Goal: Task Accomplishment & Management: Complete application form

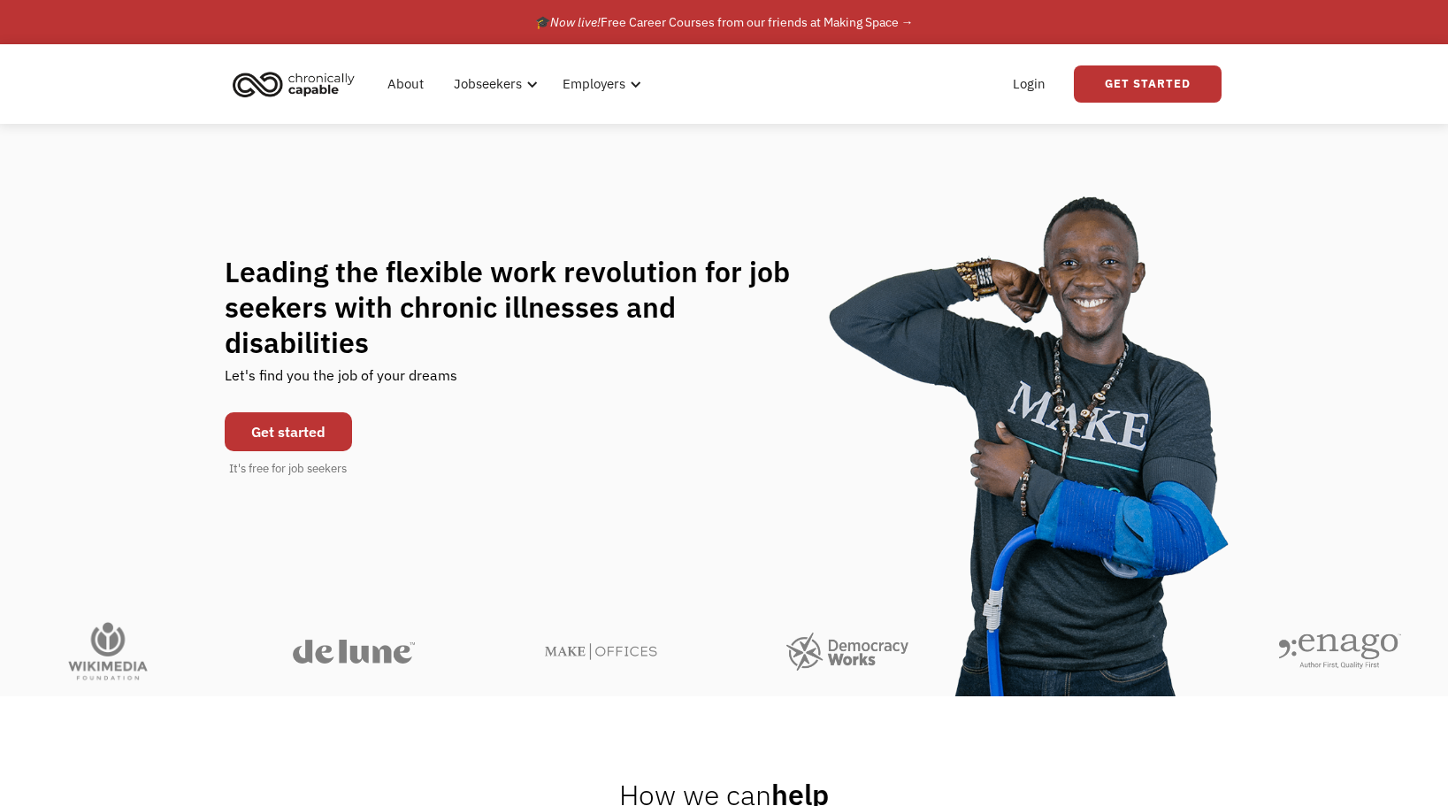
click at [305, 412] on link "Get started" at bounding box center [288, 431] width 127 height 39
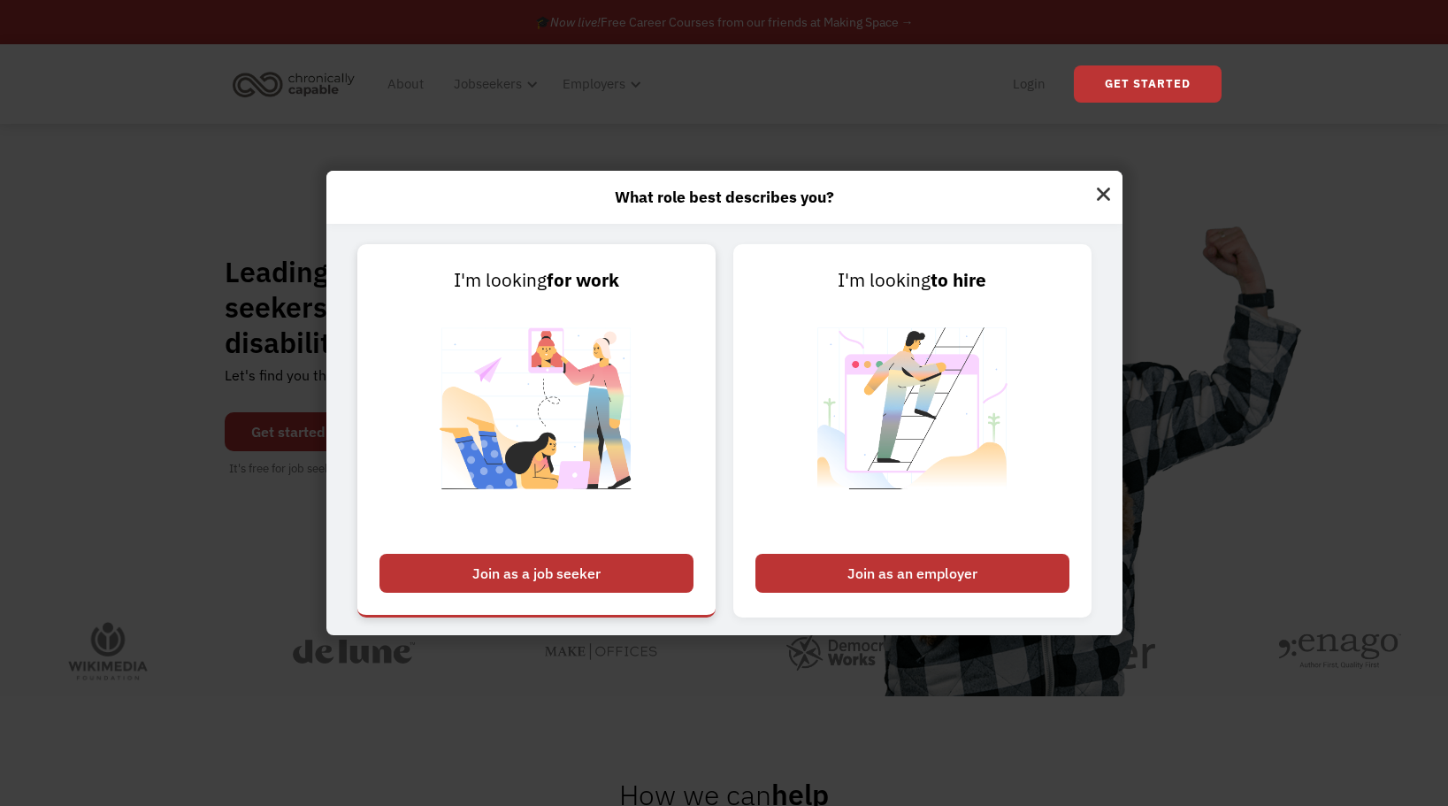
click at [555, 564] on div "Join as a job seeker" at bounding box center [536, 573] width 314 height 39
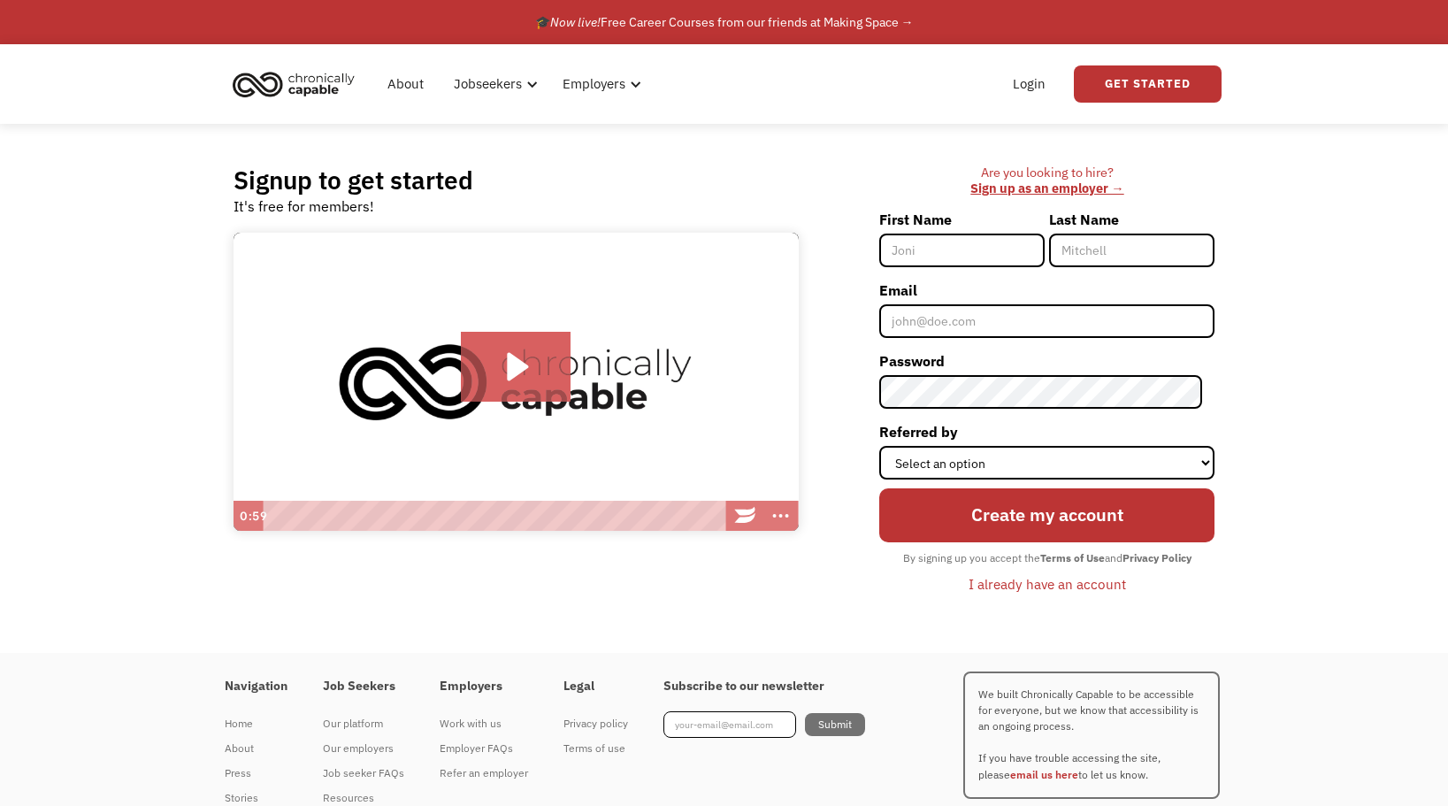
click at [971, 248] on input "First Name" at bounding box center [961, 251] width 165 height 34
type input "[PERSON_NAME]"
type input "Moroni"
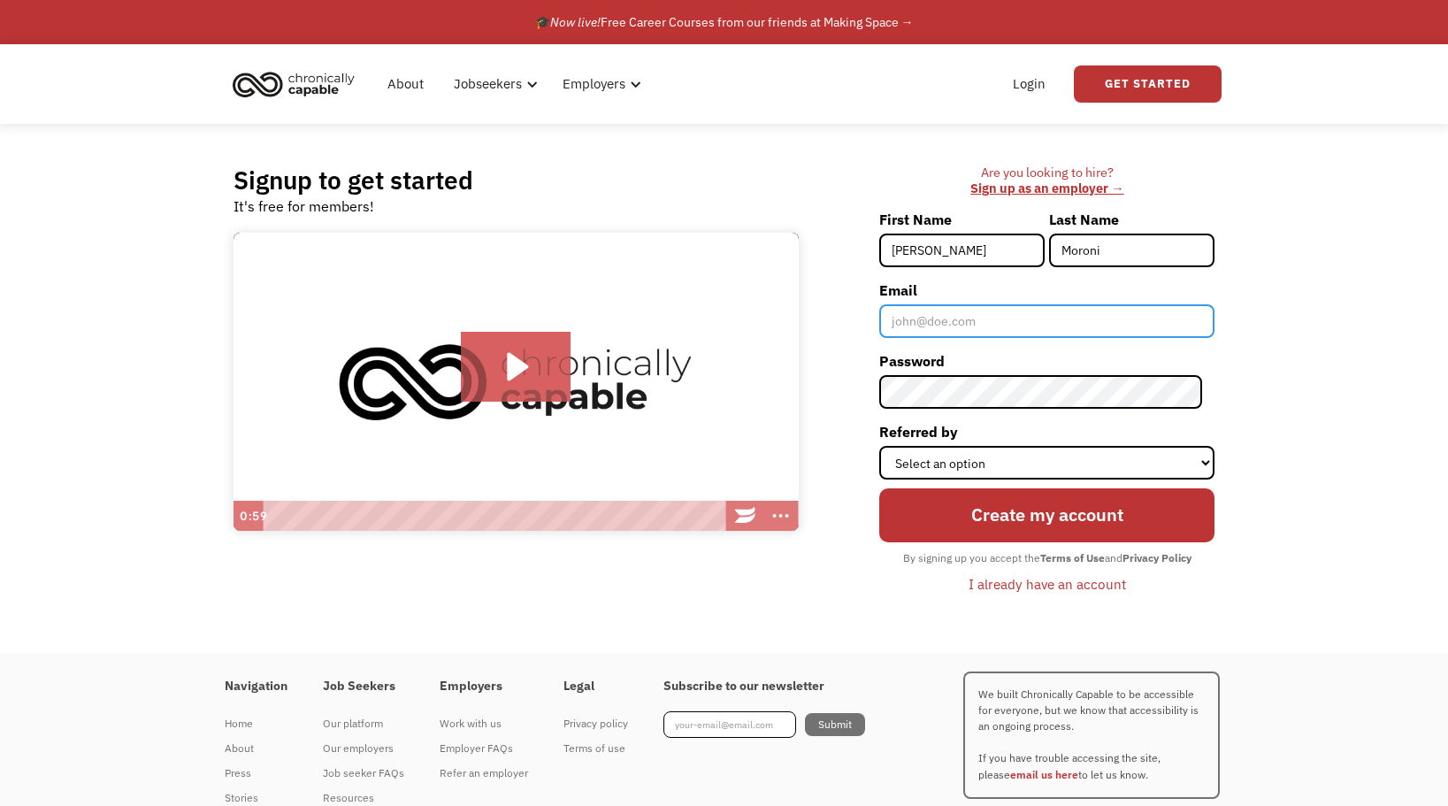
click at [974, 325] on input "Email" at bounding box center [1046, 321] width 335 height 34
type input "bluemtngirl303@gmail.com"
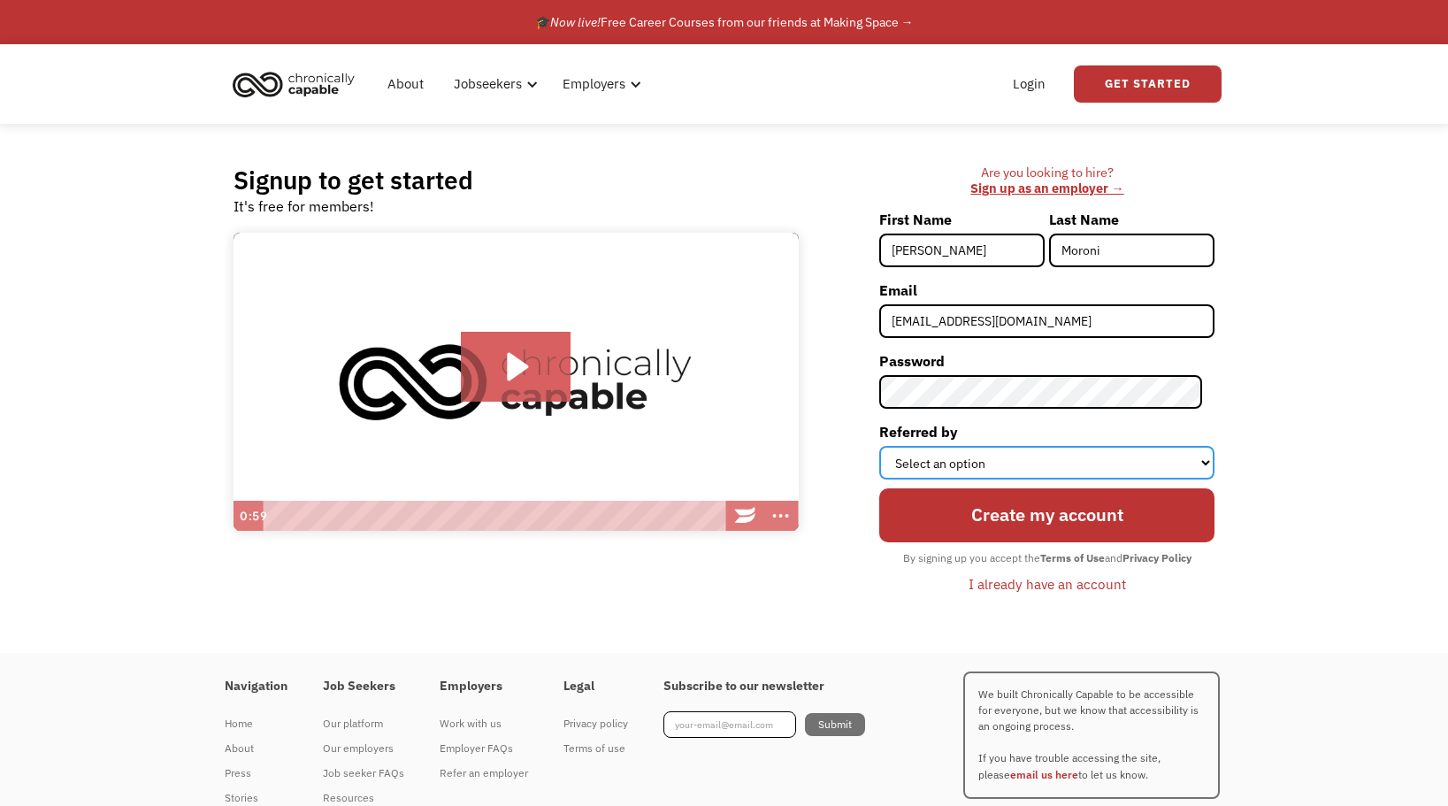
click at [1000, 456] on select "Select an option Instagram Facebook Twitter Search Engine News Article Word of …" at bounding box center [1046, 463] width 335 height 34
select select "Other"
click at [892, 446] on select "Select an option Instagram Facebook Twitter Search Engine News Article Word of …" at bounding box center [1046, 463] width 335 height 34
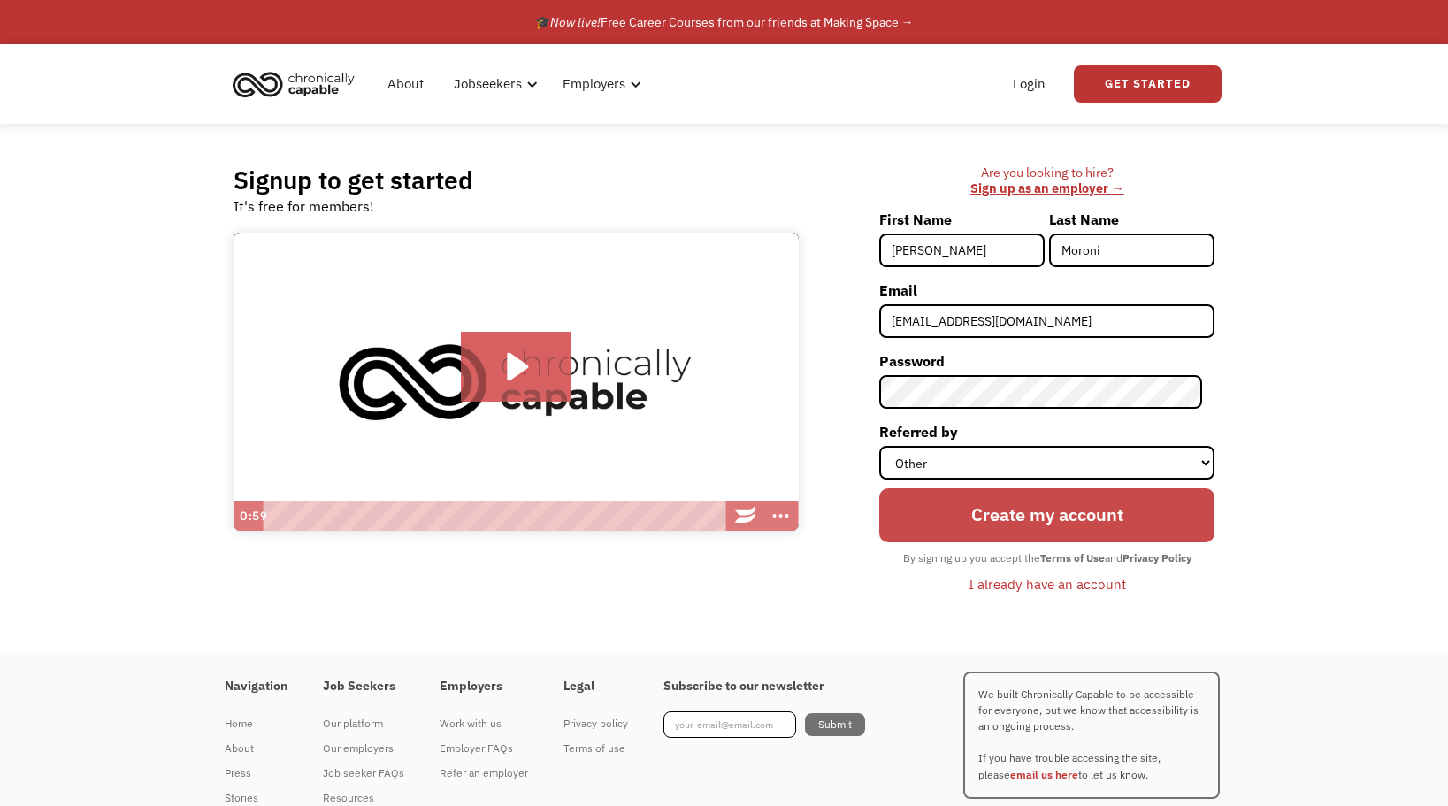
click at [1038, 518] on input "Create my account" at bounding box center [1046, 514] width 335 height 53
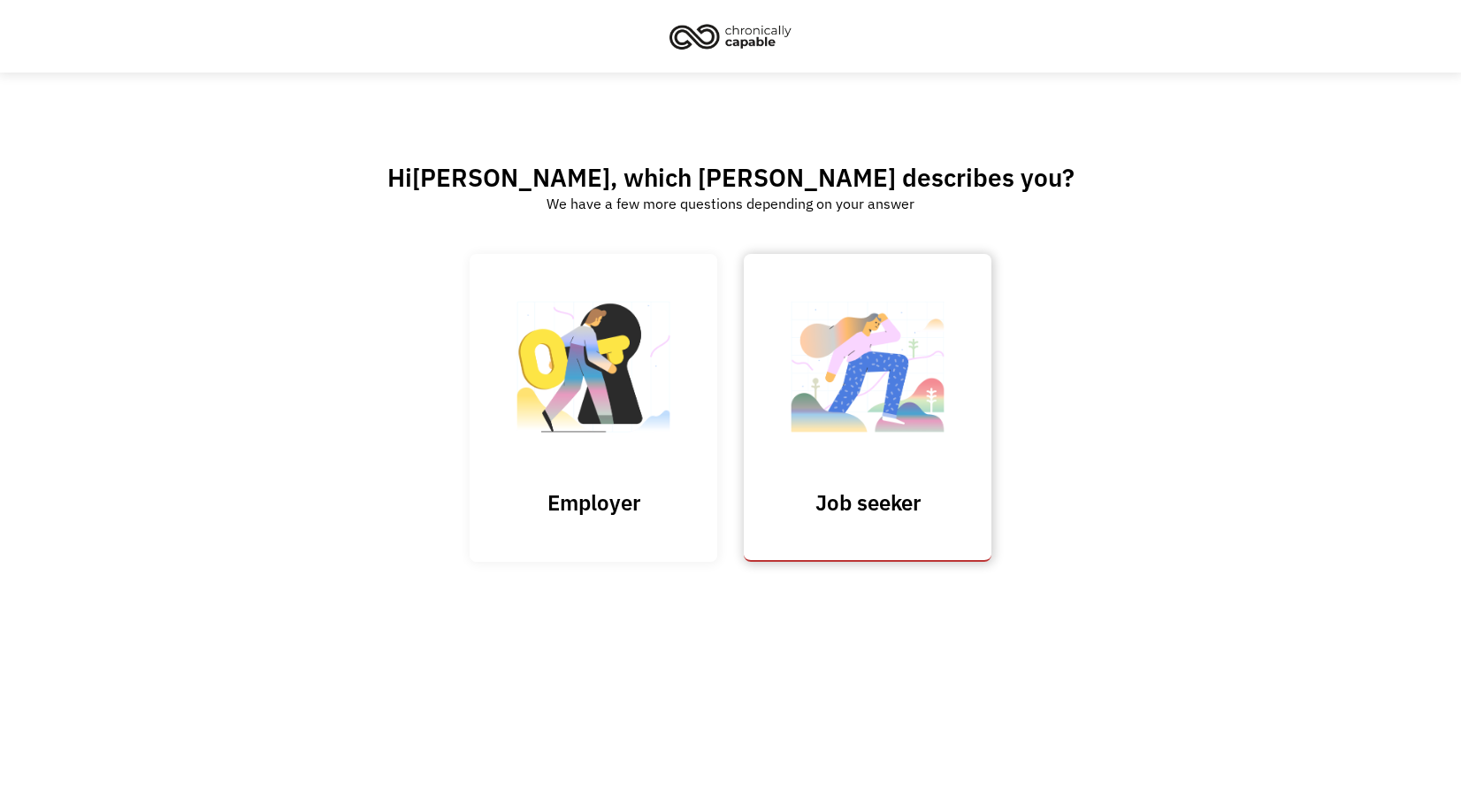
click at [896, 485] on link "Job seeker" at bounding box center [868, 407] width 248 height 307
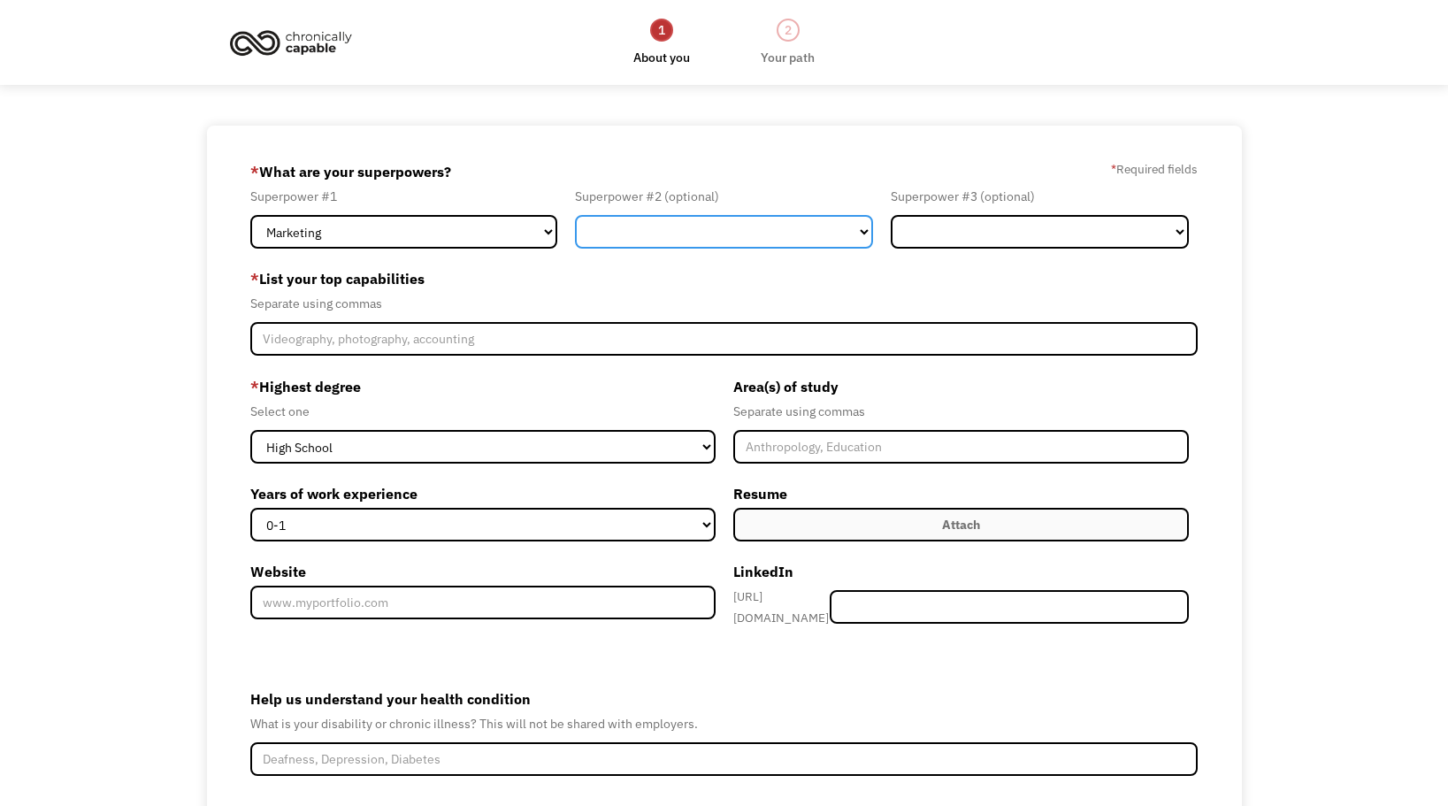
click at [865, 231] on select "Marketing Human Resources Finance Technology Operations Sales Industrial & Manu…" at bounding box center [724, 232] width 298 height 34
select select "Administration"
click at [575, 215] on select "Marketing Human Resources Finance Technology Operations Sales Industrial & Manu…" at bounding box center [724, 232] width 298 height 34
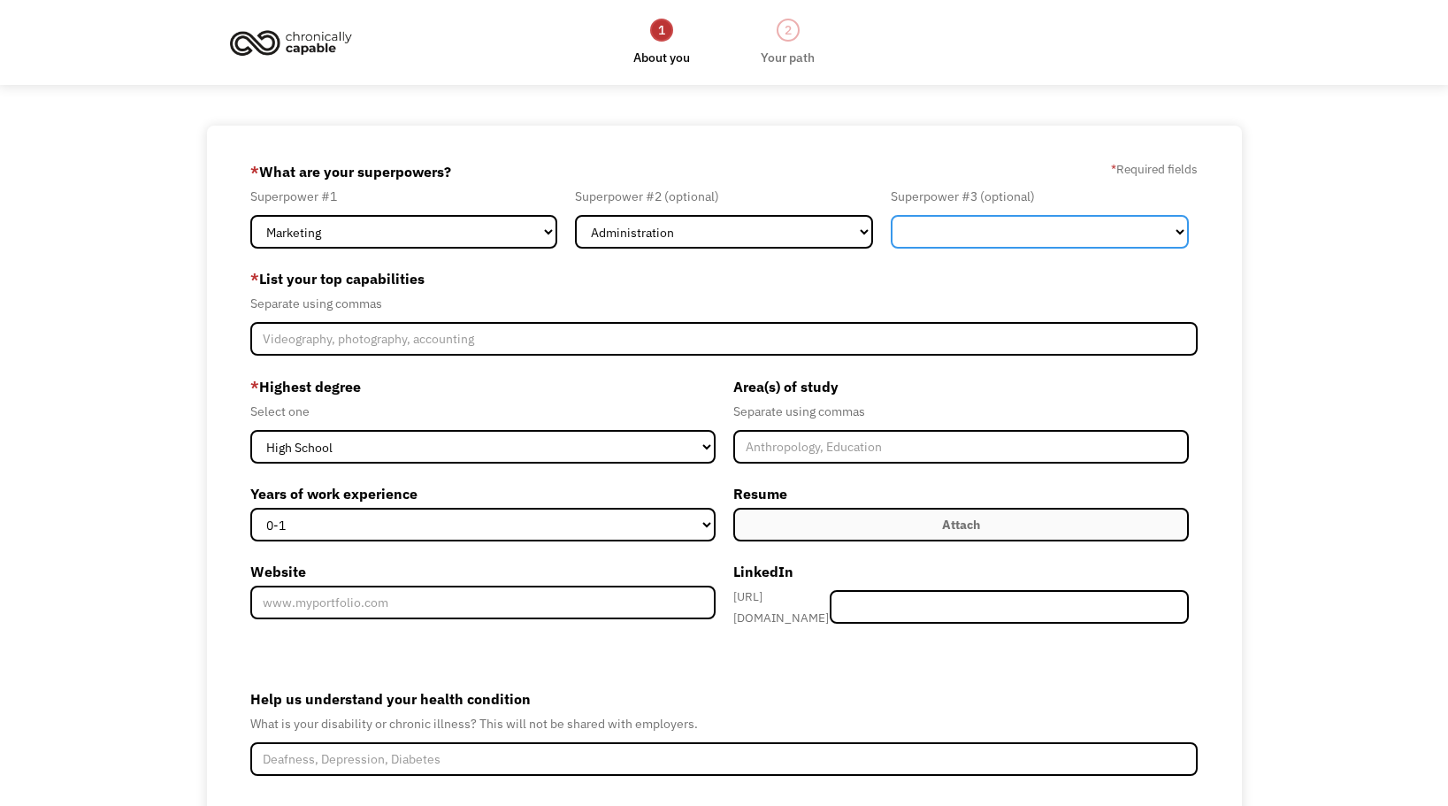
click at [1180, 235] on select "Marketing Human Resources Finance Technology Operations Sales Industrial & Manu…" at bounding box center [1040, 232] width 298 height 34
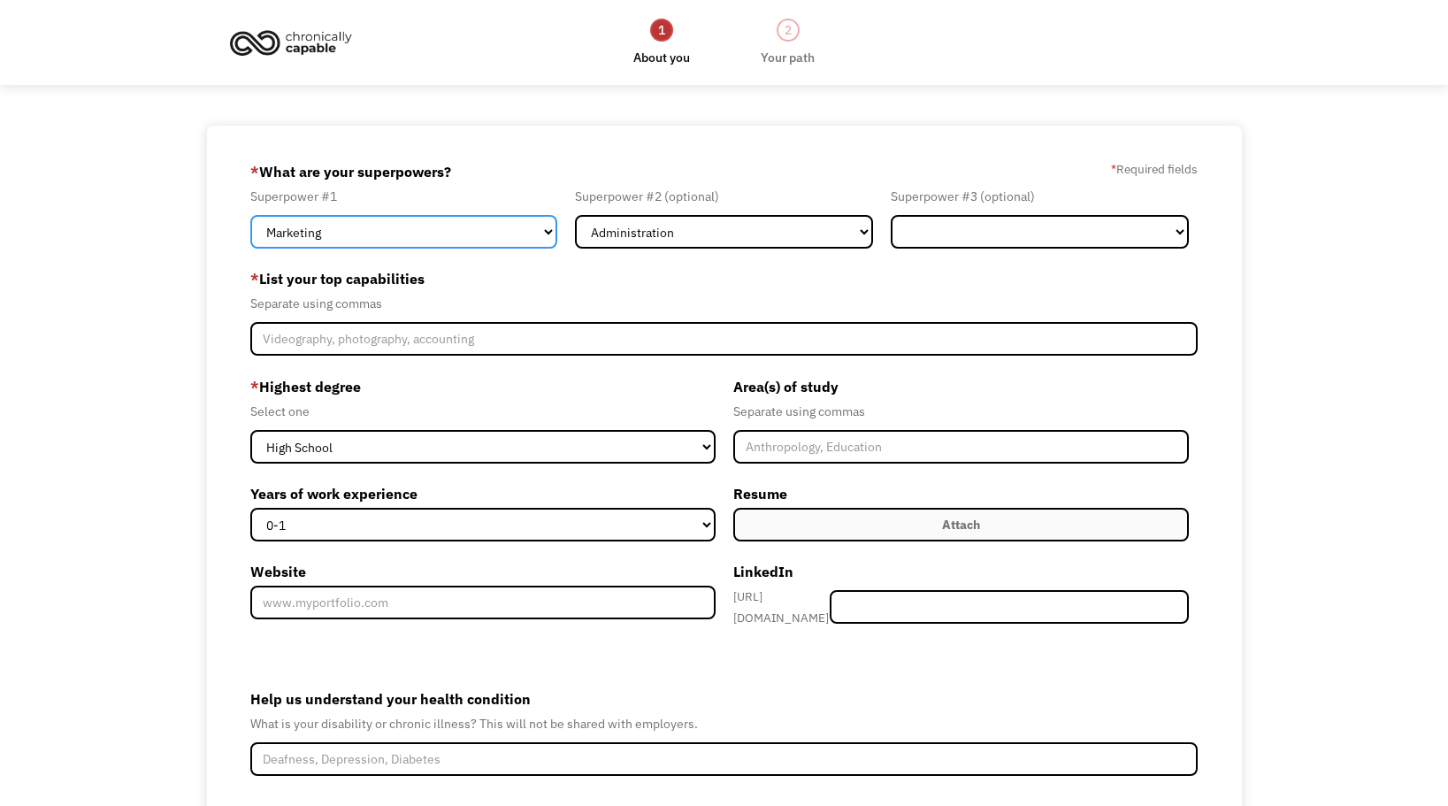
click at [546, 234] on select "Marketing Human Resources Finance Technology Operations Sales Industrial & Manu…" at bounding box center [403, 232] width 307 height 34
select select "Customer Service"
click at [250, 215] on select "Marketing Human Resources Finance Technology Operations Sales Industrial & Manu…" at bounding box center [403, 232] width 307 height 34
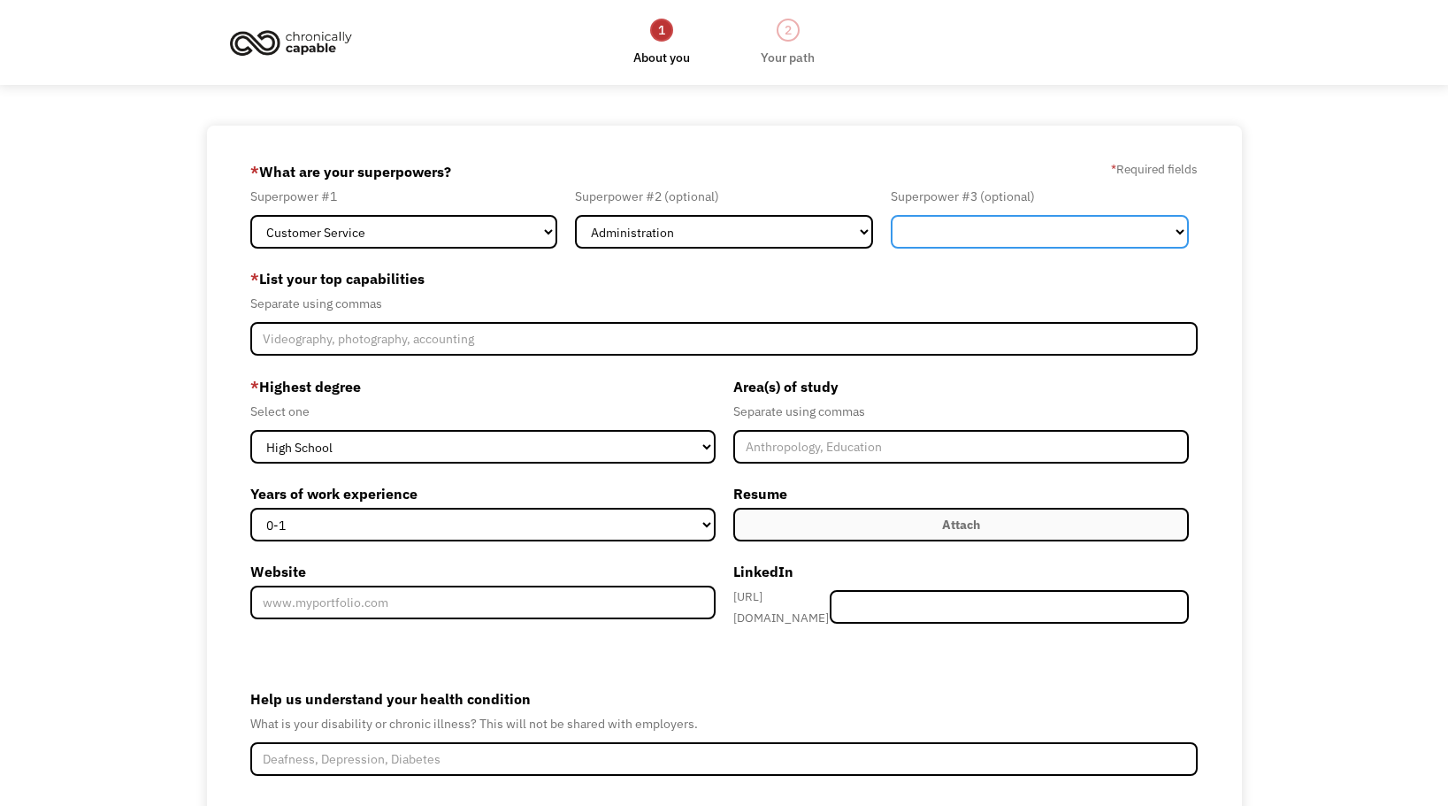
click at [1179, 231] on select "Marketing Human Resources Finance Technology Operations Sales Industrial & Manu…" at bounding box center [1040, 232] width 298 height 34
click at [1290, 308] on div "68e6f43aead8233eb1a2f7f8 bluemtngirl303@gmail.com Melissa Moroni Other * What a…" at bounding box center [724, 537] width 1448 height 822
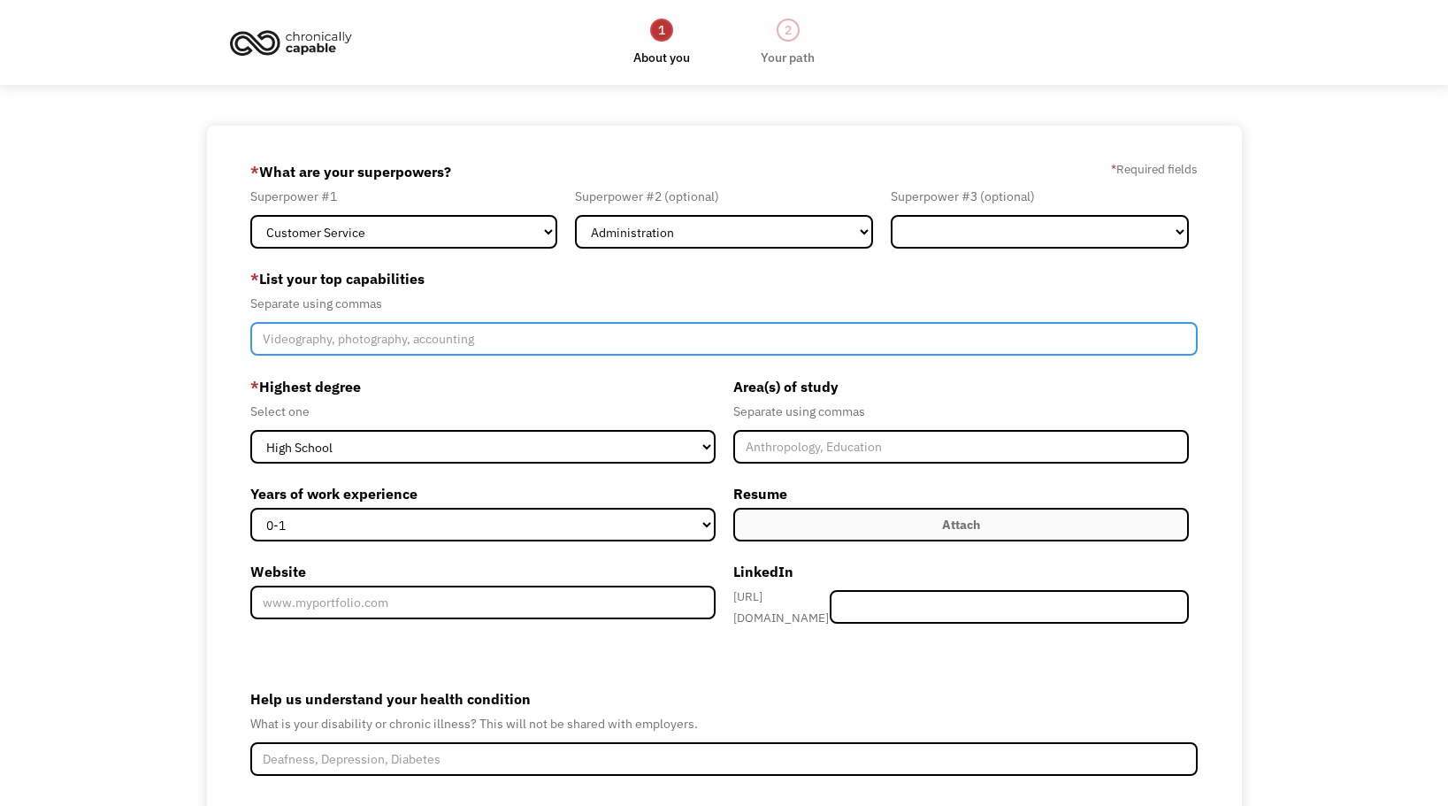
click at [506, 336] on input "Member-Create-Step1" at bounding box center [724, 339] width 948 height 34
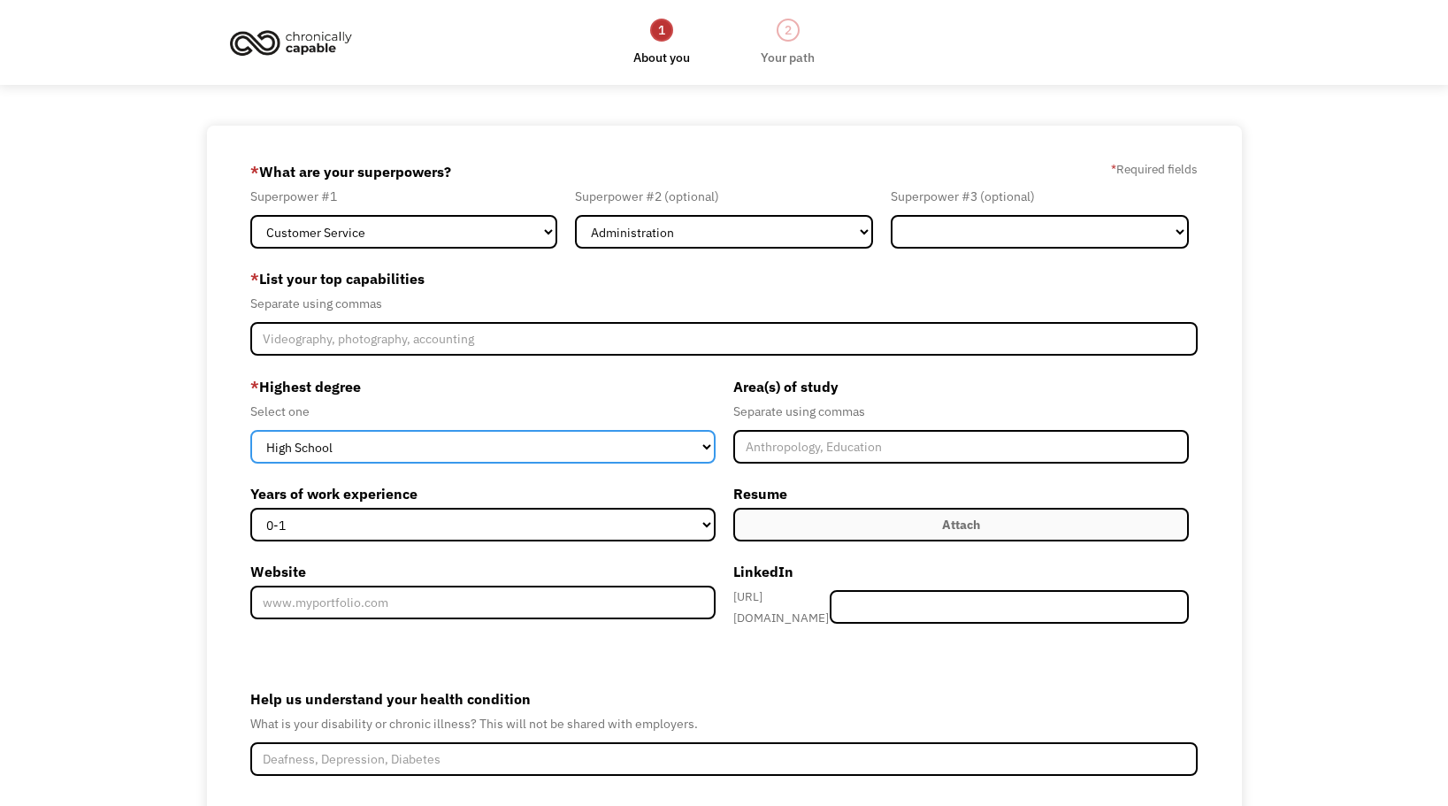
click at [708, 448] on select "High School Associates Bachelors Master's PhD" at bounding box center [482, 447] width 465 height 34
select select "bachelors"
click at [250, 430] on select "High School Associates Bachelors Master's PhD" at bounding box center [482, 447] width 465 height 34
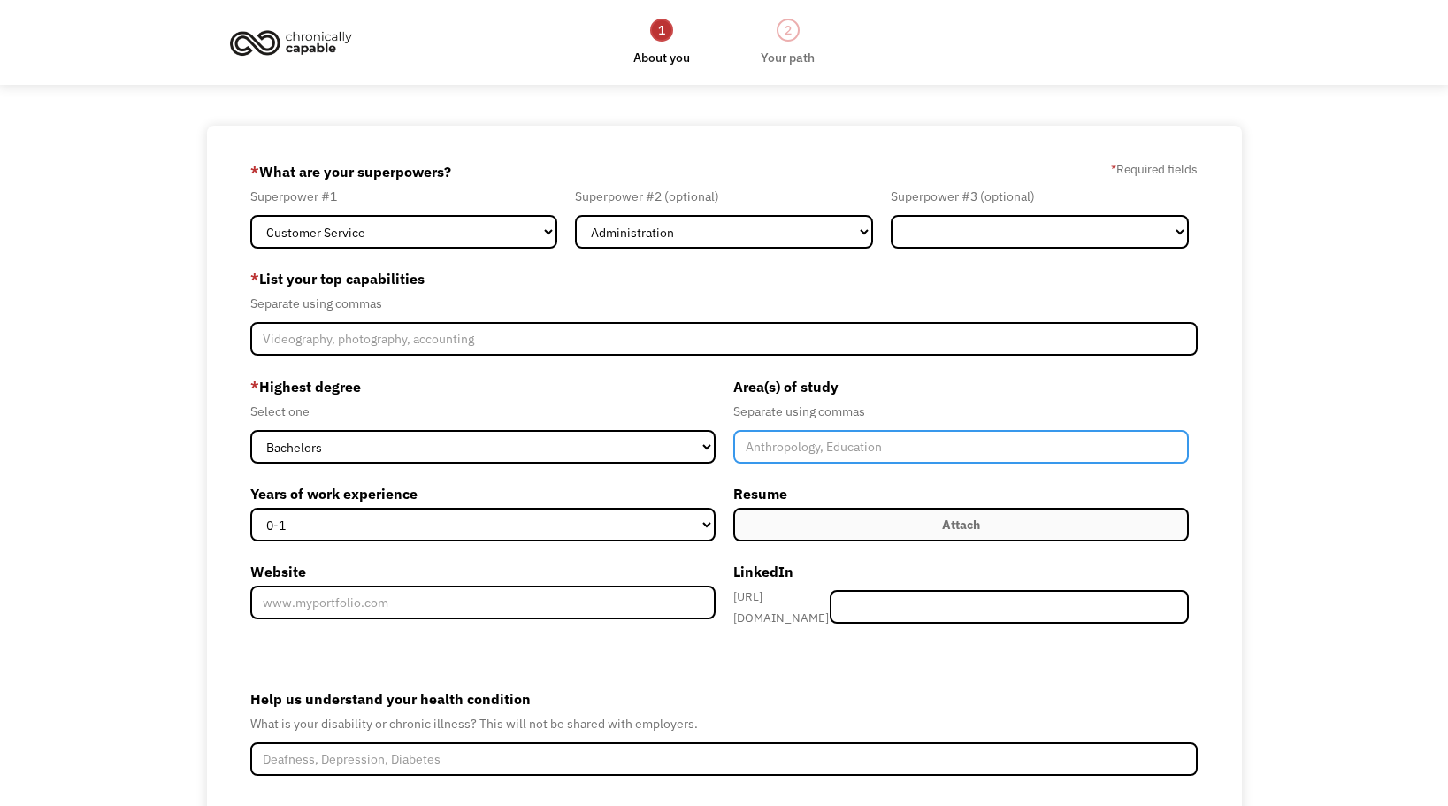
click at [826, 446] on input "Member-Create-Step1" at bounding box center [961, 447] width 456 height 34
type input "Criminology"
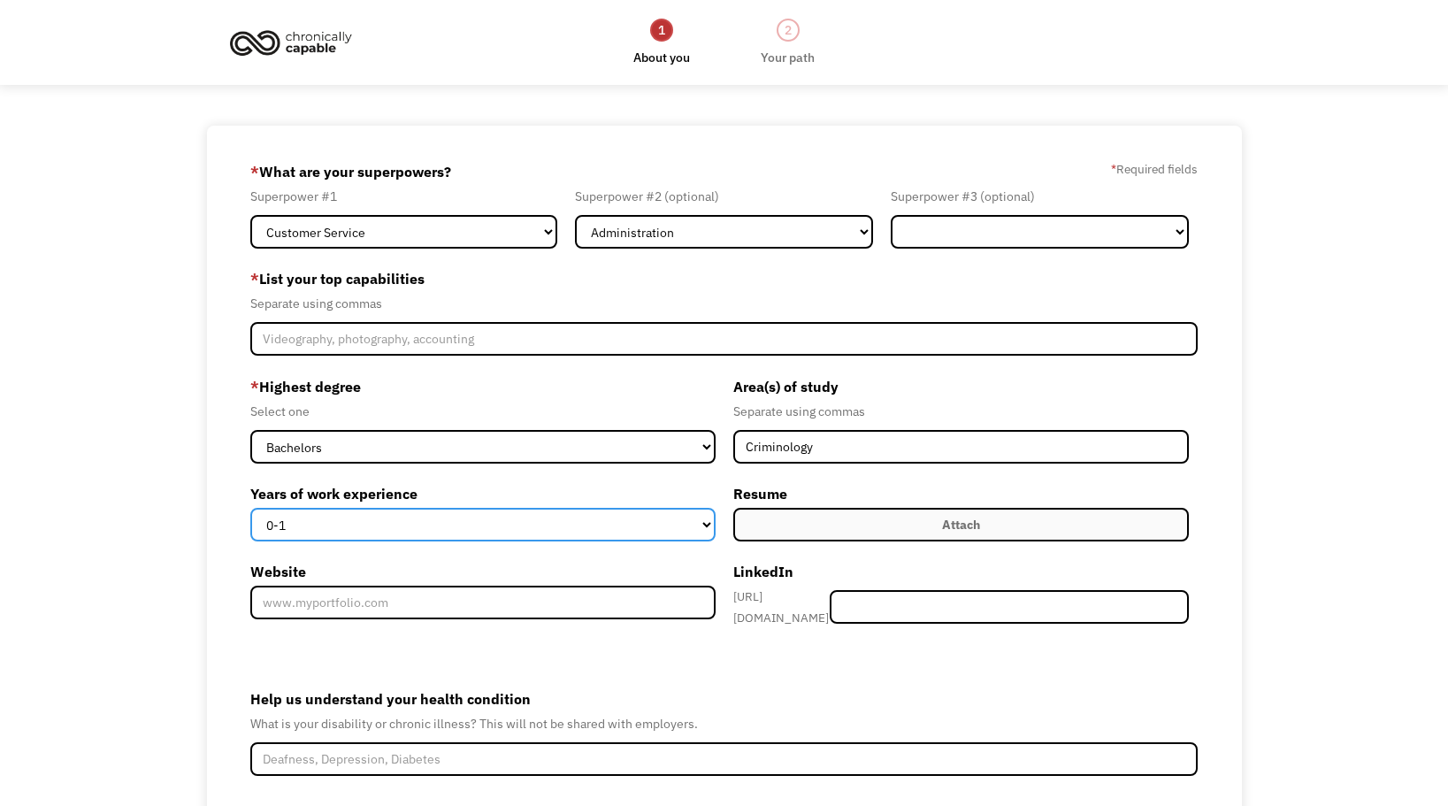
click at [707, 521] on select "0-1 2-4 5-10 11-15 15+" at bounding box center [482, 525] width 465 height 34
select select "15+"
click at [250, 508] on select "0-1 2-4 5-10 11-15 15+" at bounding box center [482, 525] width 465 height 34
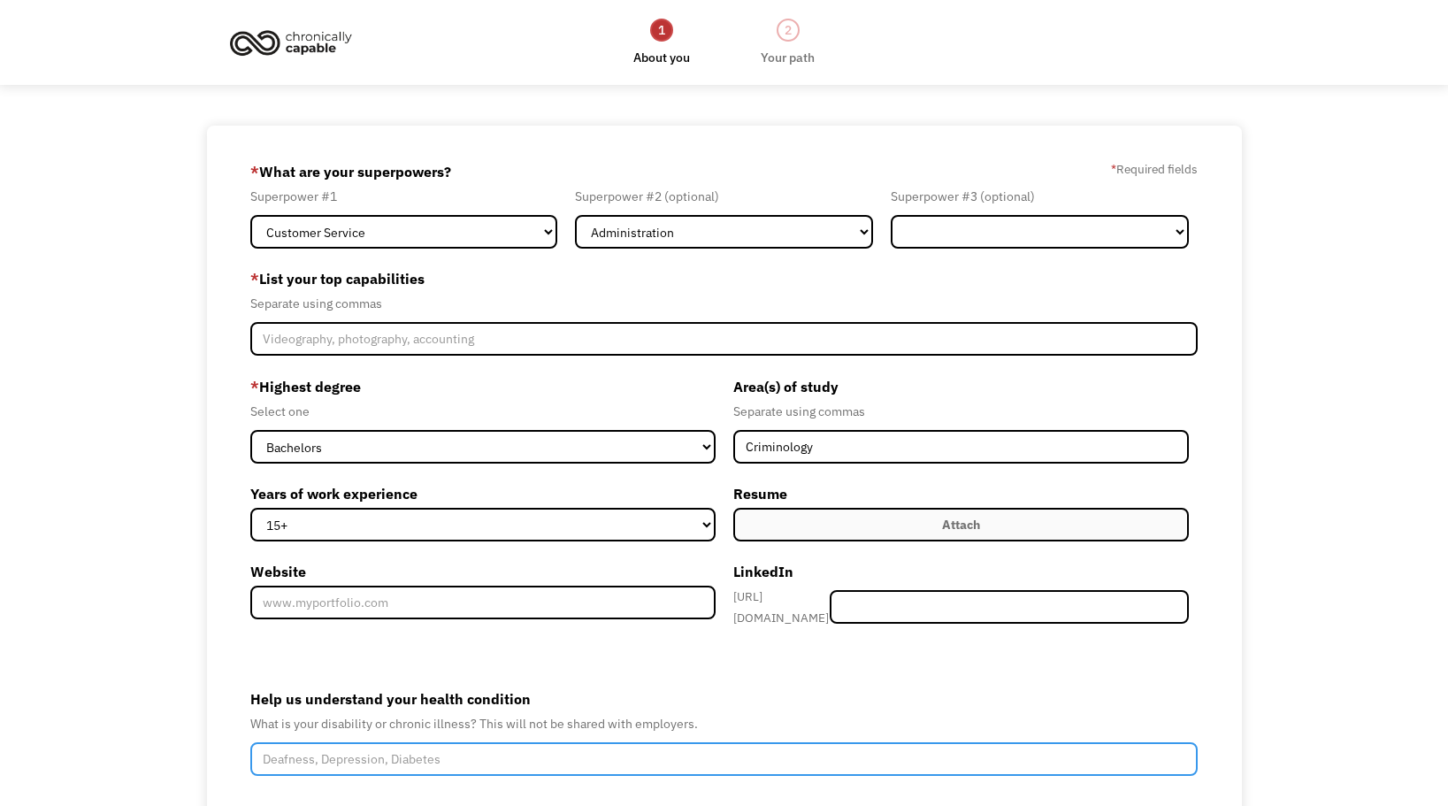
click at [420, 748] on input "Help us understand your health condition" at bounding box center [724, 759] width 948 height 34
type input "Rheumatoid Arthritis, IBS, IBD"
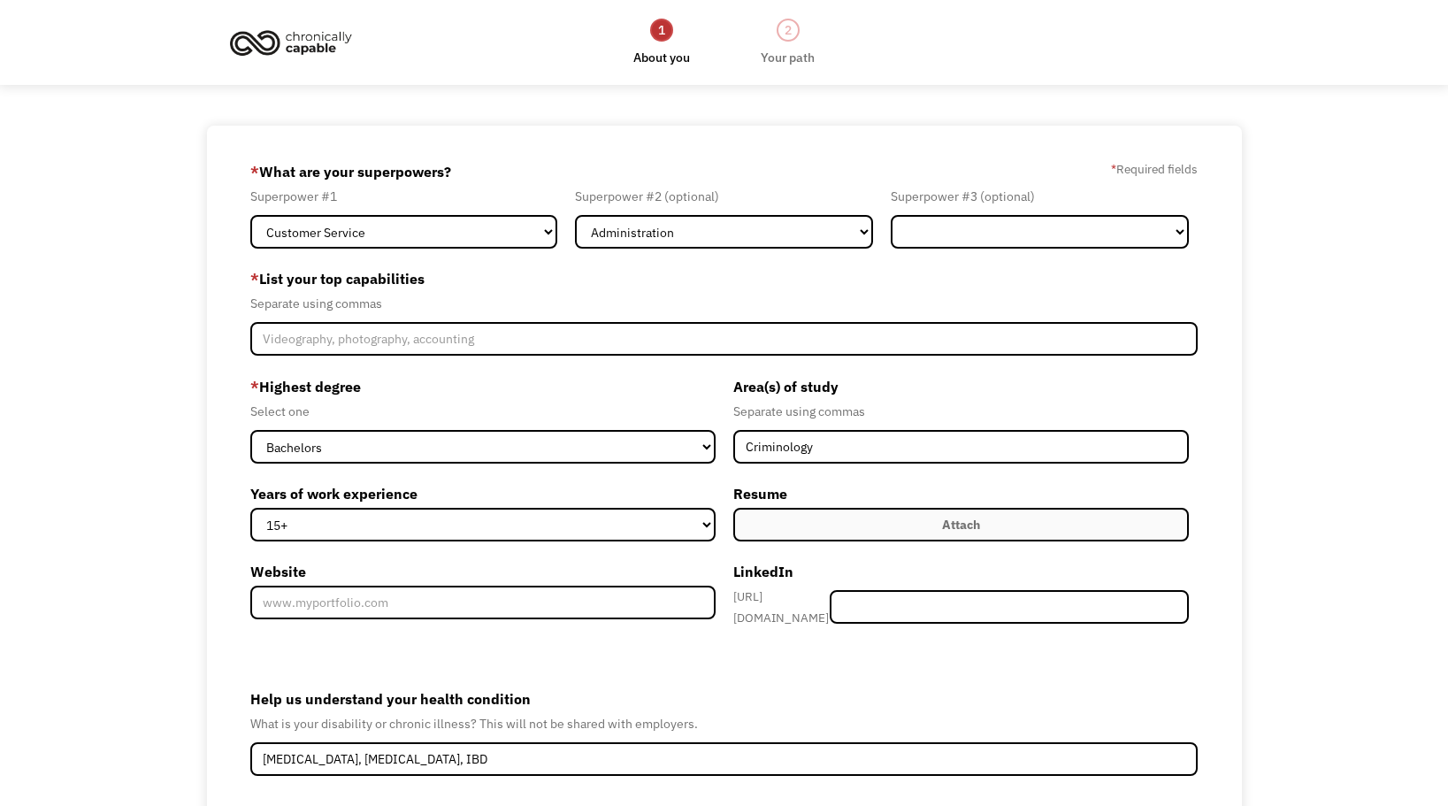
click at [785, 521] on label "Attach" at bounding box center [961, 525] width 456 height 34
click at [927, 532] on label "Attach" at bounding box center [961, 525] width 456 height 34
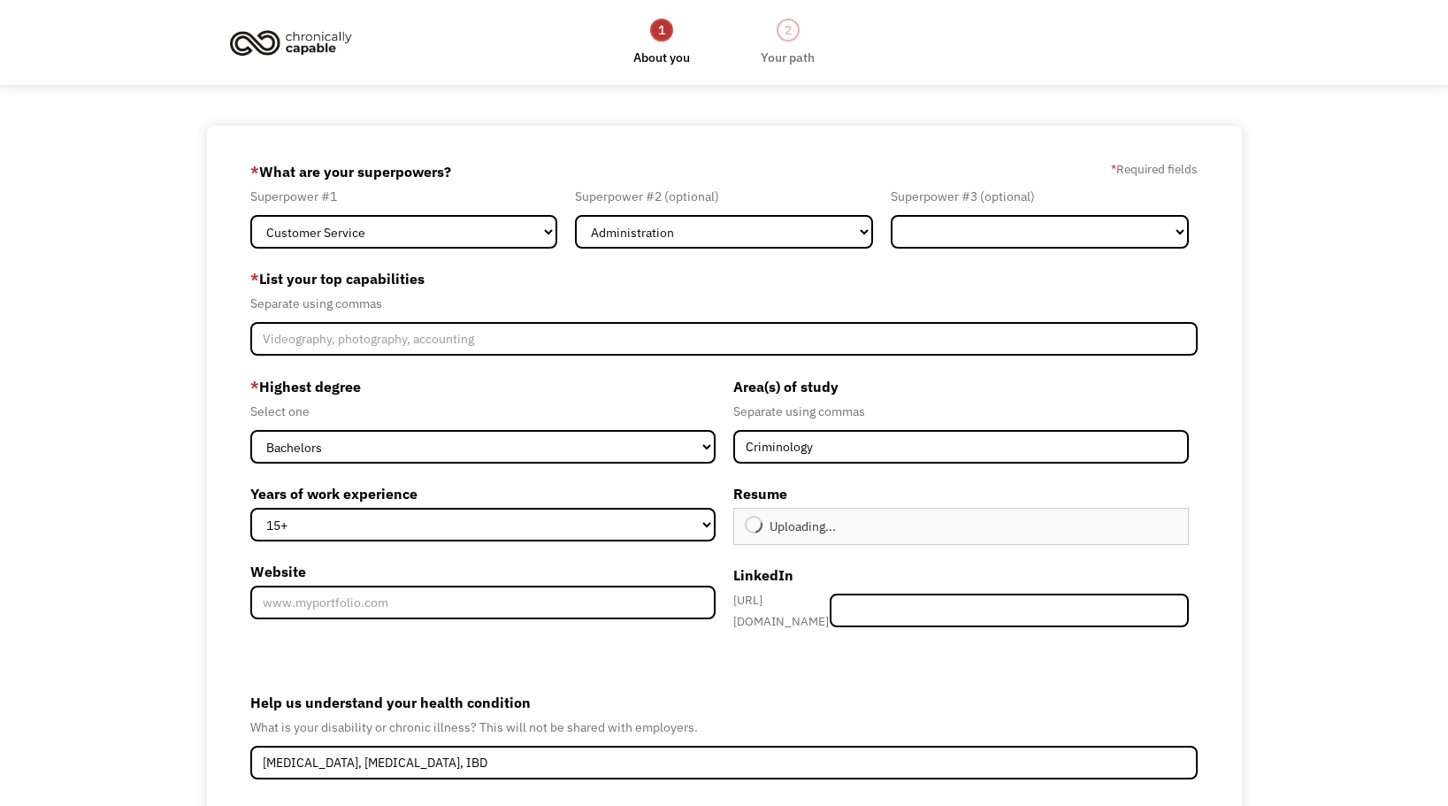
type input "Continue"
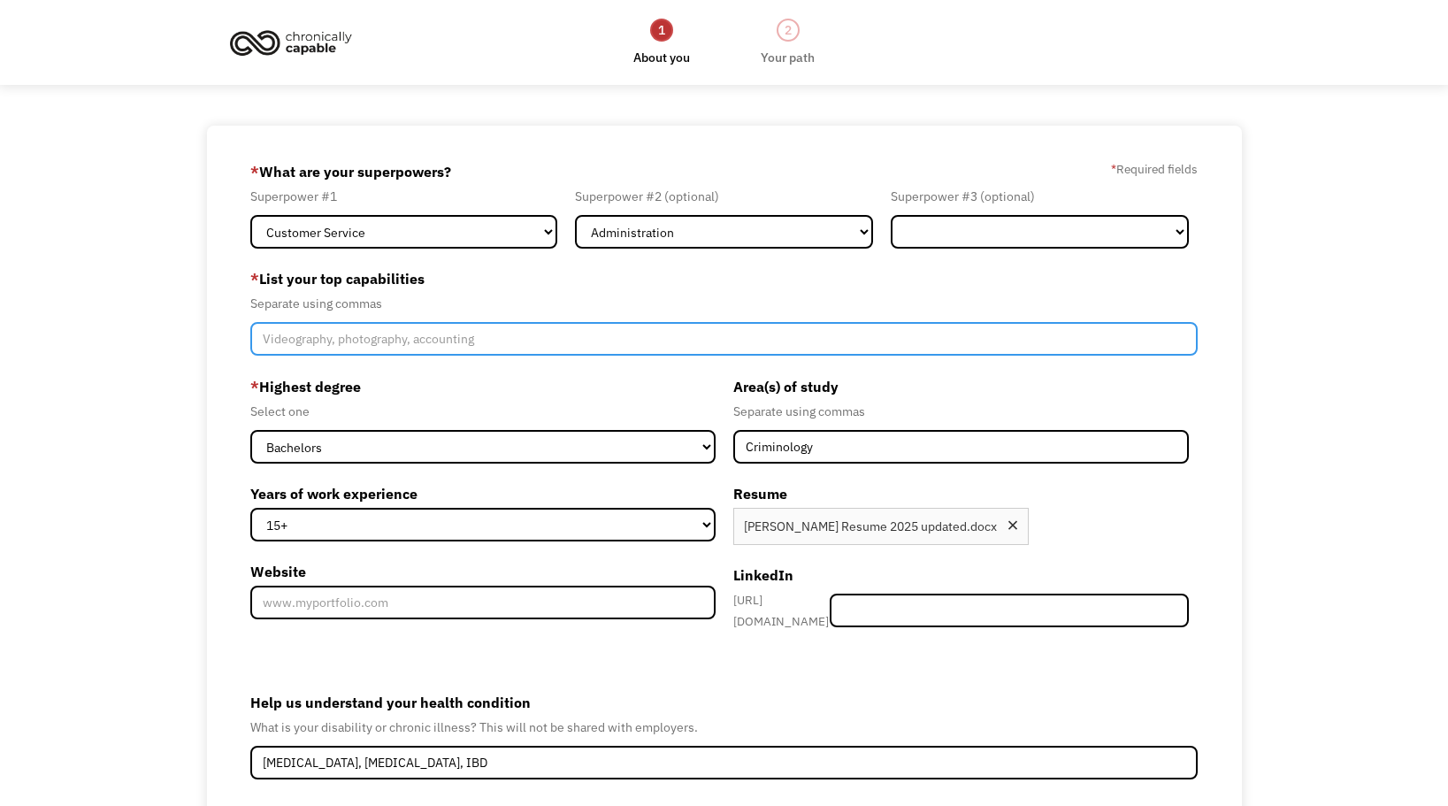
click at [441, 346] on input "Member-Create-Step1" at bounding box center [724, 339] width 948 height 34
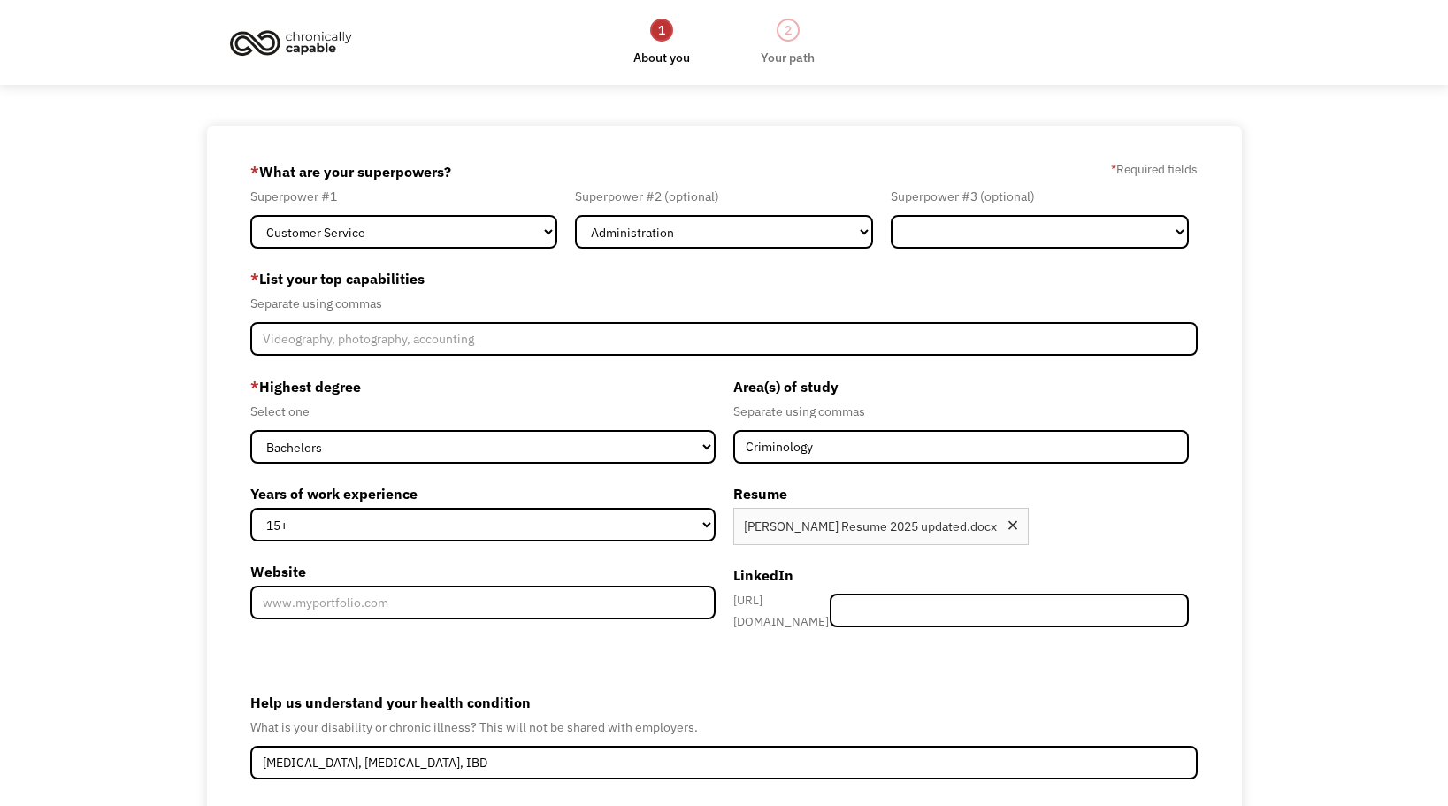
click at [1154, 415] on div "Separate using commas" at bounding box center [961, 411] width 456 height 21
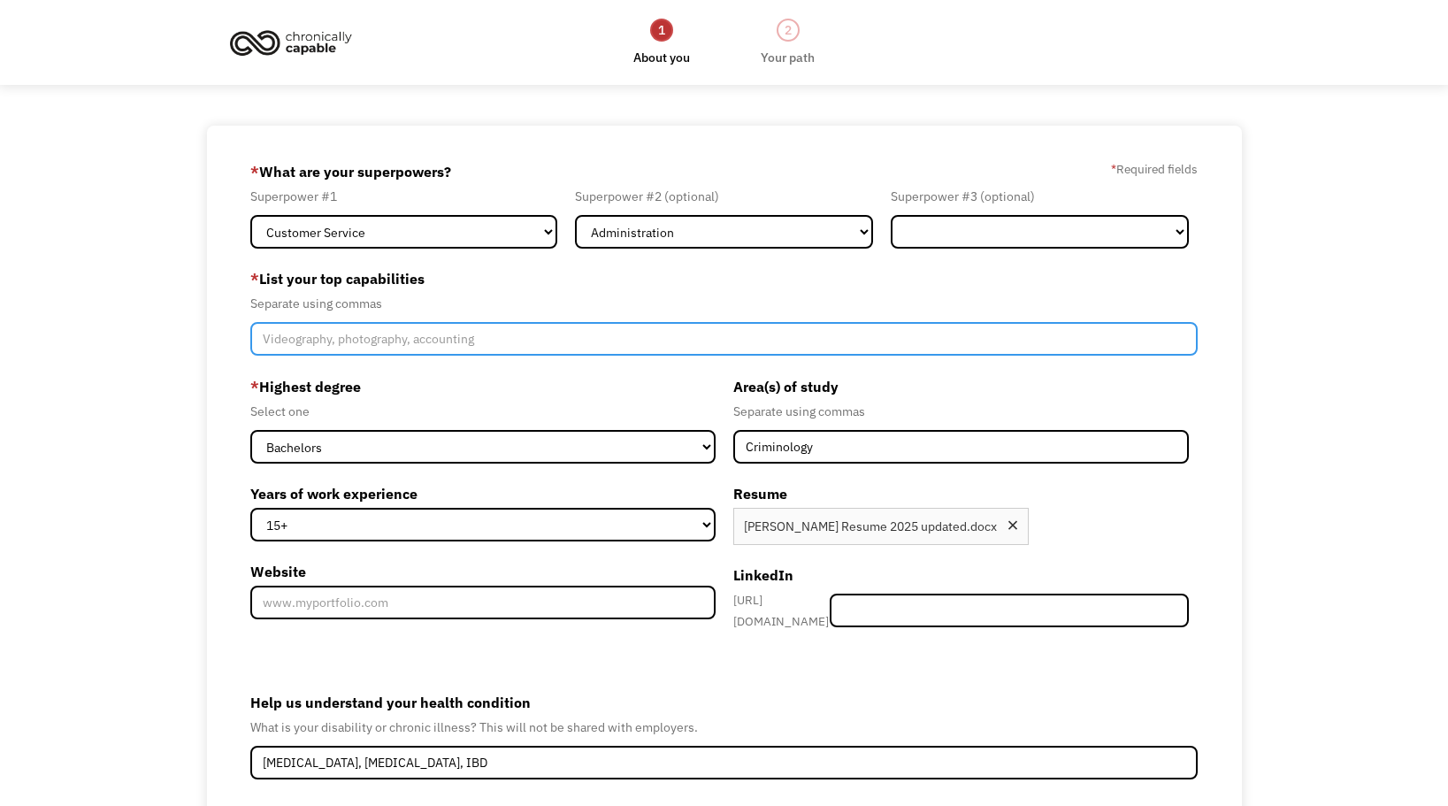
click at [364, 339] on input "Member-Create-Step1" at bounding box center [724, 339] width 948 height 34
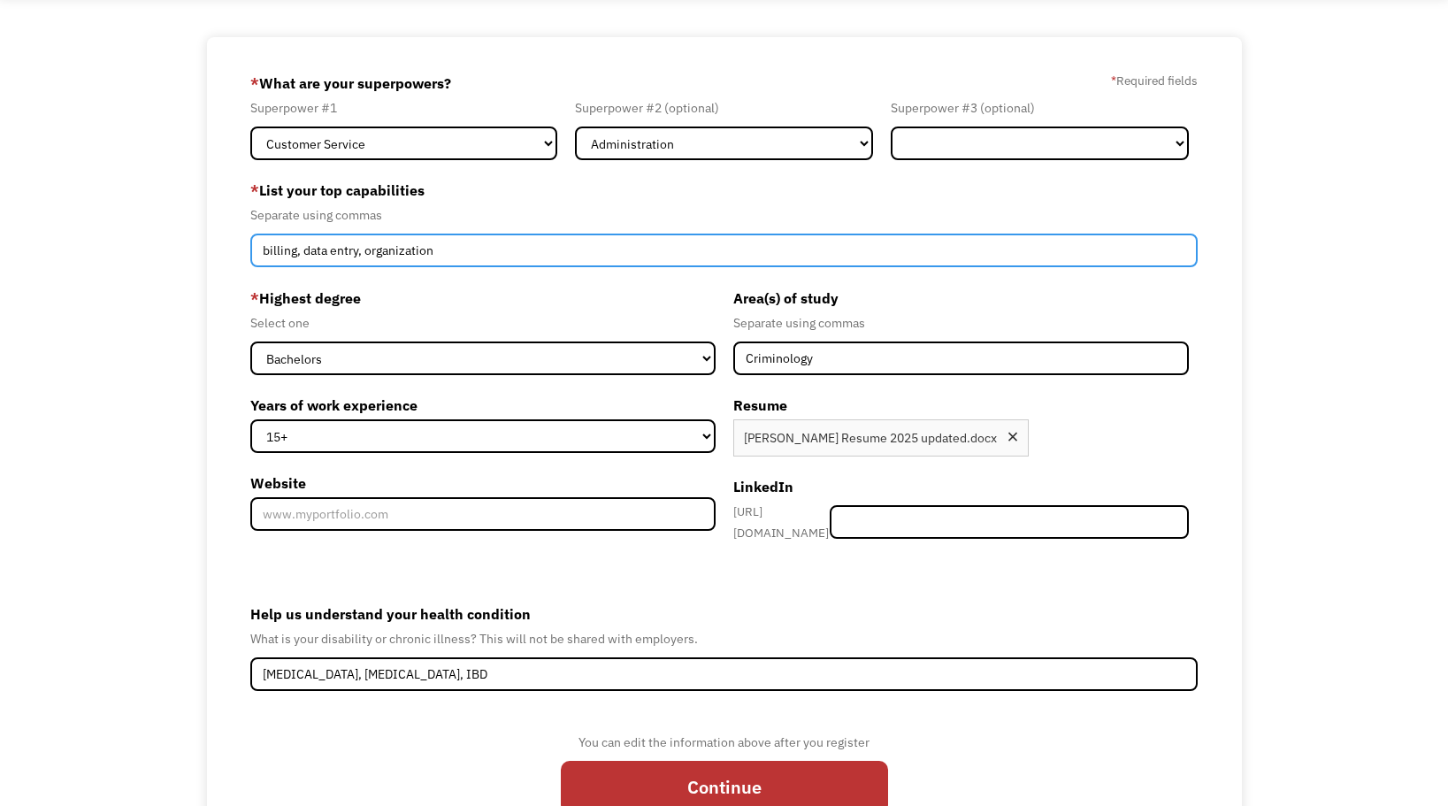
scroll to position [176, 0]
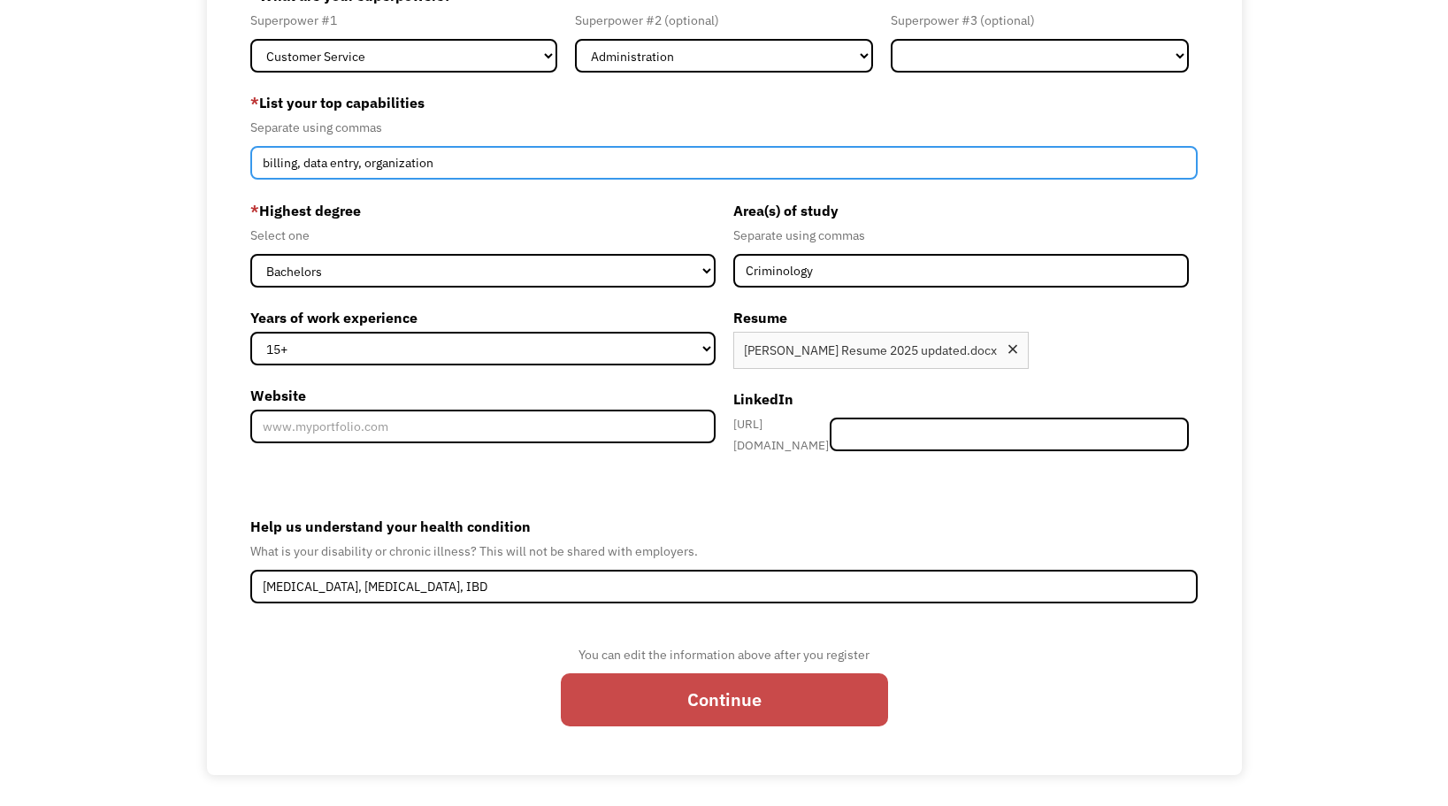
type input "billing, data entry, organization"
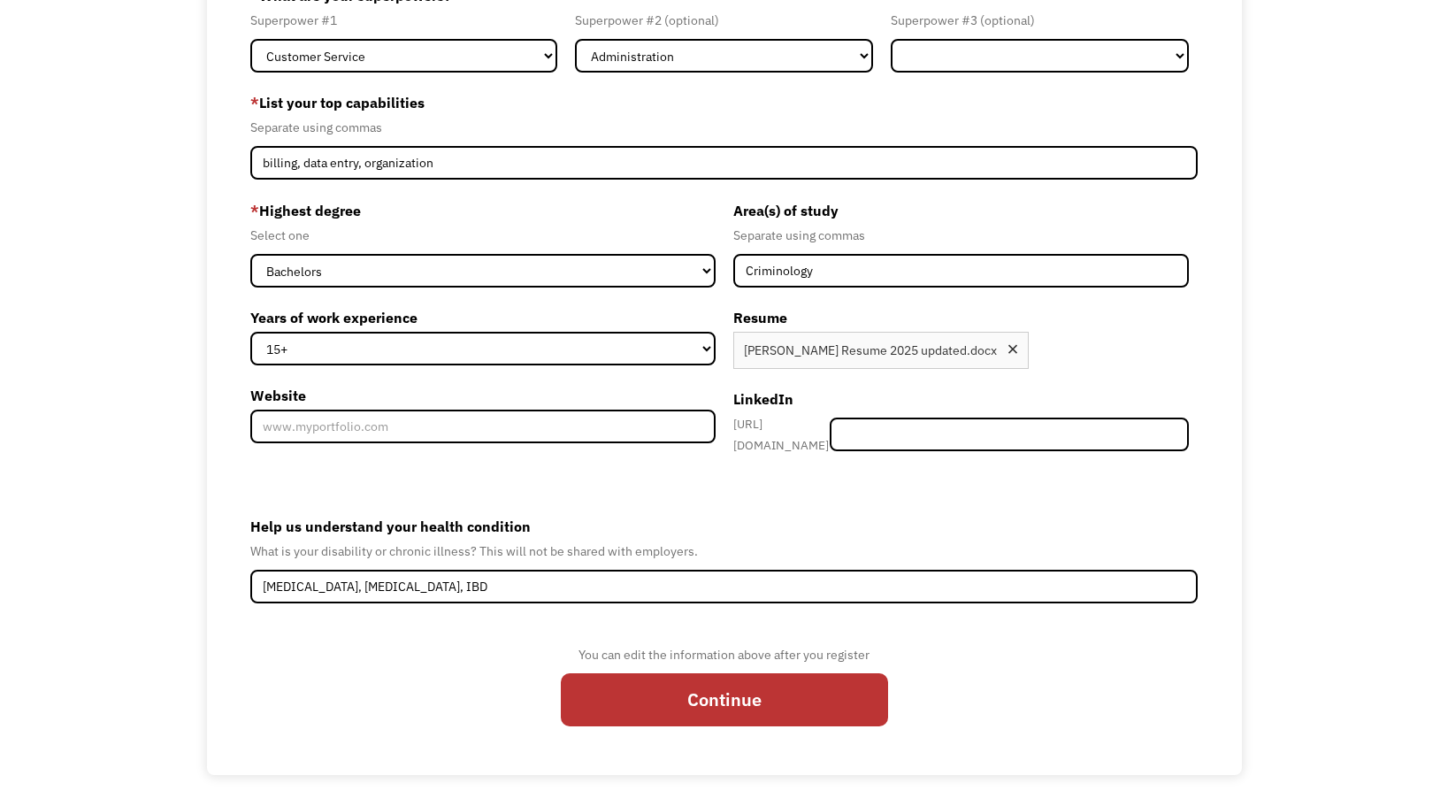
drag, startPoint x: 758, startPoint y: 685, endPoint x: 755, endPoint y: 662, distance: 22.3
click at [757, 685] on input "Continue" at bounding box center [724, 699] width 327 height 53
type input "Please wait..."
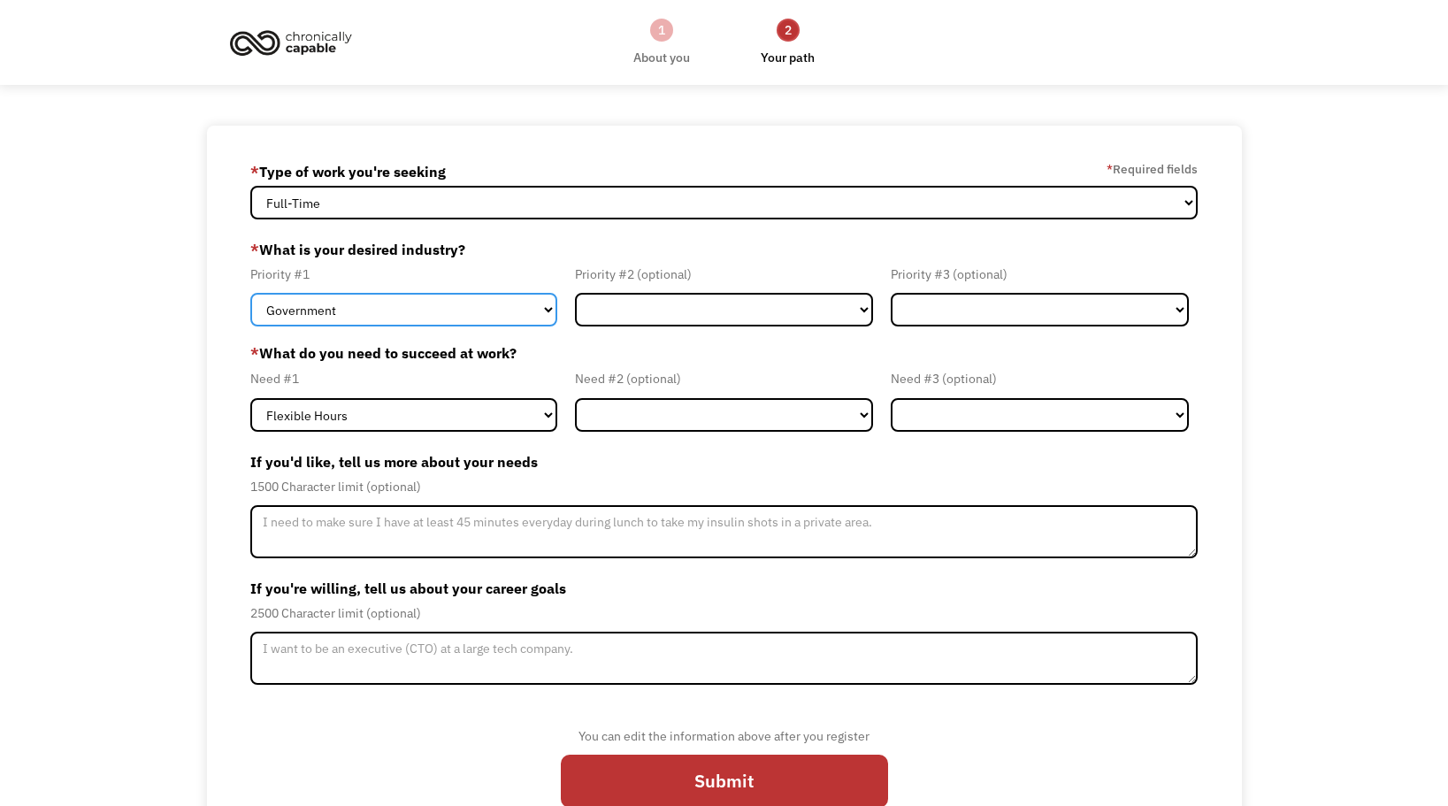
click at [544, 312] on select "Government Finance & Insurance Health & Social Care Tech & Engineering Creative…" at bounding box center [403, 310] width 307 height 34
select select "Administrative"
click at [250, 293] on select "Government Finance & Insurance Health & Social Care Tech & Engineering Creative…" at bounding box center [403, 310] width 307 height 34
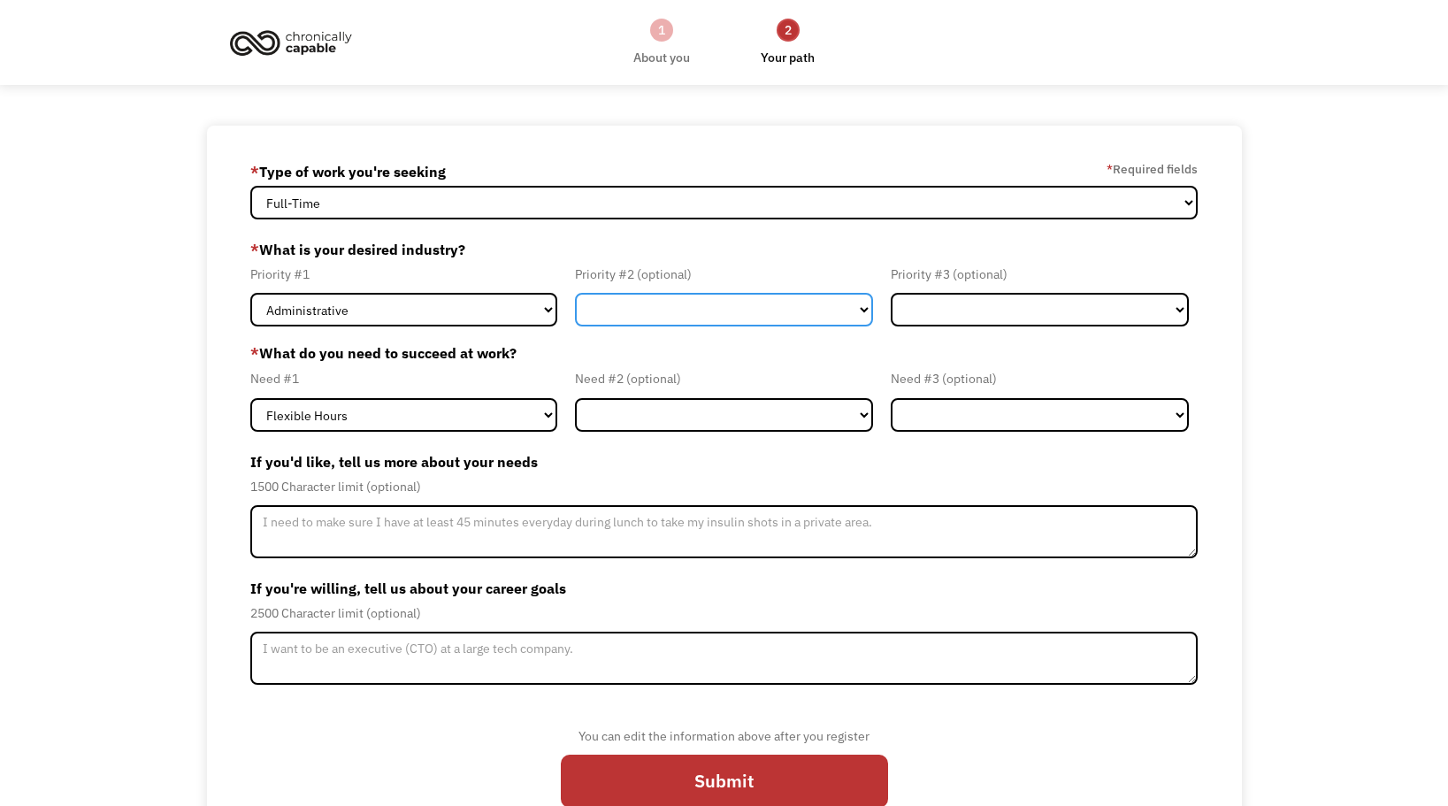
click at [683, 310] on select "Government Finance & Insurance Health & Social Care Tech & Engineering Creative…" at bounding box center [724, 310] width 298 height 34
select select "Health & Social Care"
click at [575, 293] on select "Government Finance & Insurance Health & Social Care Tech & Engineering Creative…" at bounding box center [724, 310] width 298 height 34
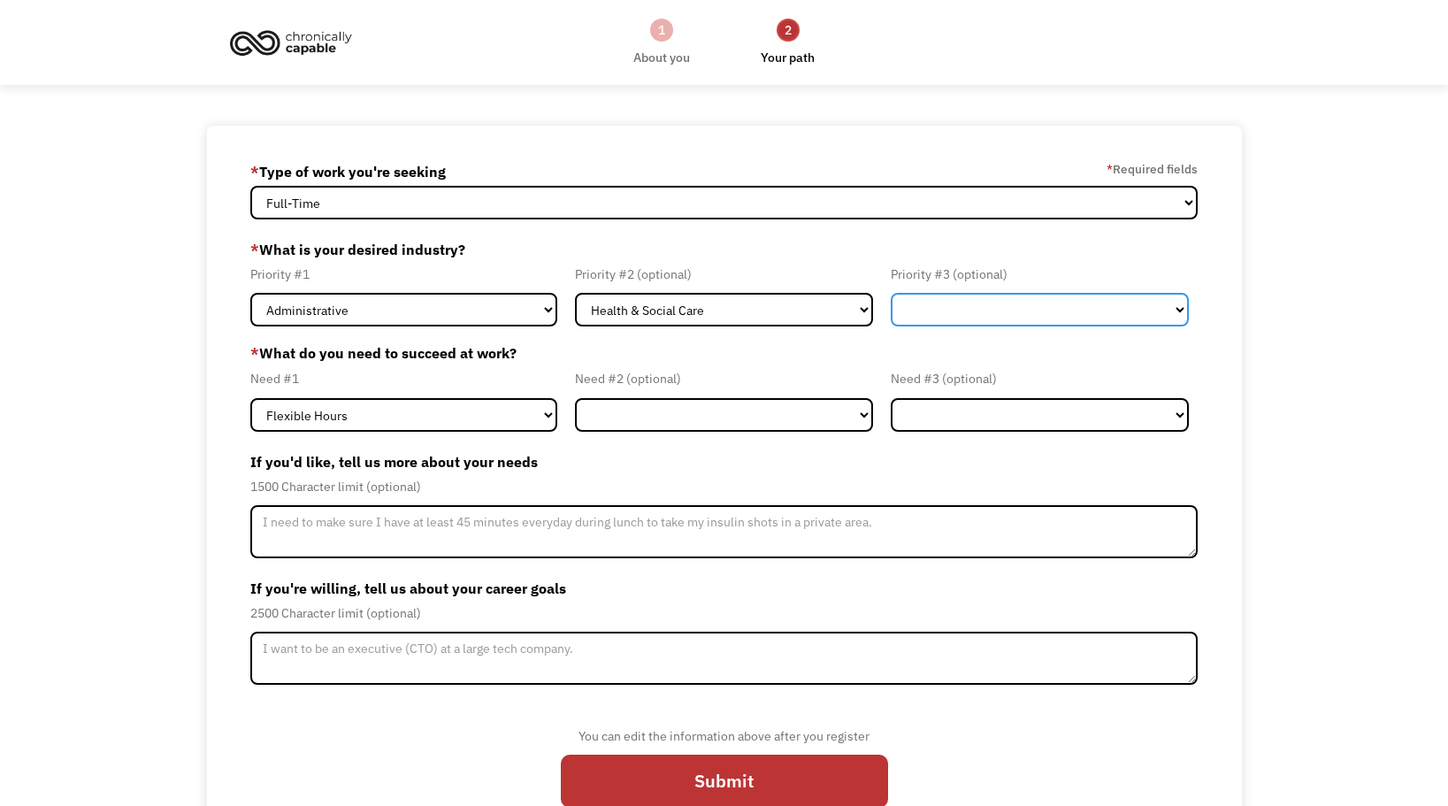
click at [947, 310] on select "Government Finance & Insurance Health & Social Care Tech & Engineering Creative…" at bounding box center [1040, 310] width 298 height 34
select select "Government"
click at [891, 293] on select "Government Finance & Insurance Health & Social Care Tech & Engineering Creative…" at bounding box center [1040, 310] width 298 height 34
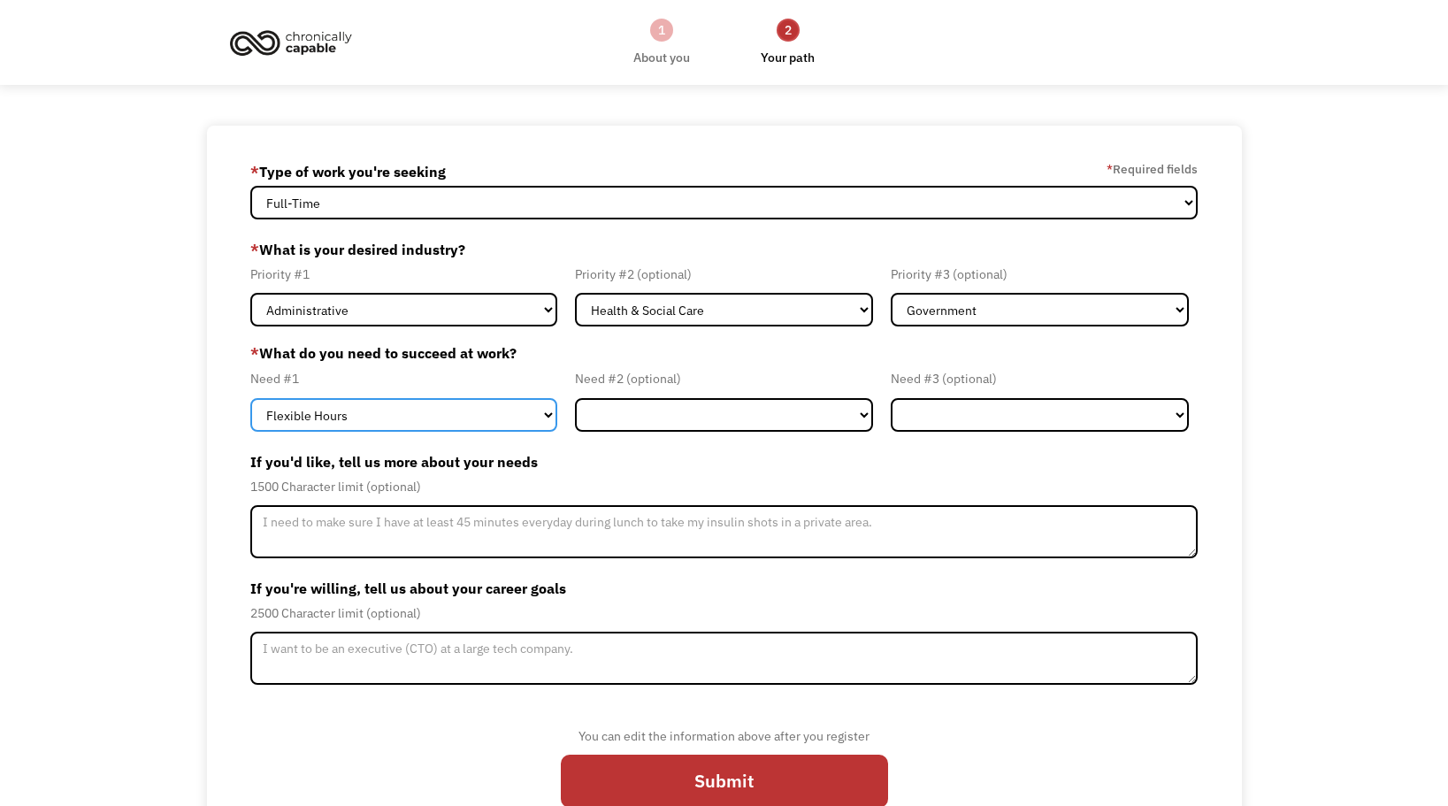
click at [400, 424] on select "Flexible Hours Remote Work Service Animal On-site Accommodations Visual Support…" at bounding box center [403, 415] width 307 height 34
select select "Remote Work"
click at [250, 398] on select "Flexible Hours Remote Work Service Animal On-site Accommodations Visual Support…" at bounding box center [403, 415] width 307 height 34
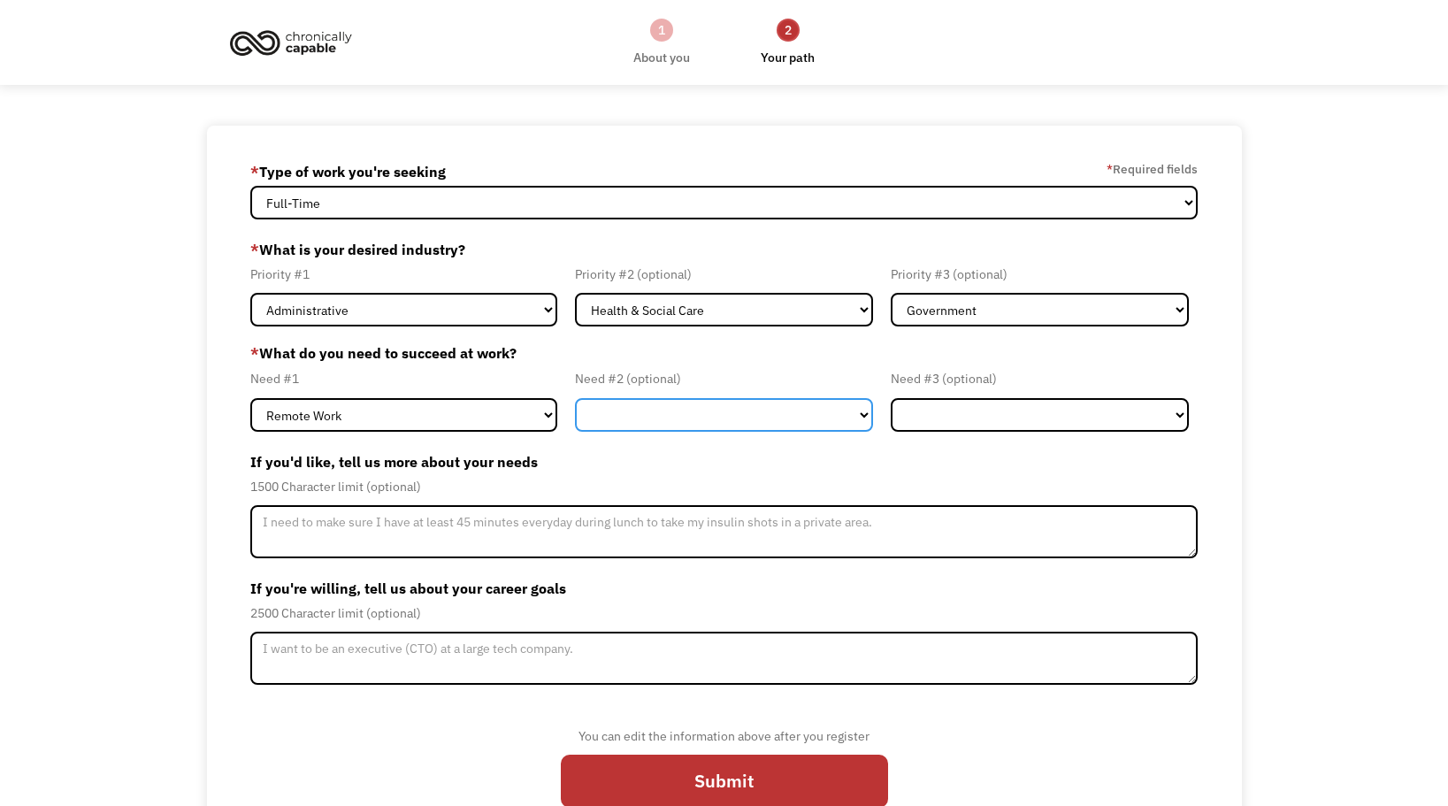
click at [648, 409] on select "Flexible Hours Remote Work Service Animal On-site Accommodations Visual Support…" at bounding box center [724, 415] width 298 height 34
click at [554, 363] on label "* What do you need to succeed at work?" at bounding box center [724, 352] width 948 height 21
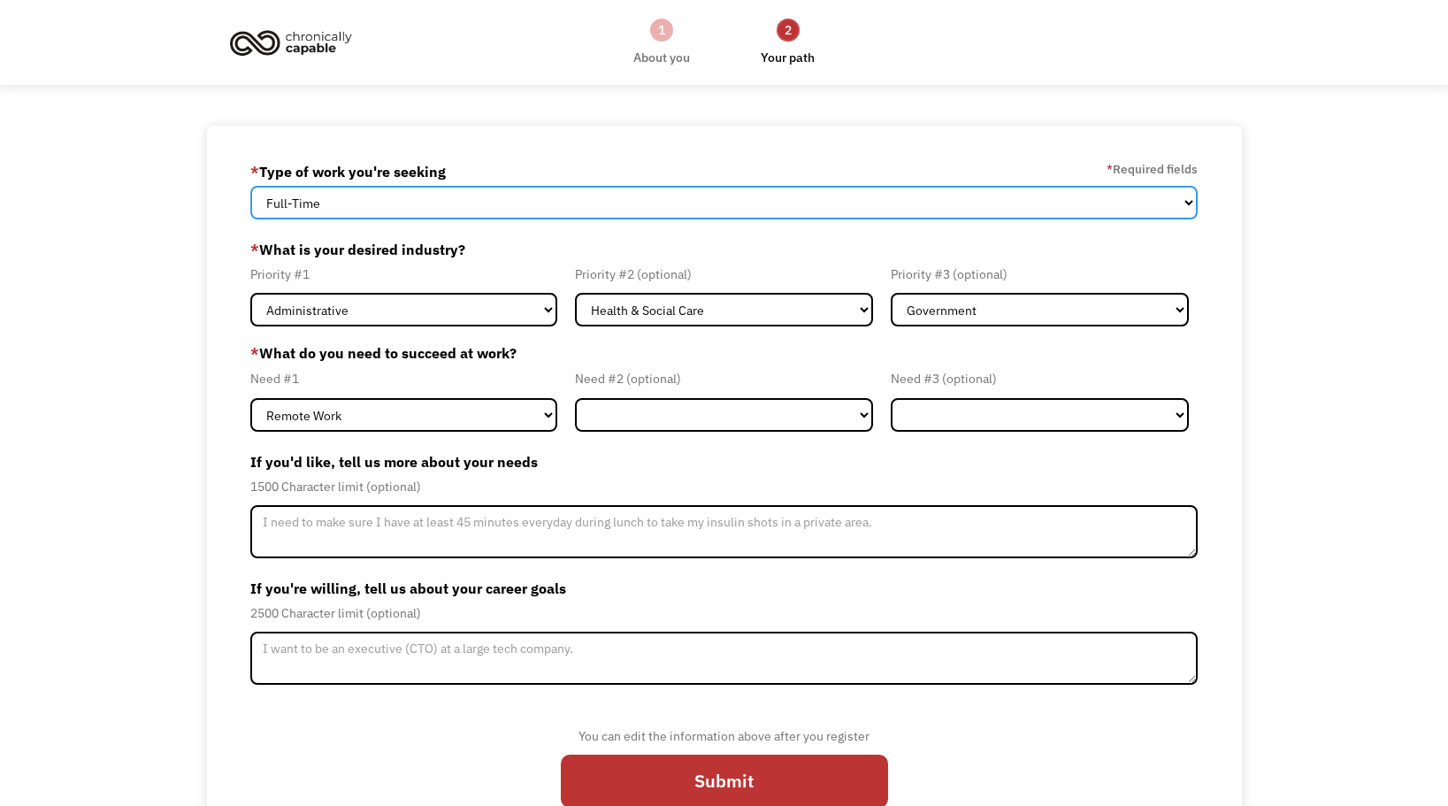
click at [600, 203] on select "Full-Time Part-Time Both Full-Time and Part-Time" at bounding box center [724, 203] width 948 height 34
select select "Both Full-Time and Part-Time"
click at [250, 186] on select "Full-Time Part-Time Both Full-Time and Part-Time" at bounding box center [724, 203] width 948 height 34
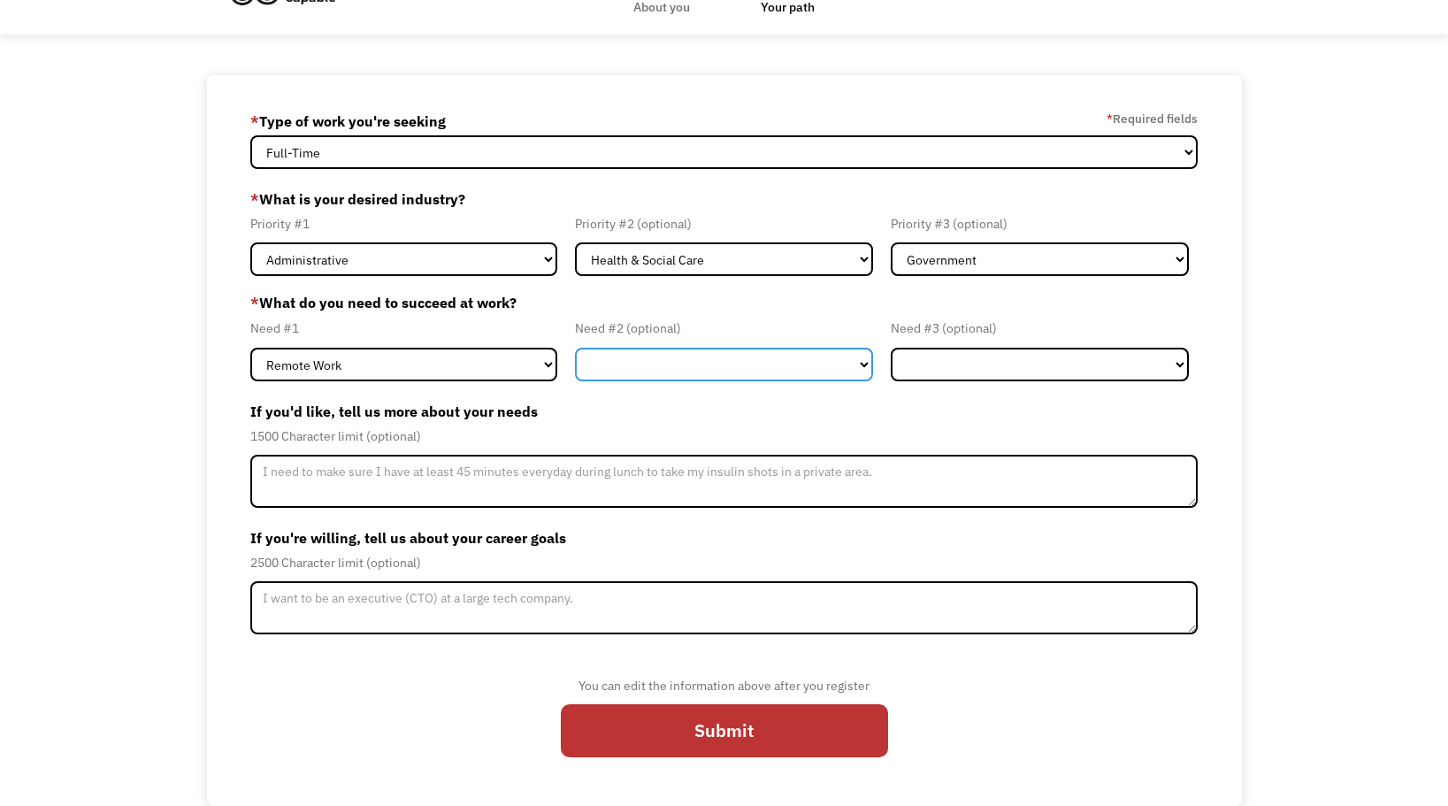
click at [669, 364] on select "Flexible Hours Remote Work Service Animal On-site Accommodations Visual Support…" at bounding box center [724, 365] width 298 height 34
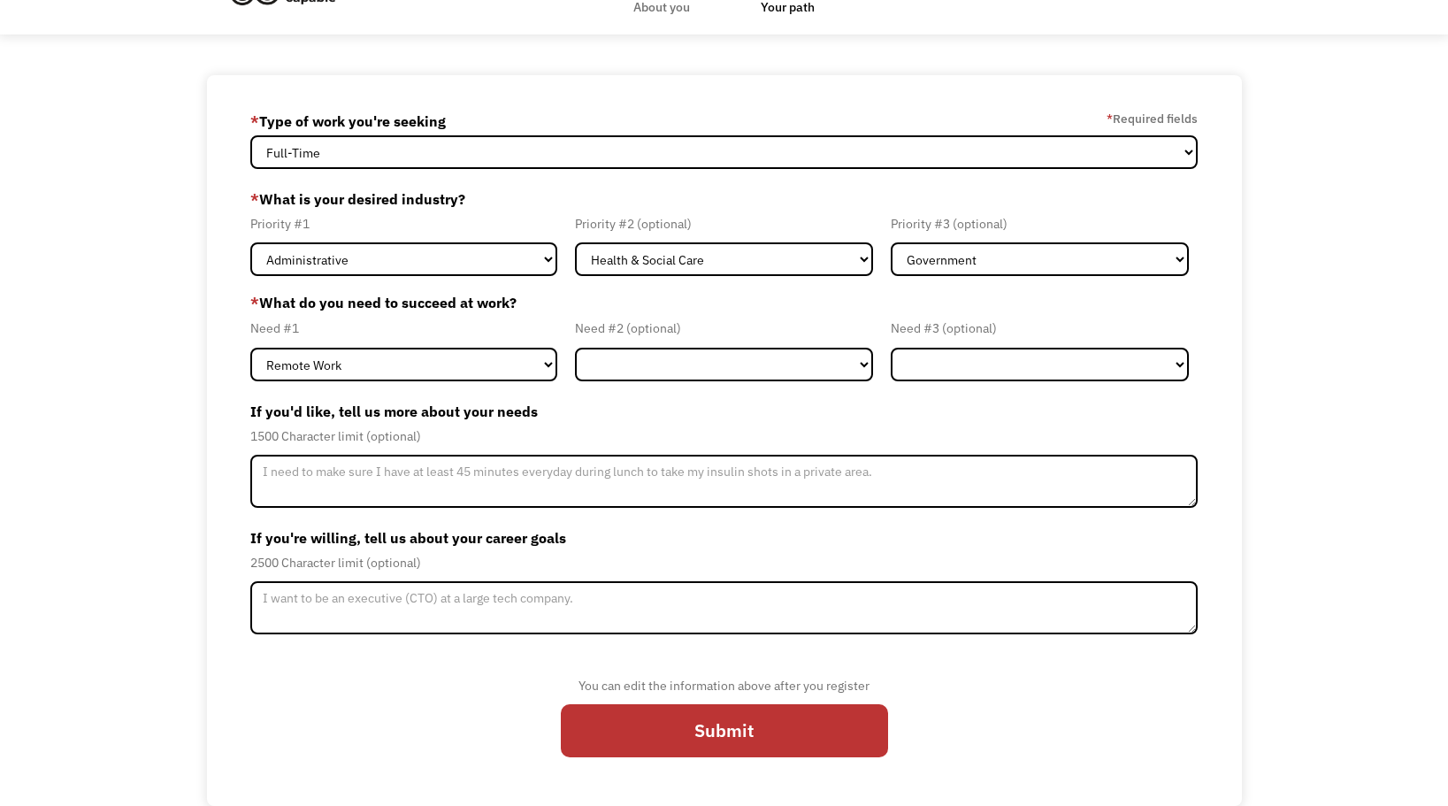
click at [692, 315] on div "* What do you need to succeed at work? Need #1 Flexible Hours Remote Work Servi…" at bounding box center [724, 336] width 948 height 88
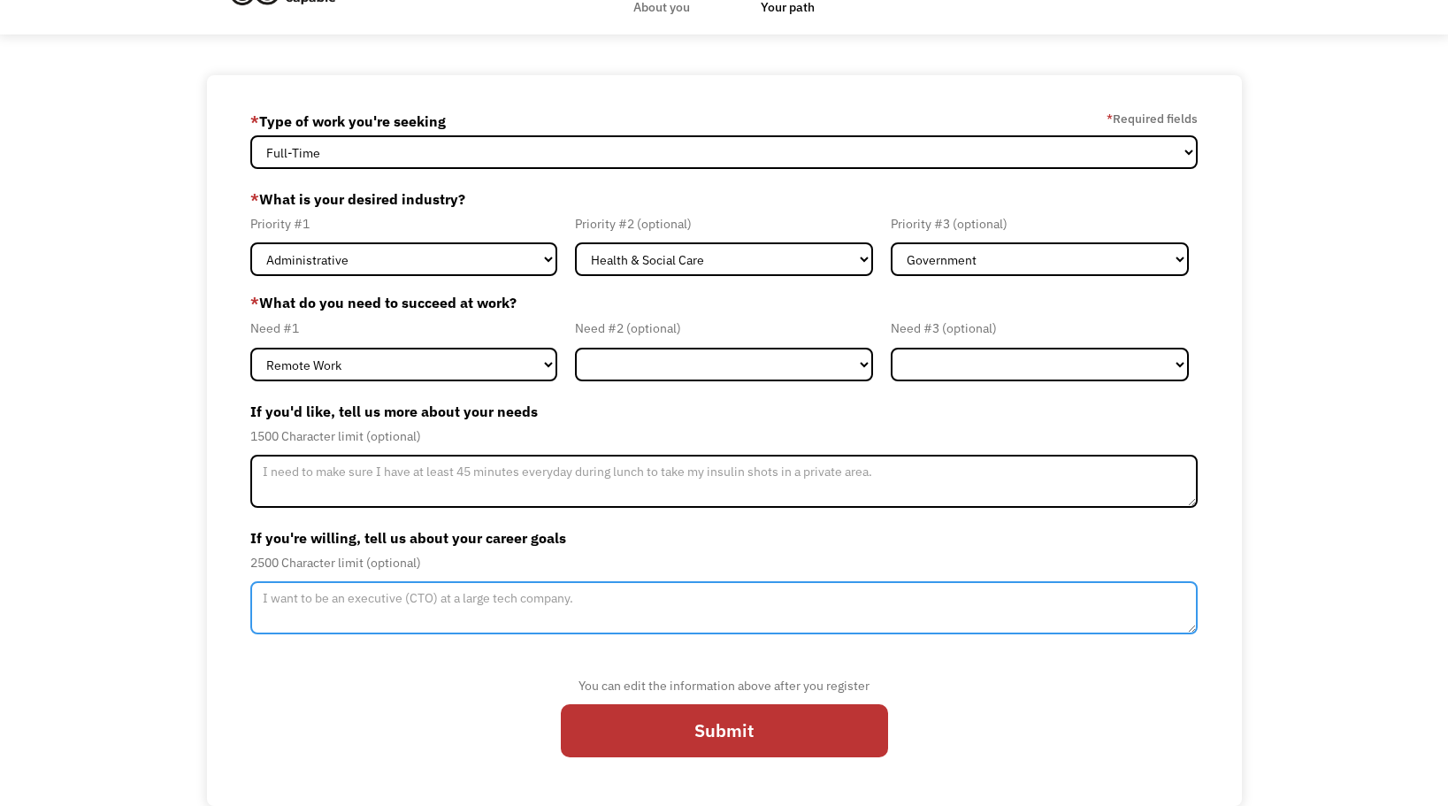
click at [471, 596] on textarea "Member-Update-Form-Step2" at bounding box center [724, 607] width 948 height 53
click at [630, 602] on textarea "I would like to work for an organization that is making a difference, or is hel…" at bounding box center [724, 607] width 948 height 53
drag, startPoint x: 730, startPoint y: 601, endPoint x: 764, endPoint y: 594, distance: 35.2
click at [764, 594] on textarea "I would like to work for an organization that is making a difference, and/or is…" at bounding box center [724, 607] width 948 height 53
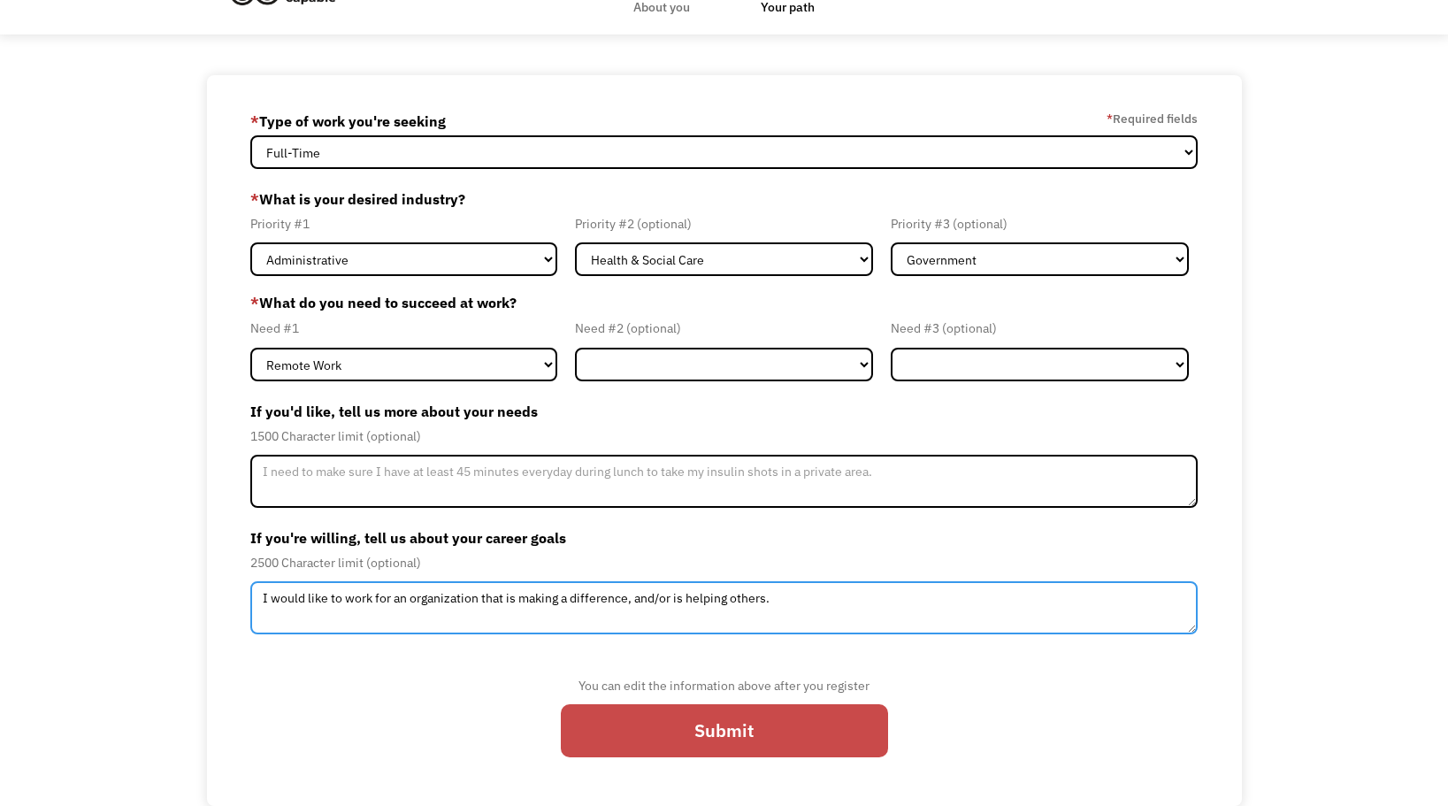
type textarea "I would like to work for an organization that is making a difference, and/or is…"
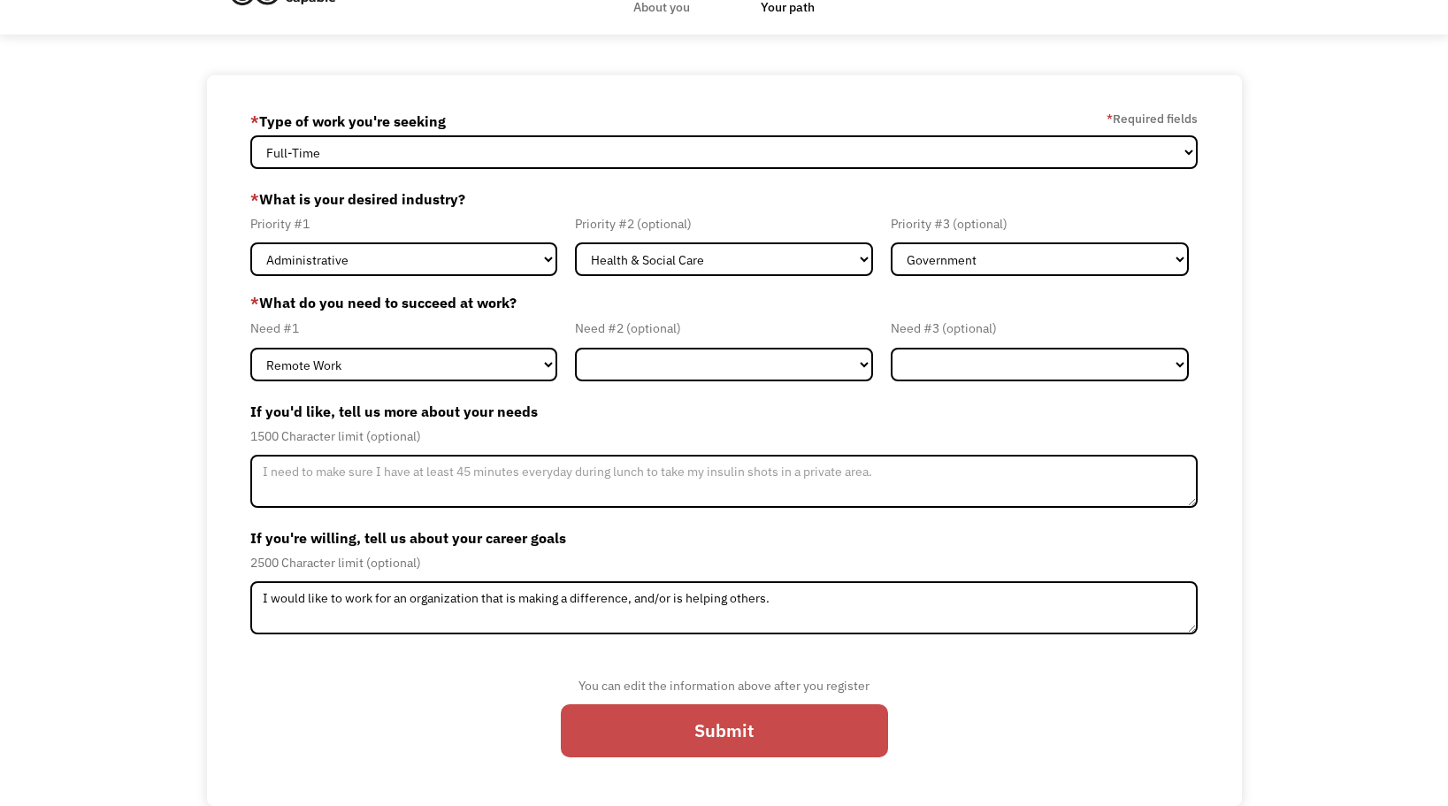
click at [708, 723] on input "Submit" at bounding box center [724, 730] width 327 height 53
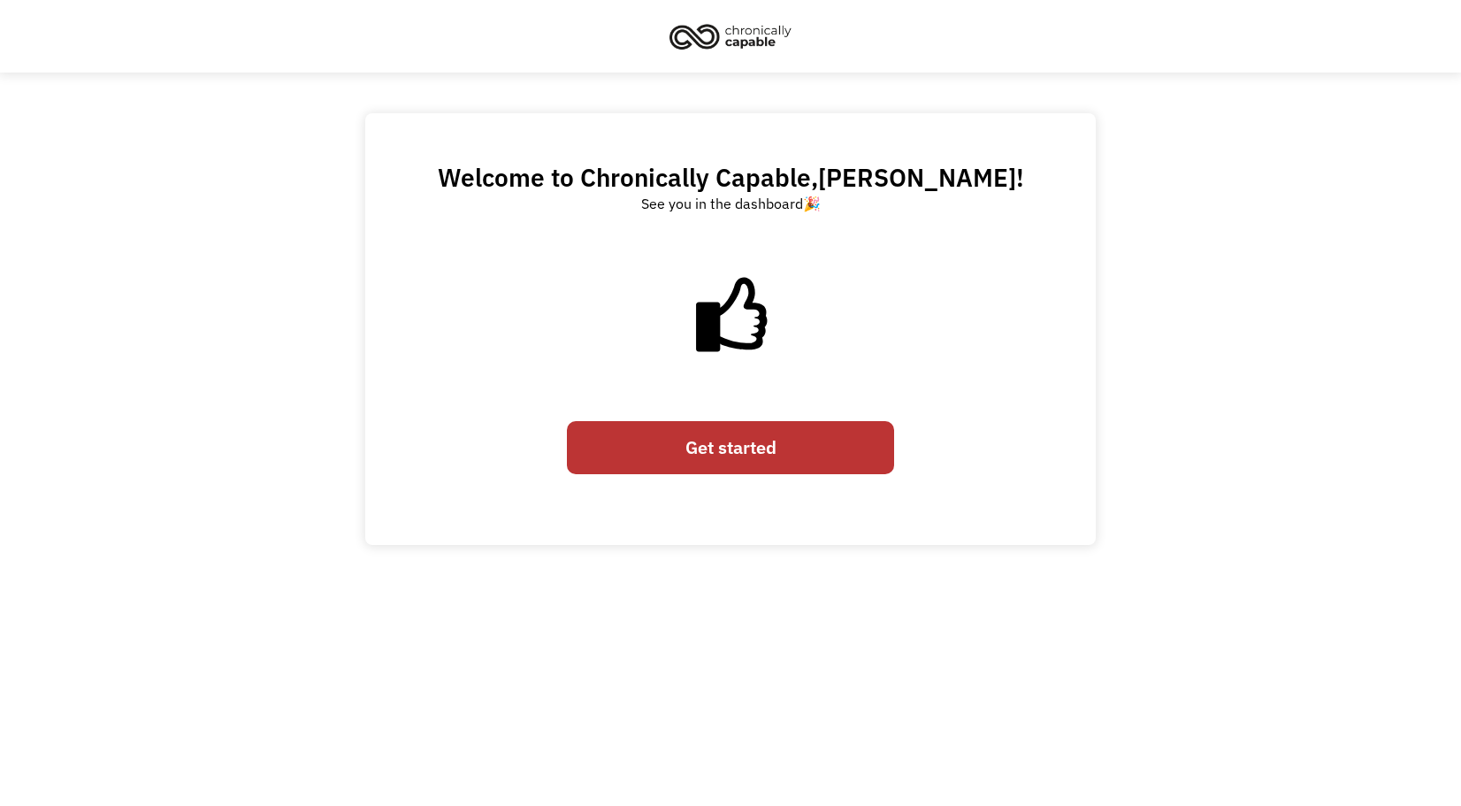
click at [724, 454] on link "Get started" at bounding box center [730, 447] width 327 height 53
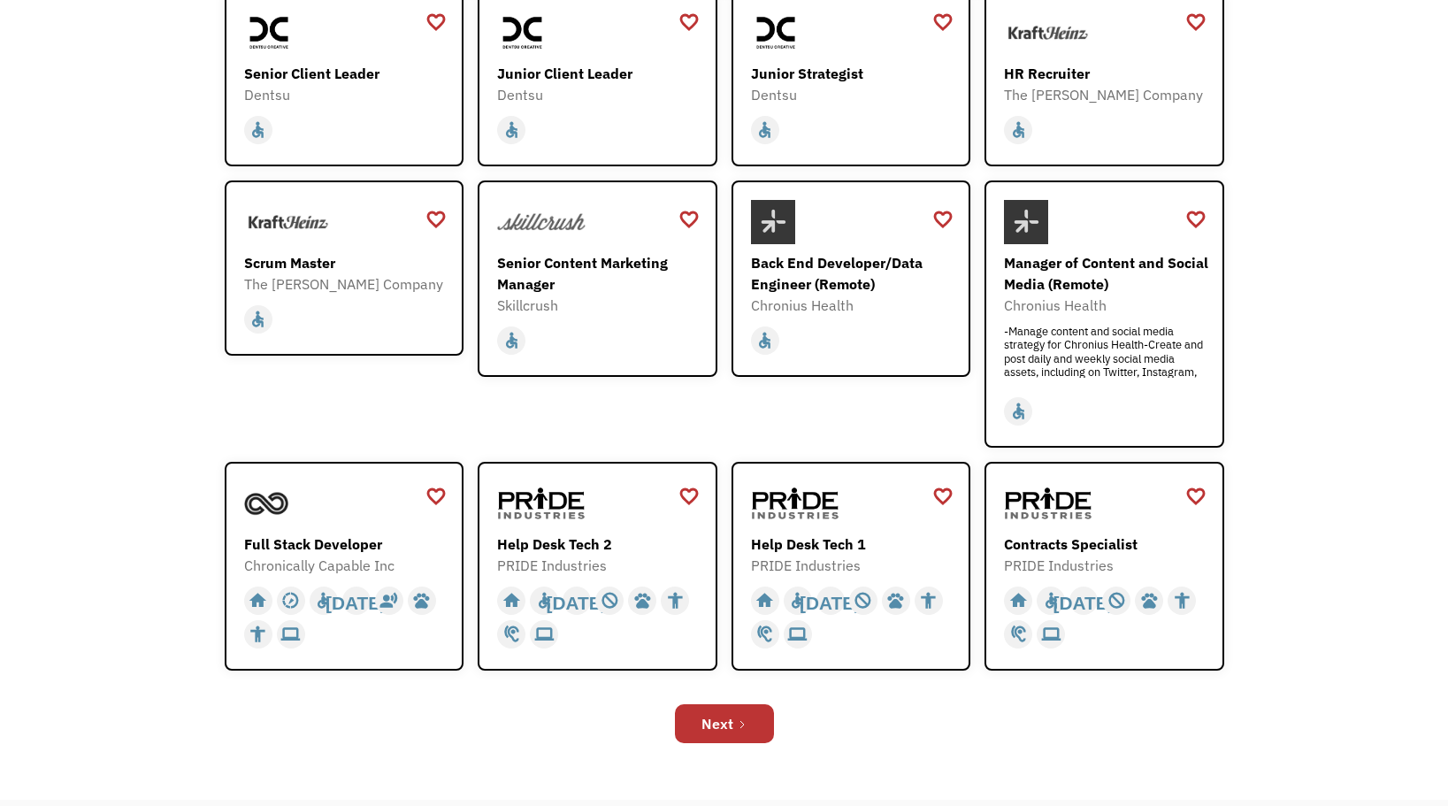
scroll to position [354, 0]
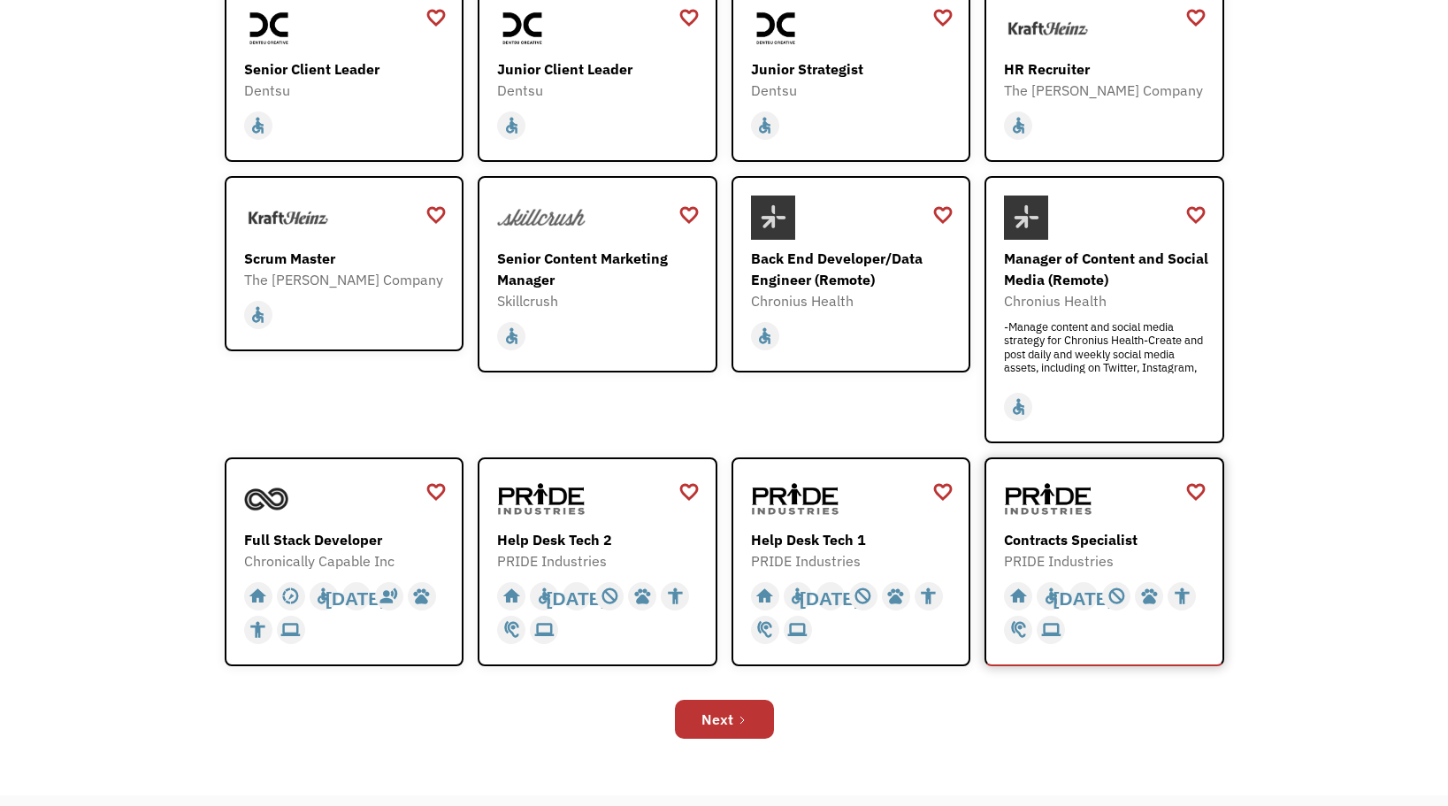
click at [1106, 543] on div "Contracts Specialist" at bounding box center [1106, 539] width 205 height 21
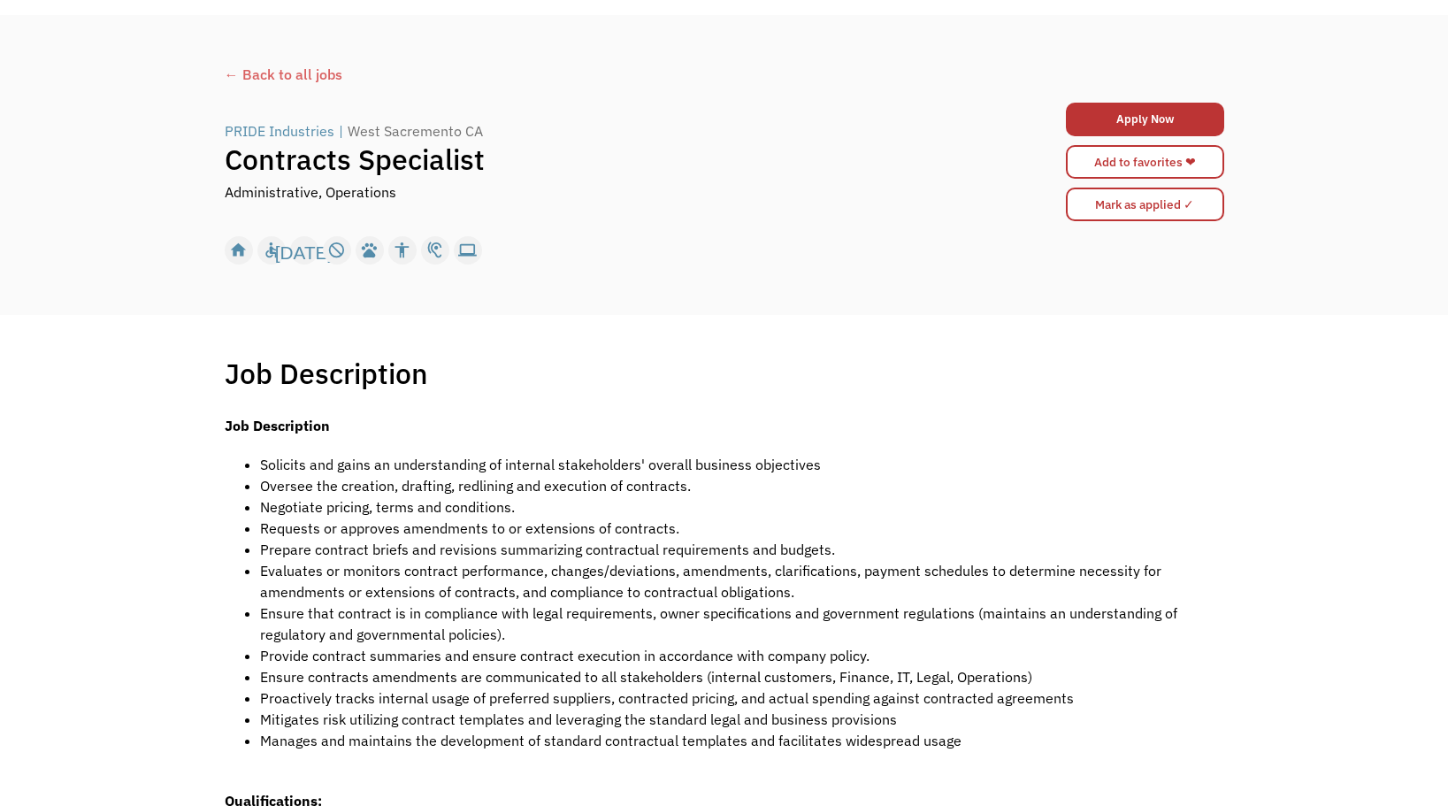
scroll to position [88, 0]
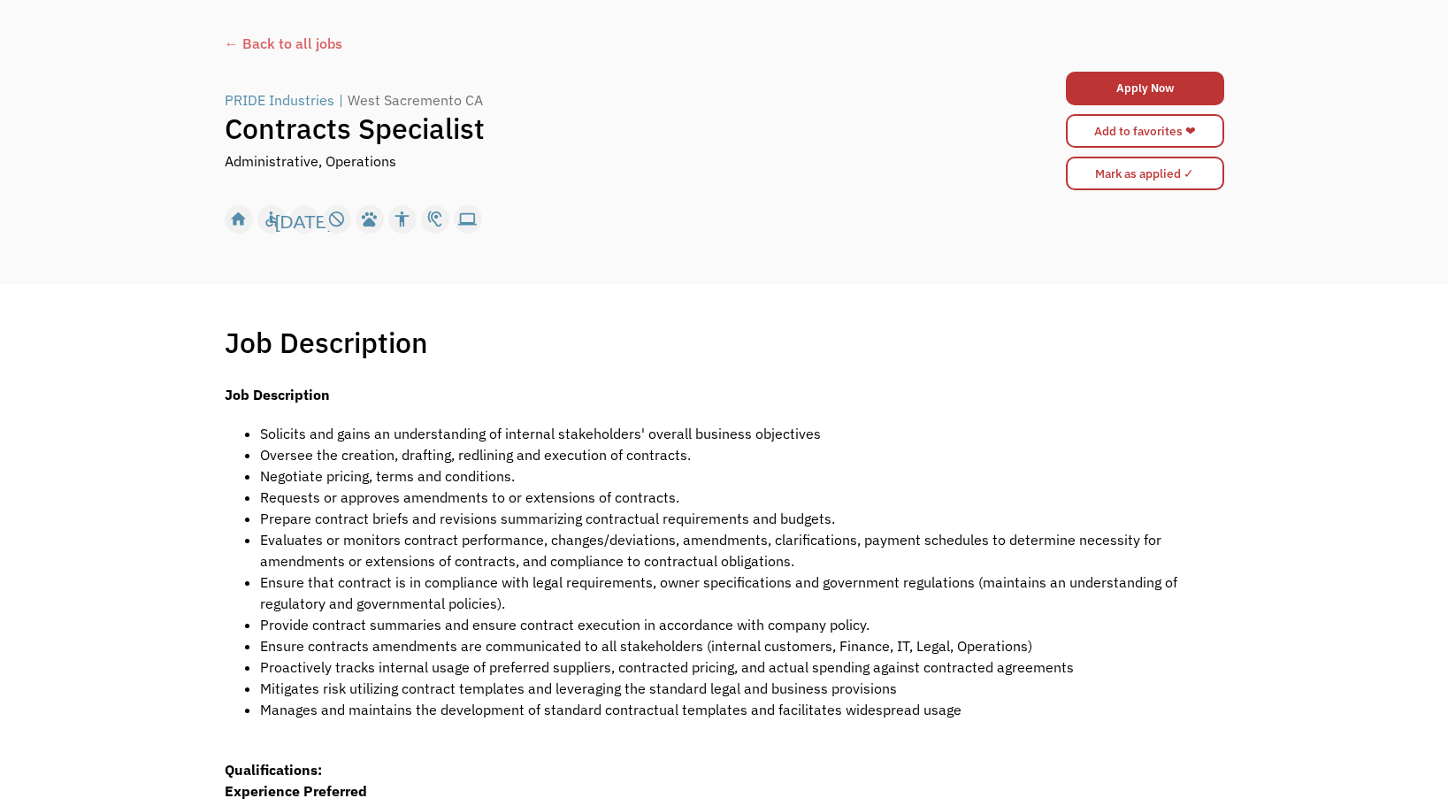
click at [297, 42] on div "← Back to all jobs" at bounding box center [724, 43] width 999 height 21
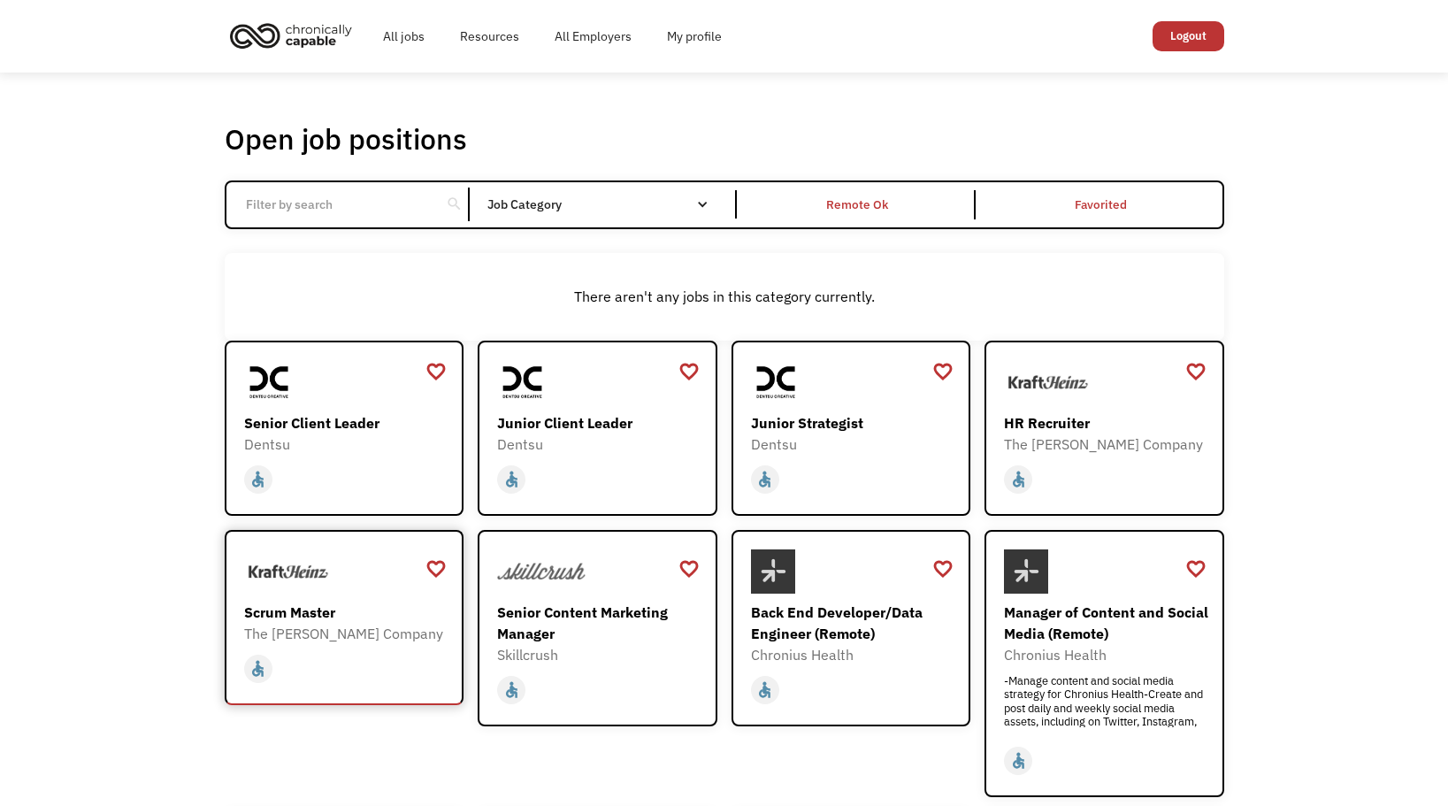
click at [302, 629] on div "The [PERSON_NAME] Company" at bounding box center [346, 633] width 205 height 21
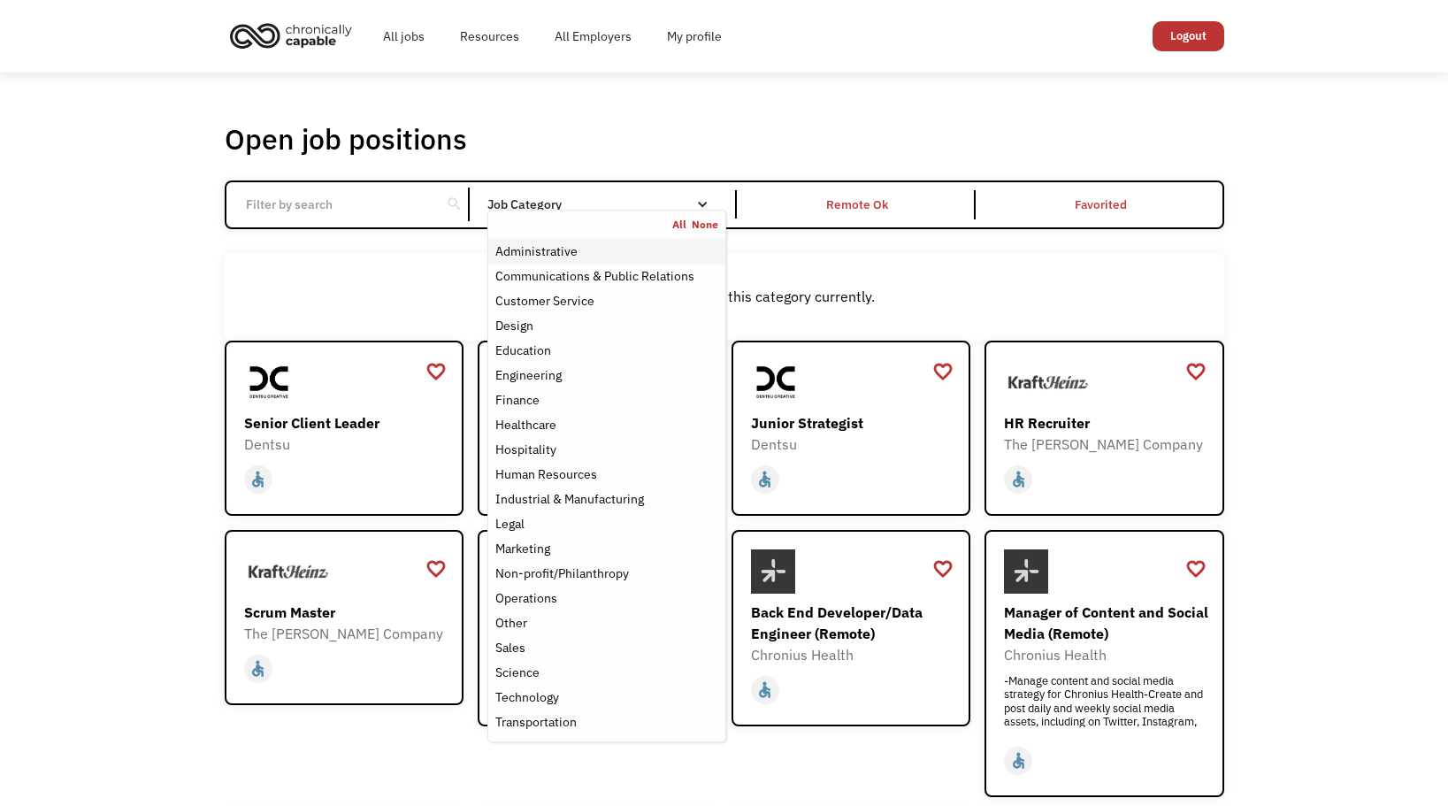
click at [545, 251] on div "Administrative" at bounding box center [536, 251] width 82 height 21
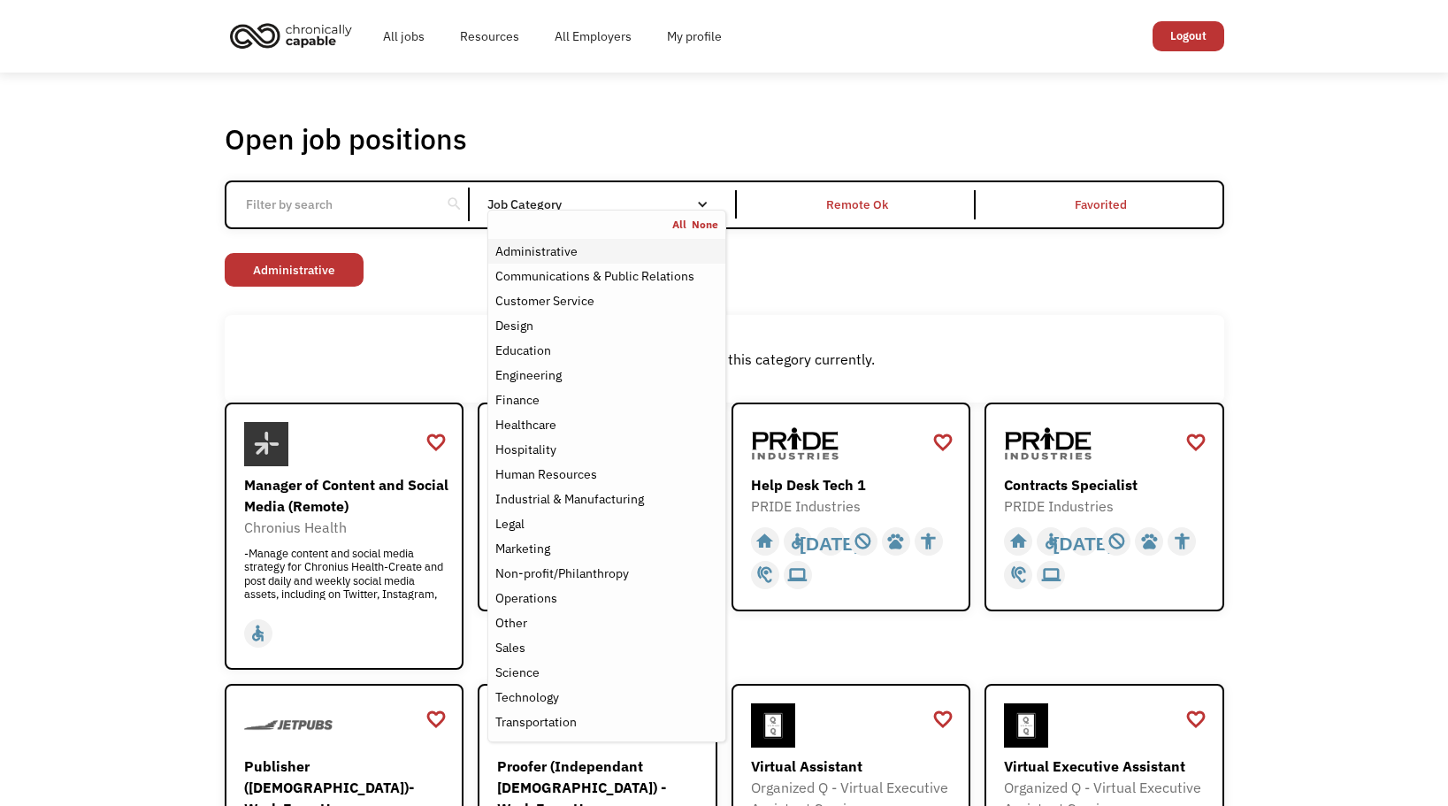
click at [563, 255] on div "Administrative" at bounding box center [536, 251] width 82 height 21
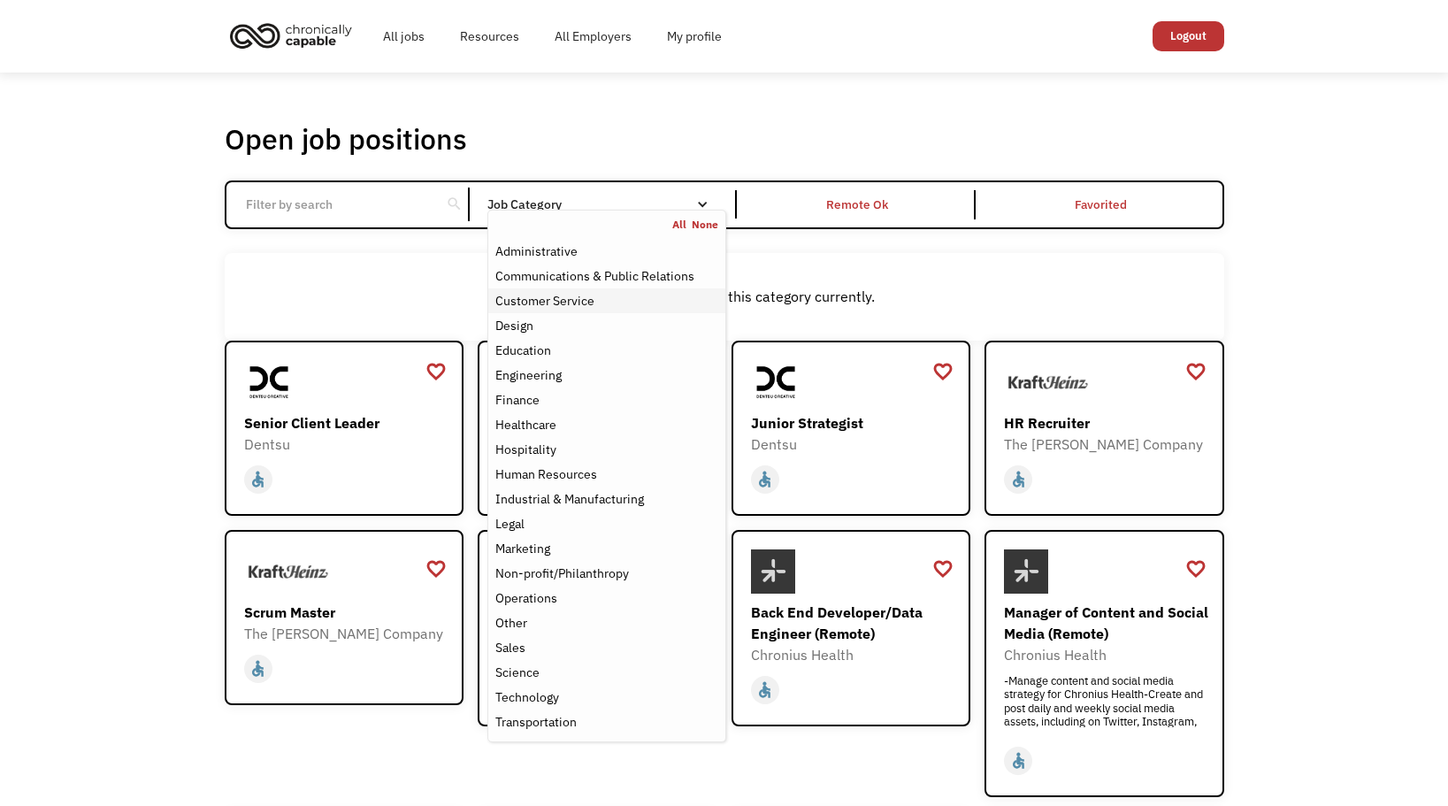
click at [563, 302] on div "Customer Service" at bounding box center [544, 300] width 99 height 21
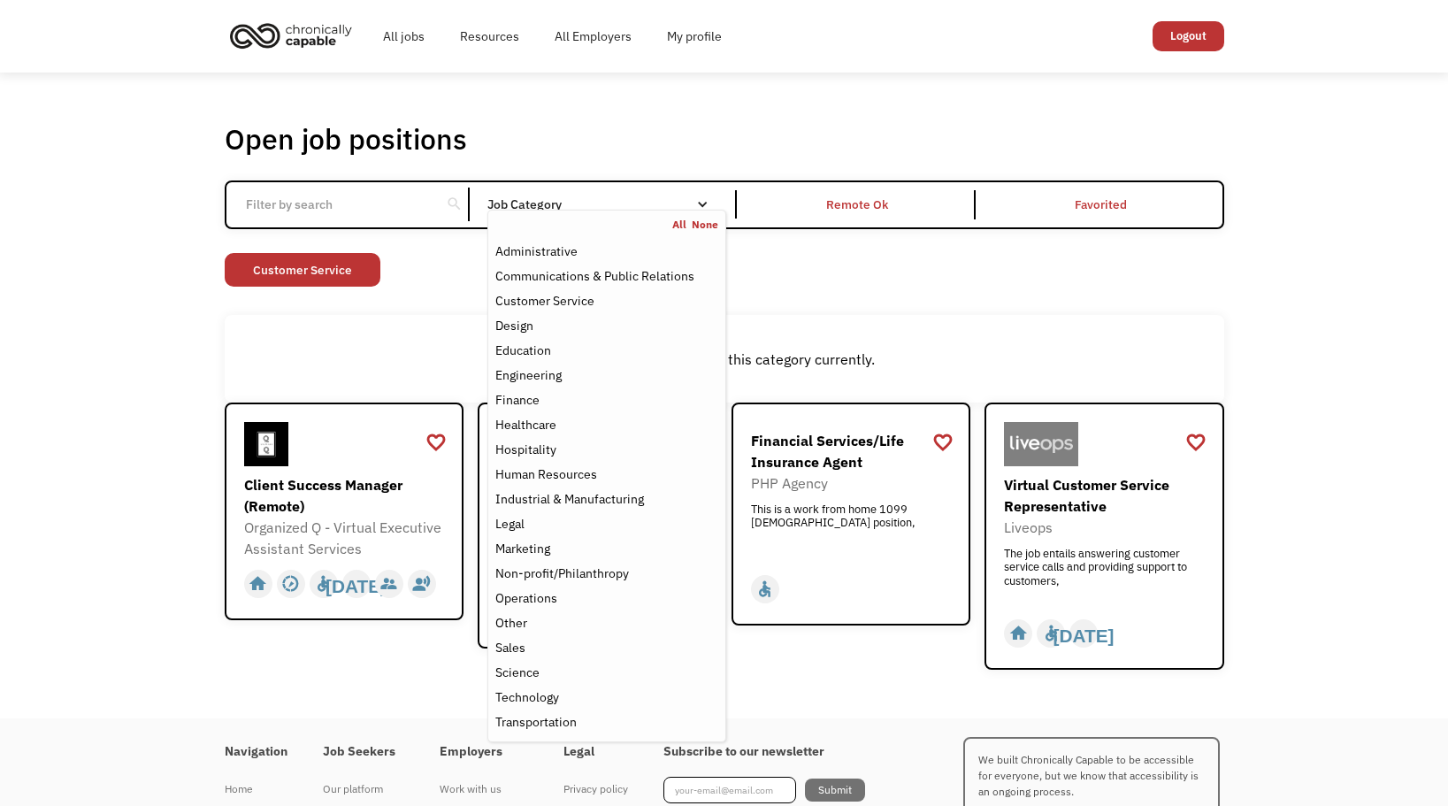
click at [938, 332] on div "There aren't any jobs in this category currently." at bounding box center [724, 359] width 999 height 88
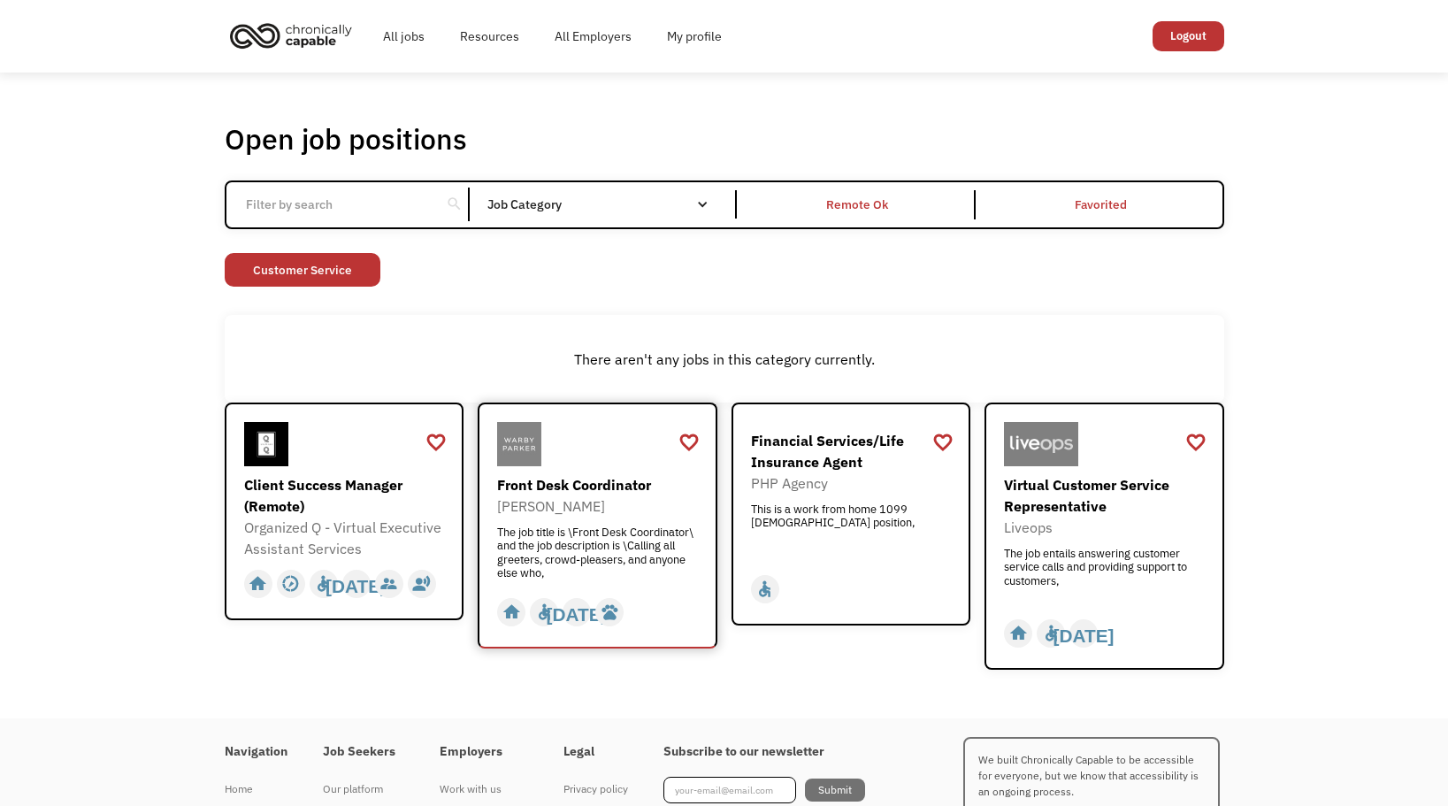
click at [561, 478] on div "Front Desk Coordinator" at bounding box center [599, 484] width 205 height 21
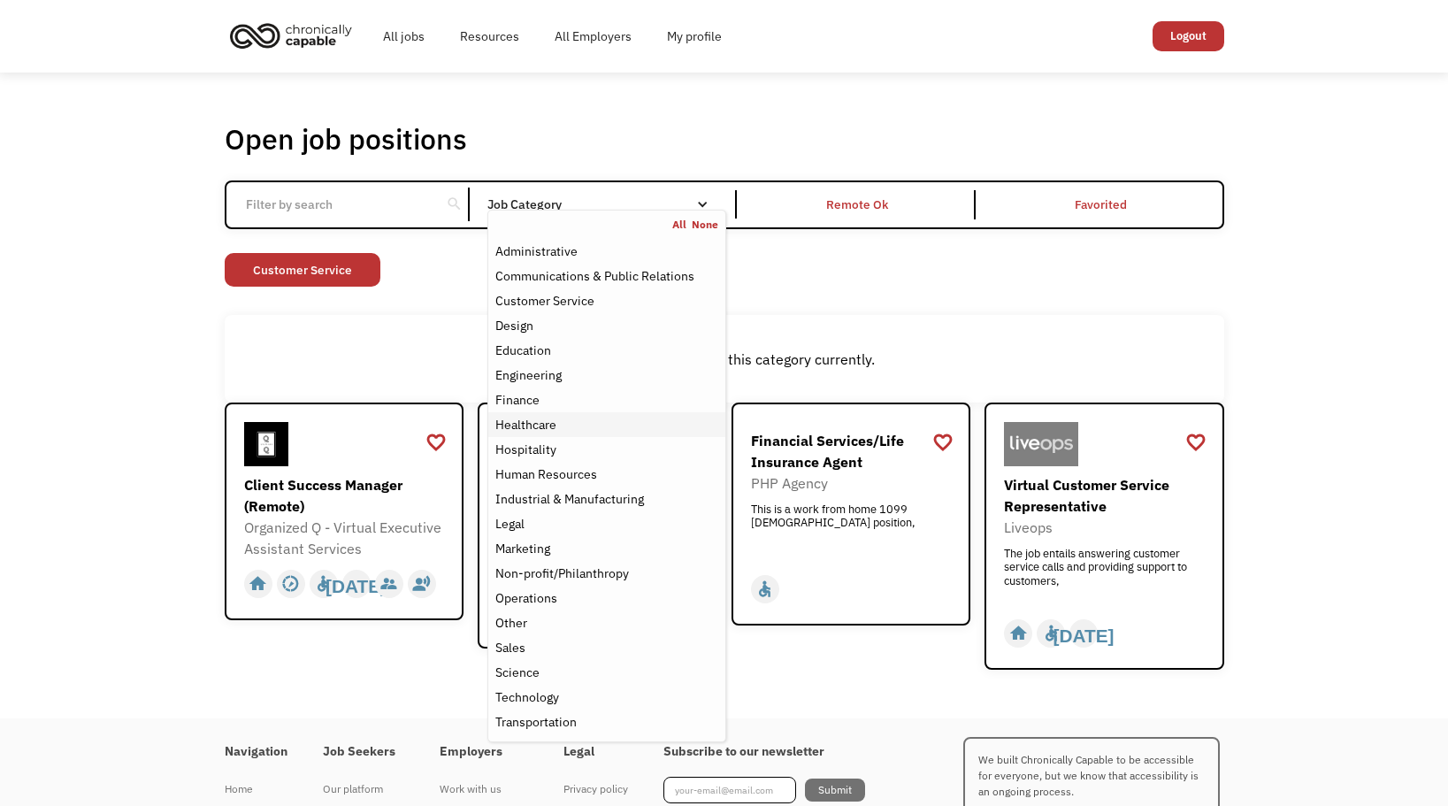
click at [577, 427] on div "Healthcare" at bounding box center [606, 424] width 222 height 21
click at [547, 421] on div "Healthcare" at bounding box center [525, 424] width 61 height 21
click at [546, 448] on div "Hospitality" at bounding box center [525, 449] width 61 height 21
click at [543, 478] on div "Human Resources" at bounding box center [546, 473] width 102 height 21
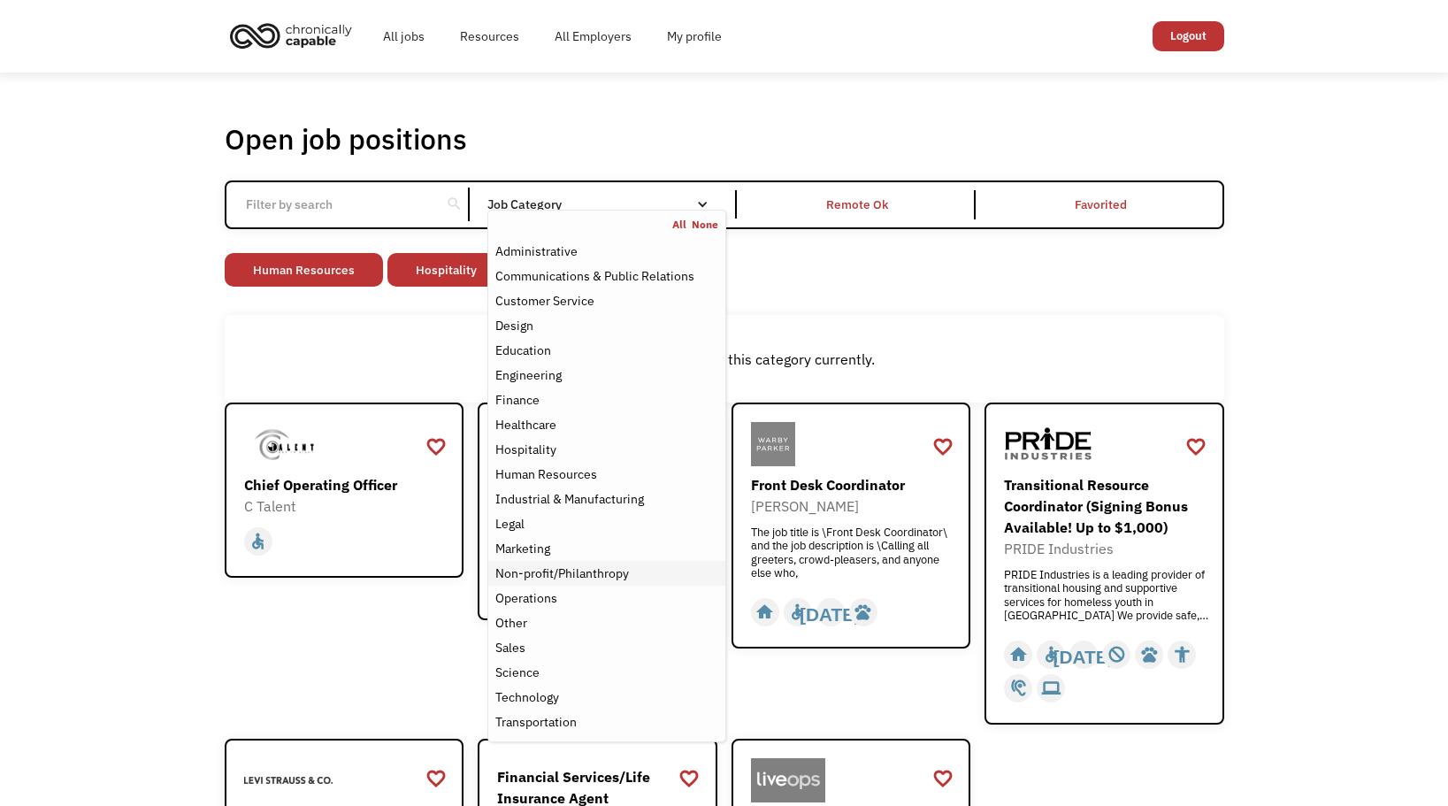
click at [579, 581] on div "Non-profit/Philanthropy" at bounding box center [562, 573] width 134 height 21
click at [525, 624] on div "Other" at bounding box center [511, 622] width 32 height 21
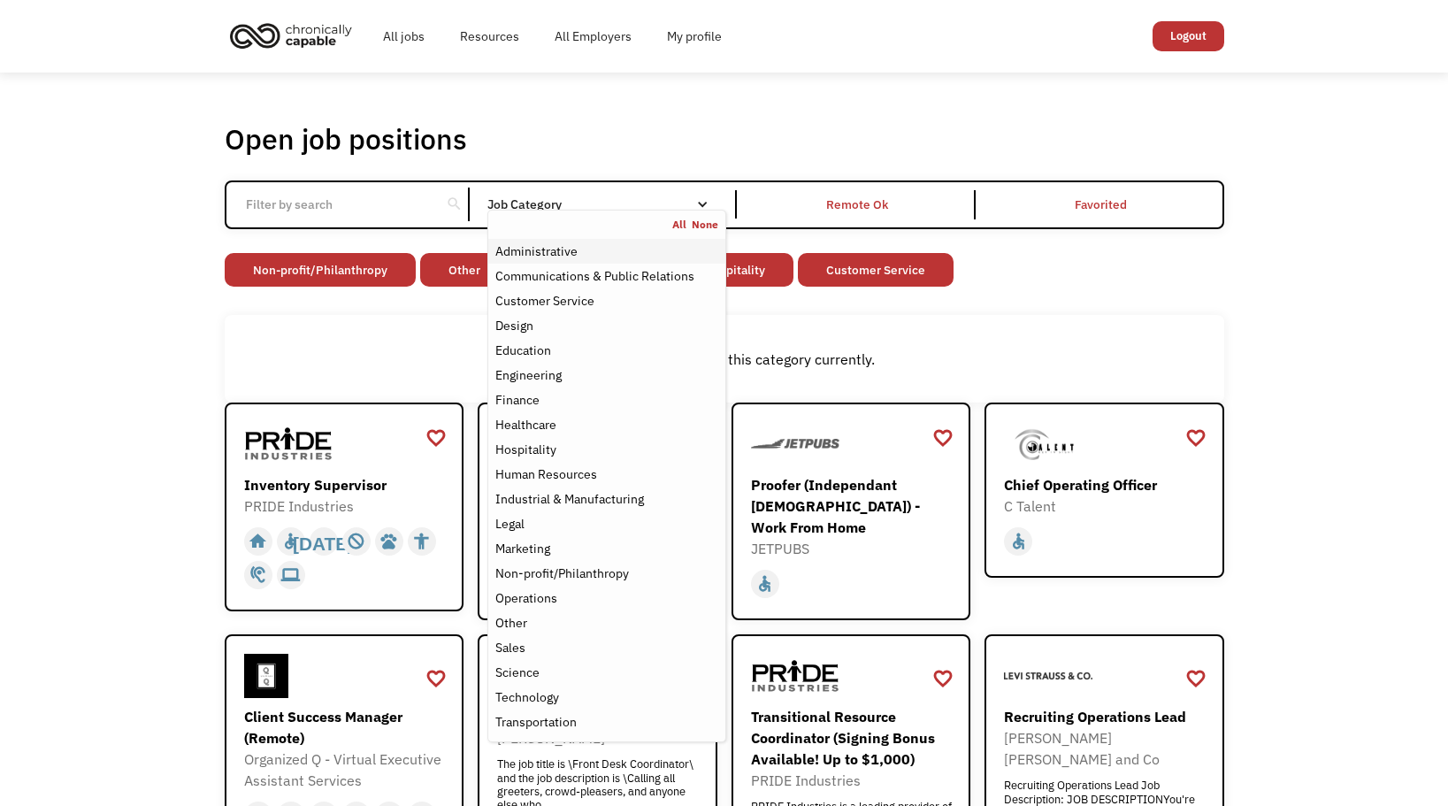
click at [546, 252] on div "Administrative" at bounding box center [536, 251] width 82 height 21
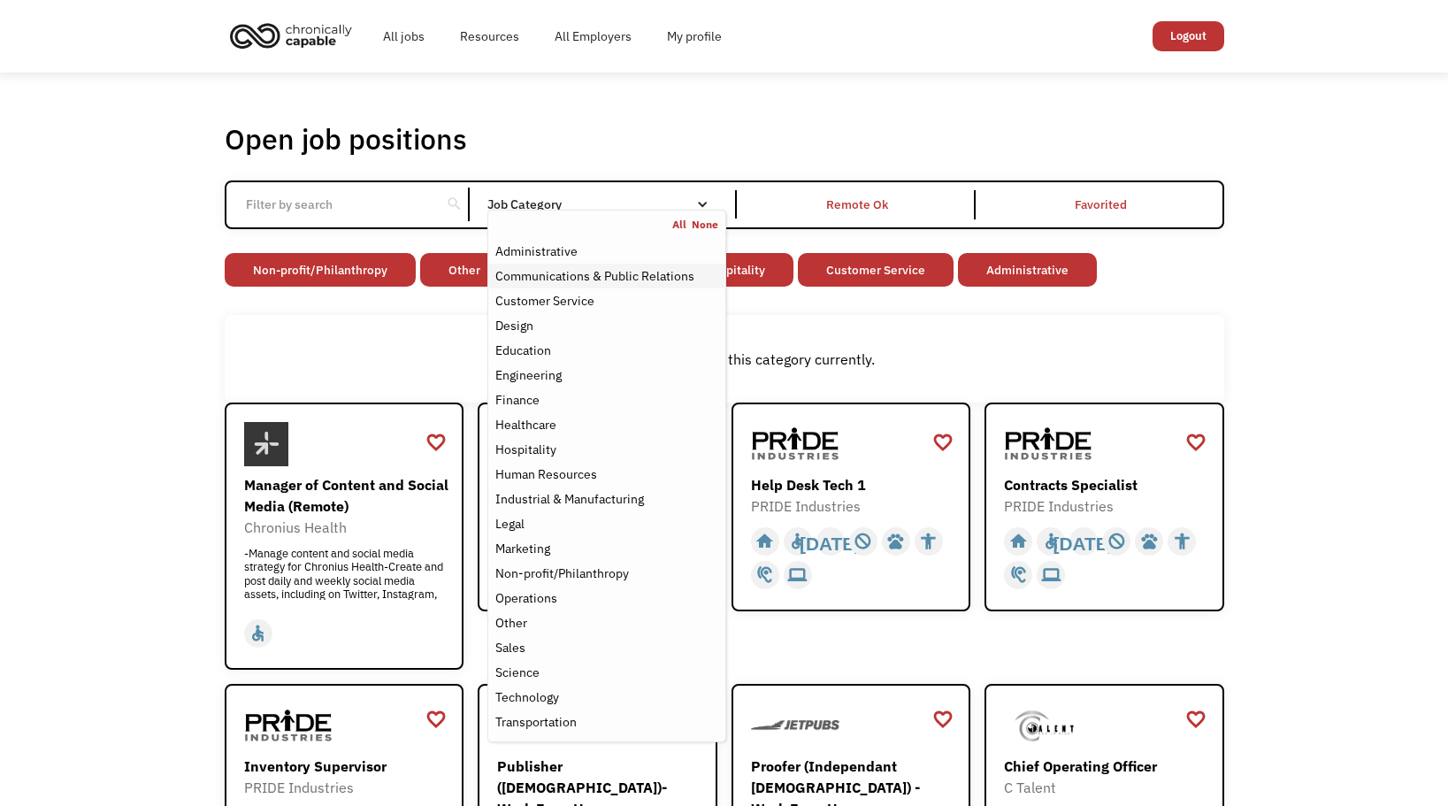
click at [549, 272] on div "Communications & Public Relations" at bounding box center [594, 275] width 199 height 21
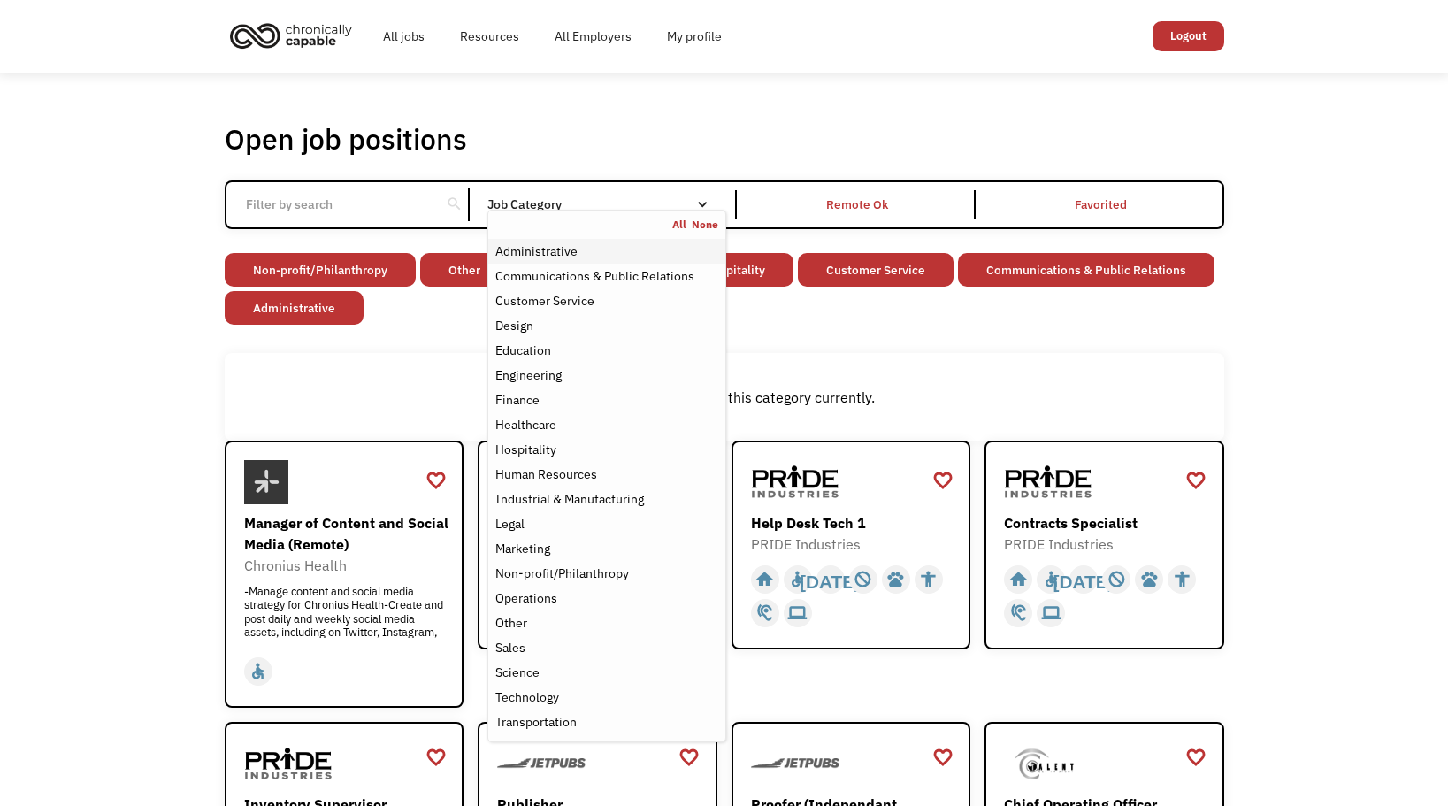
click at [551, 250] on div "Administrative" at bounding box center [536, 251] width 82 height 21
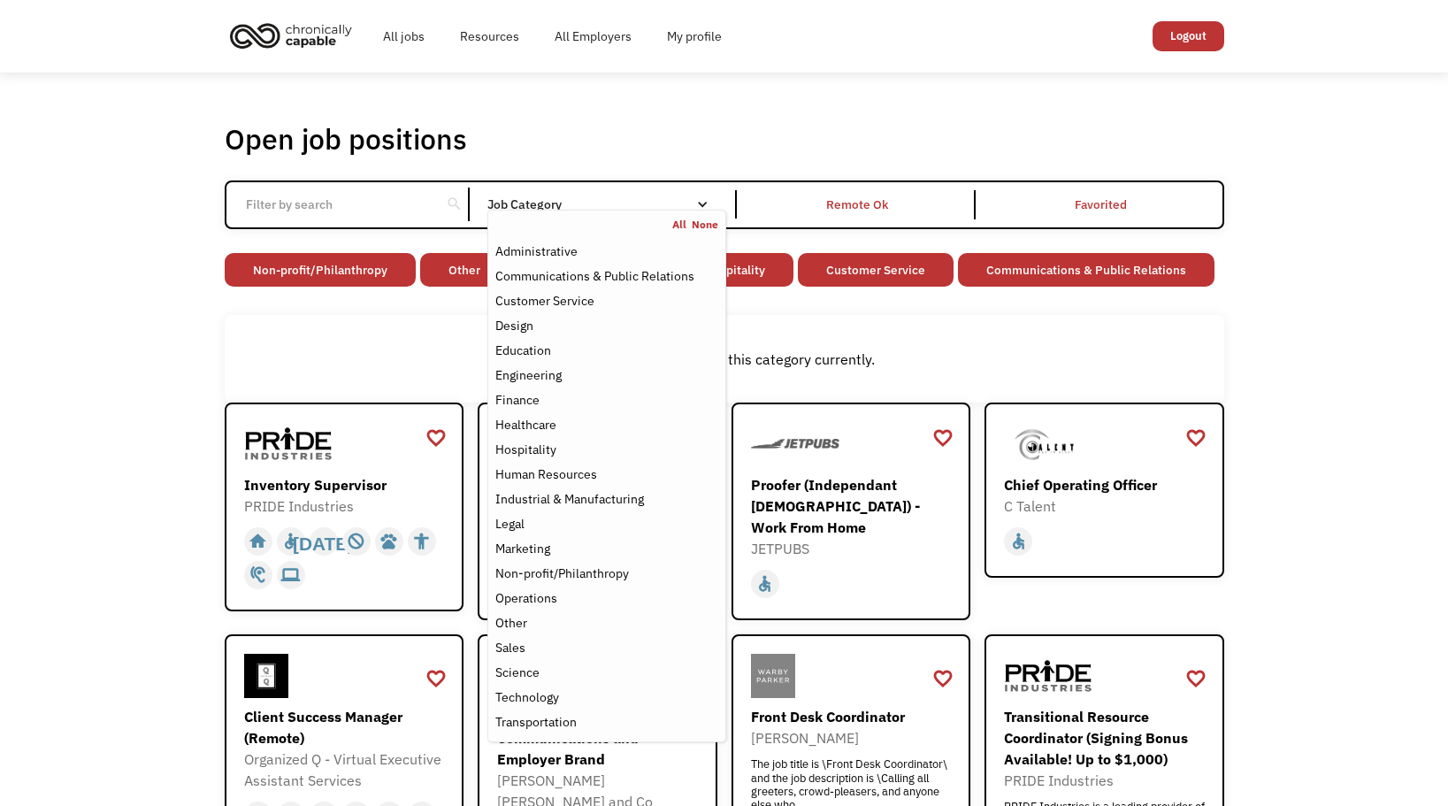
click at [810, 318] on div "There aren't any jobs in this category currently." at bounding box center [724, 359] width 999 height 88
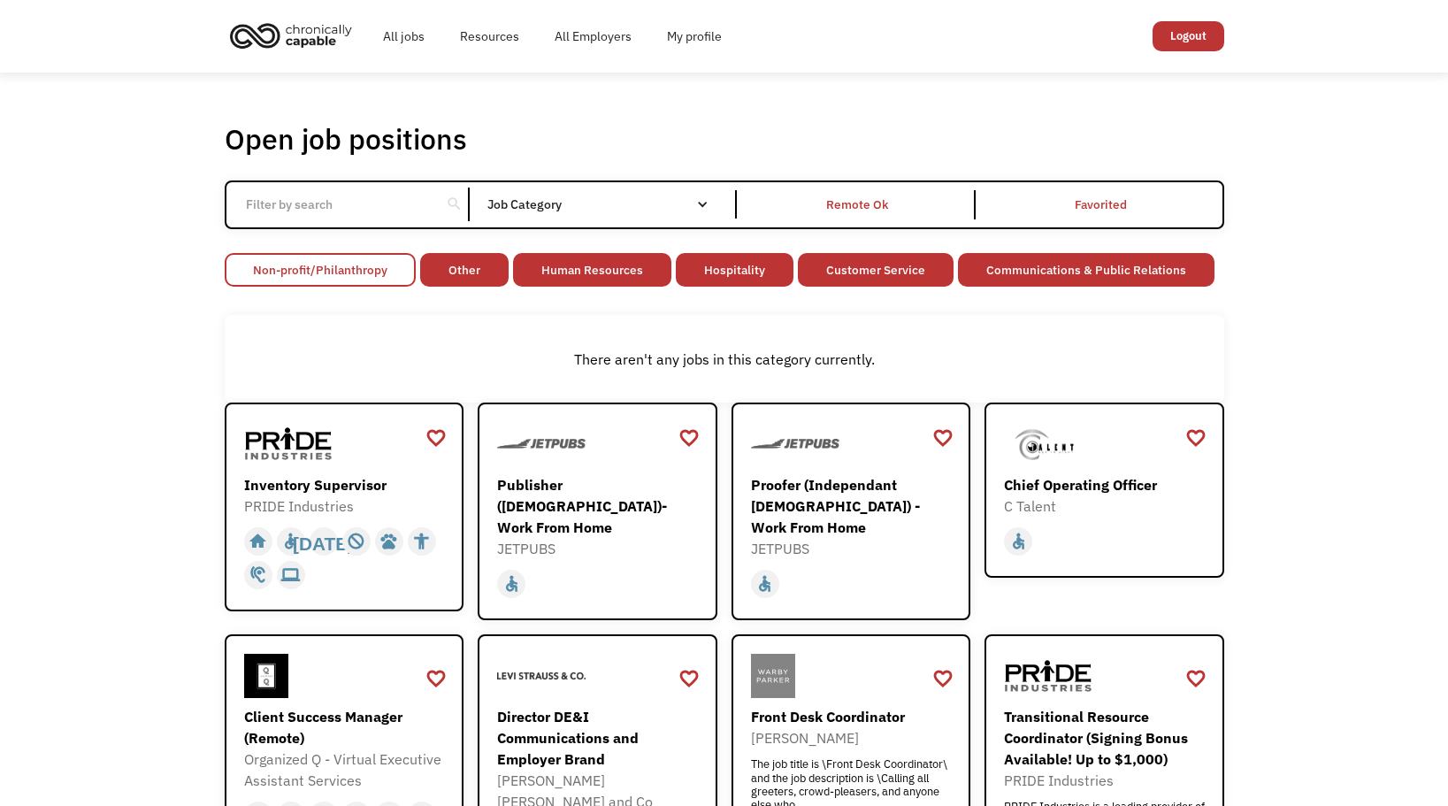
click at [376, 264] on link "Non-profit/Philanthropy" at bounding box center [320, 270] width 191 height 34
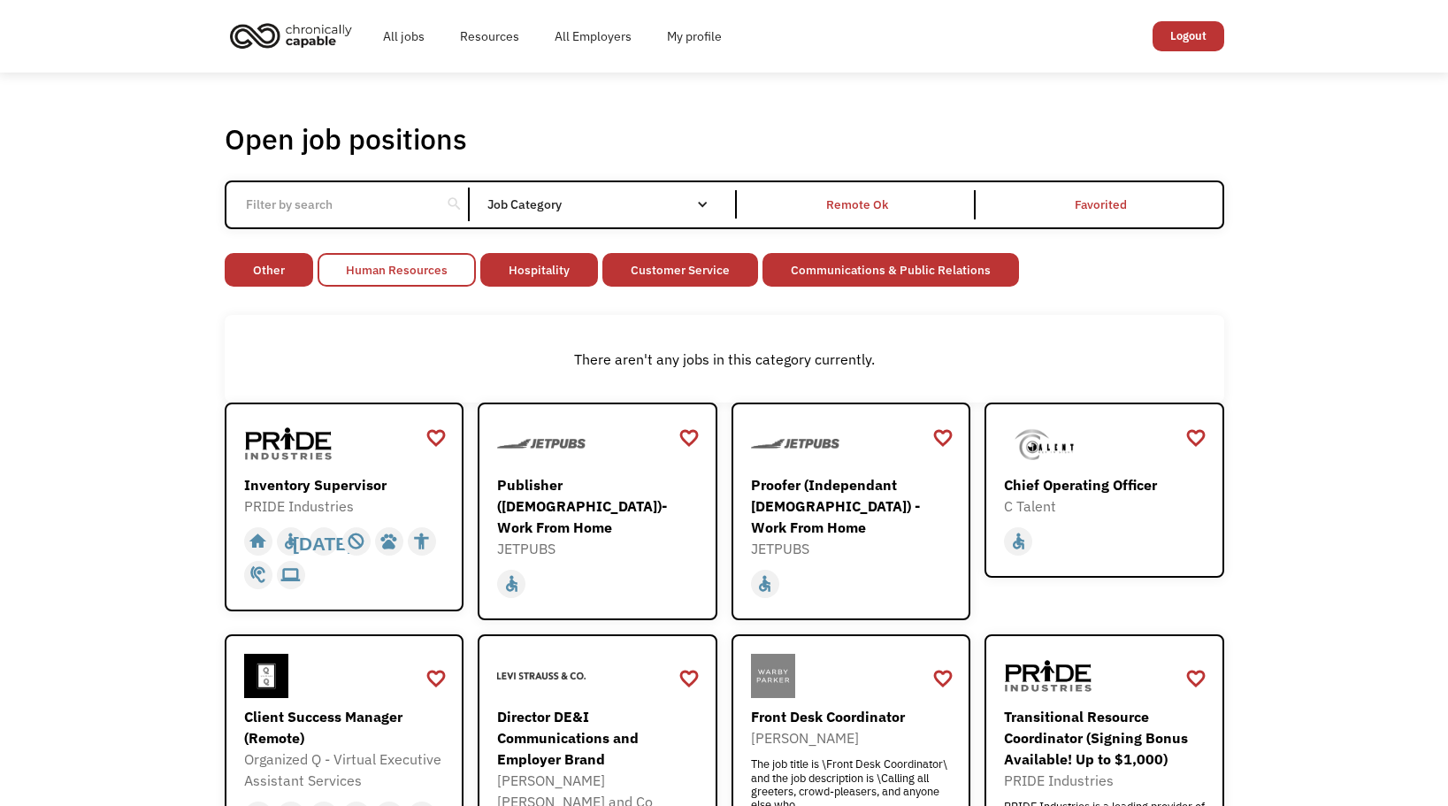
click at [396, 270] on link "Human Resources" at bounding box center [397, 270] width 158 height 34
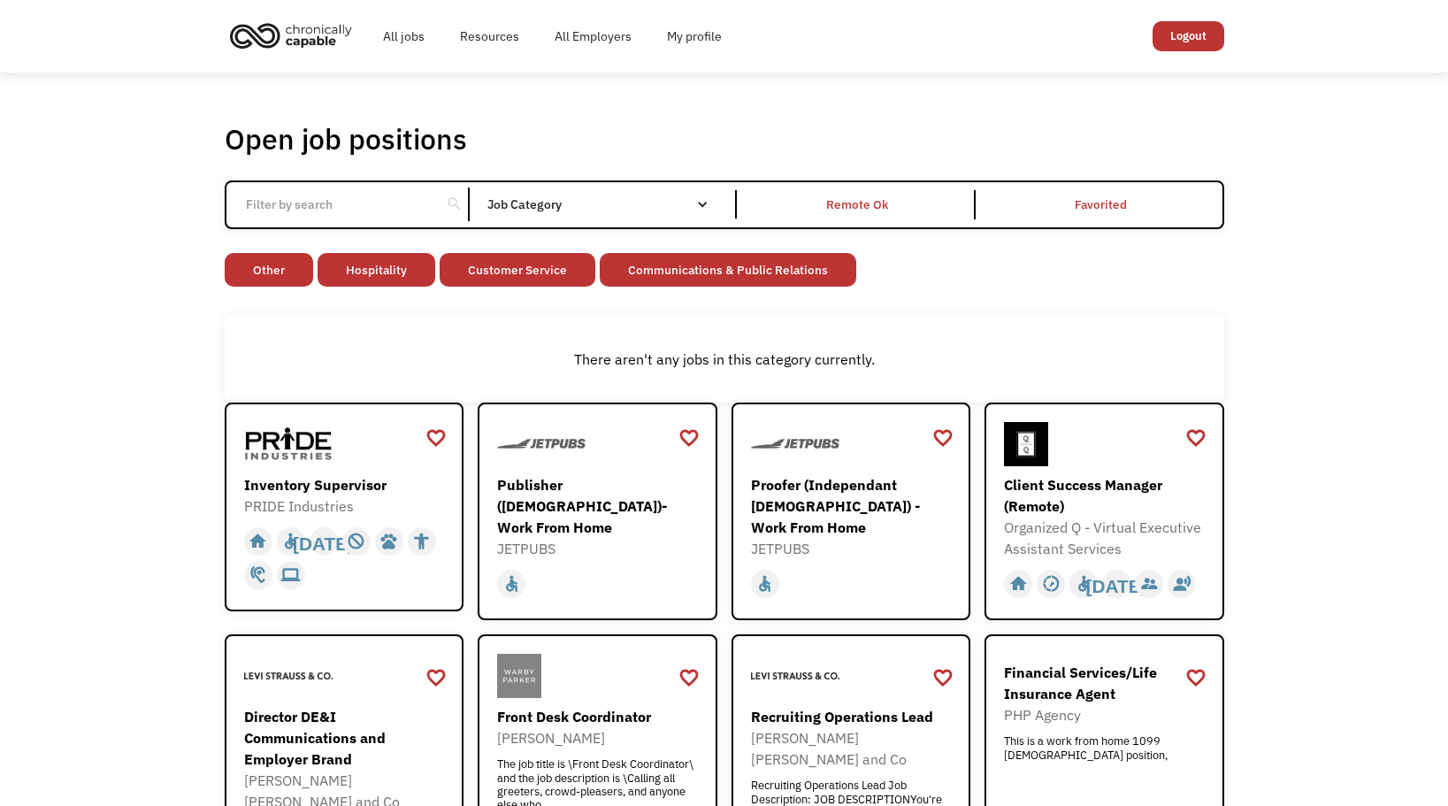
click at [396, 270] on link "Hospitality" at bounding box center [377, 270] width 118 height 34
click at [396, 270] on link "Customer Service" at bounding box center [396, 270] width 156 height 34
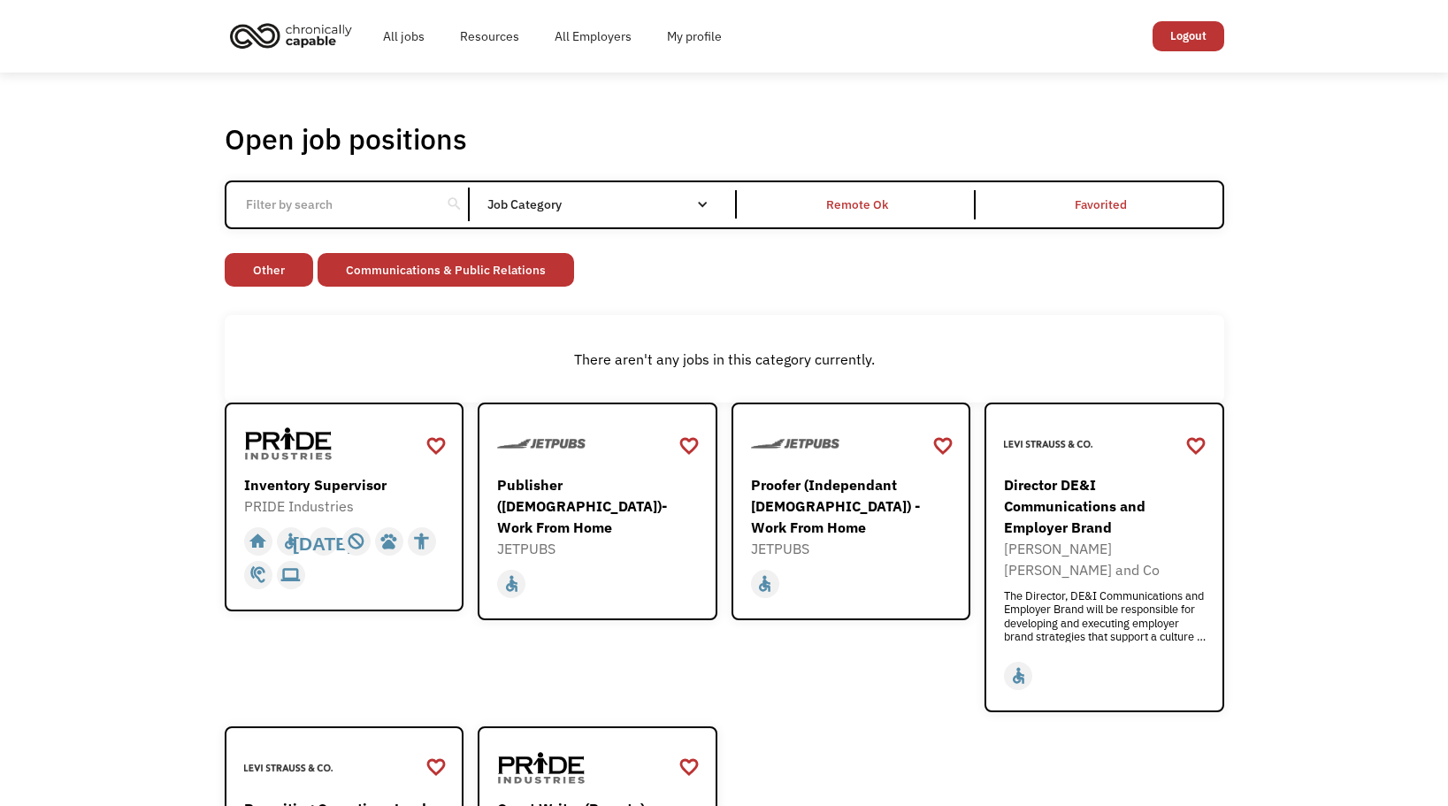
click at [396, 270] on link "Communications & Public Relations" at bounding box center [446, 270] width 257 height 34
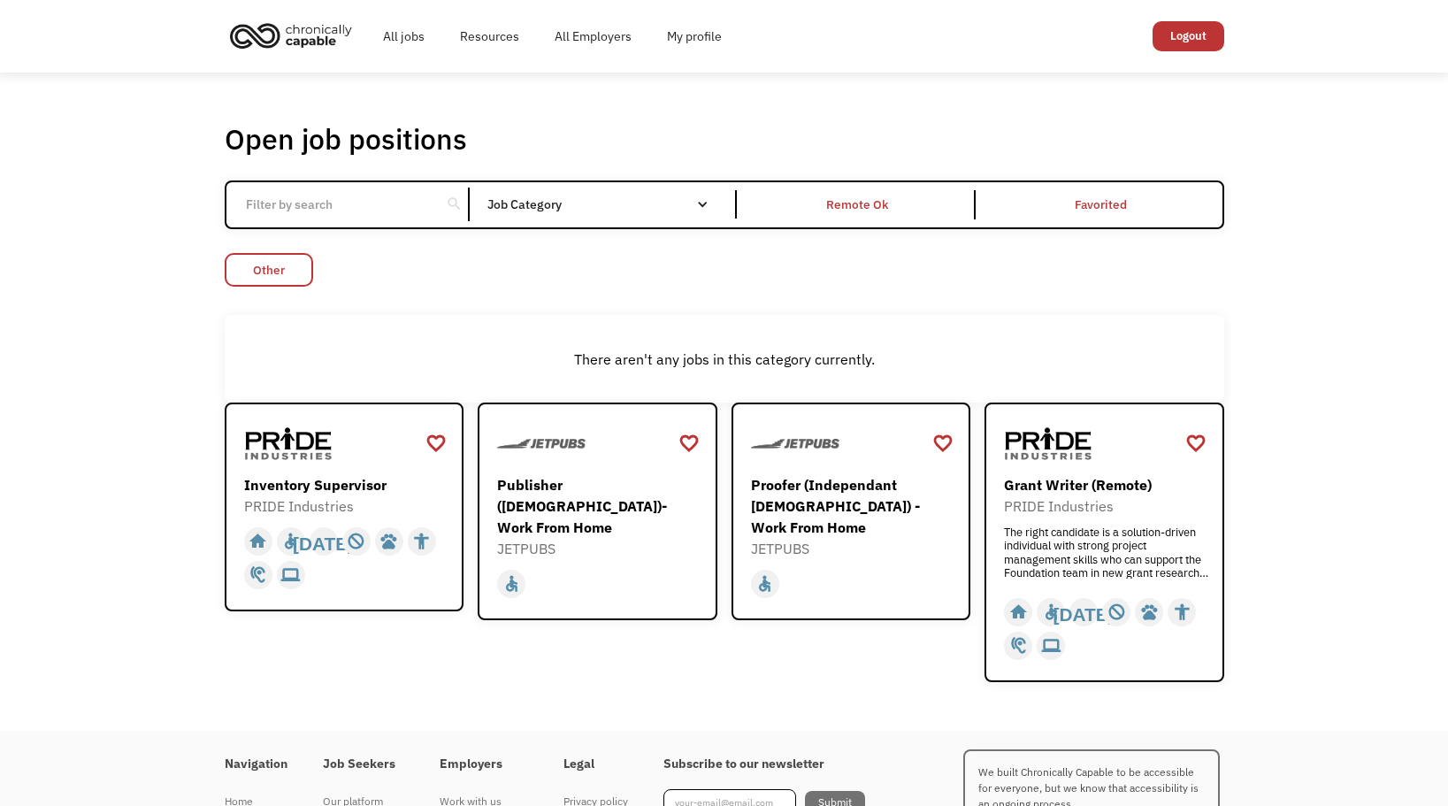
click at [281, 263] on link "Other" at bounding box center [269, 270] width 88 height 34
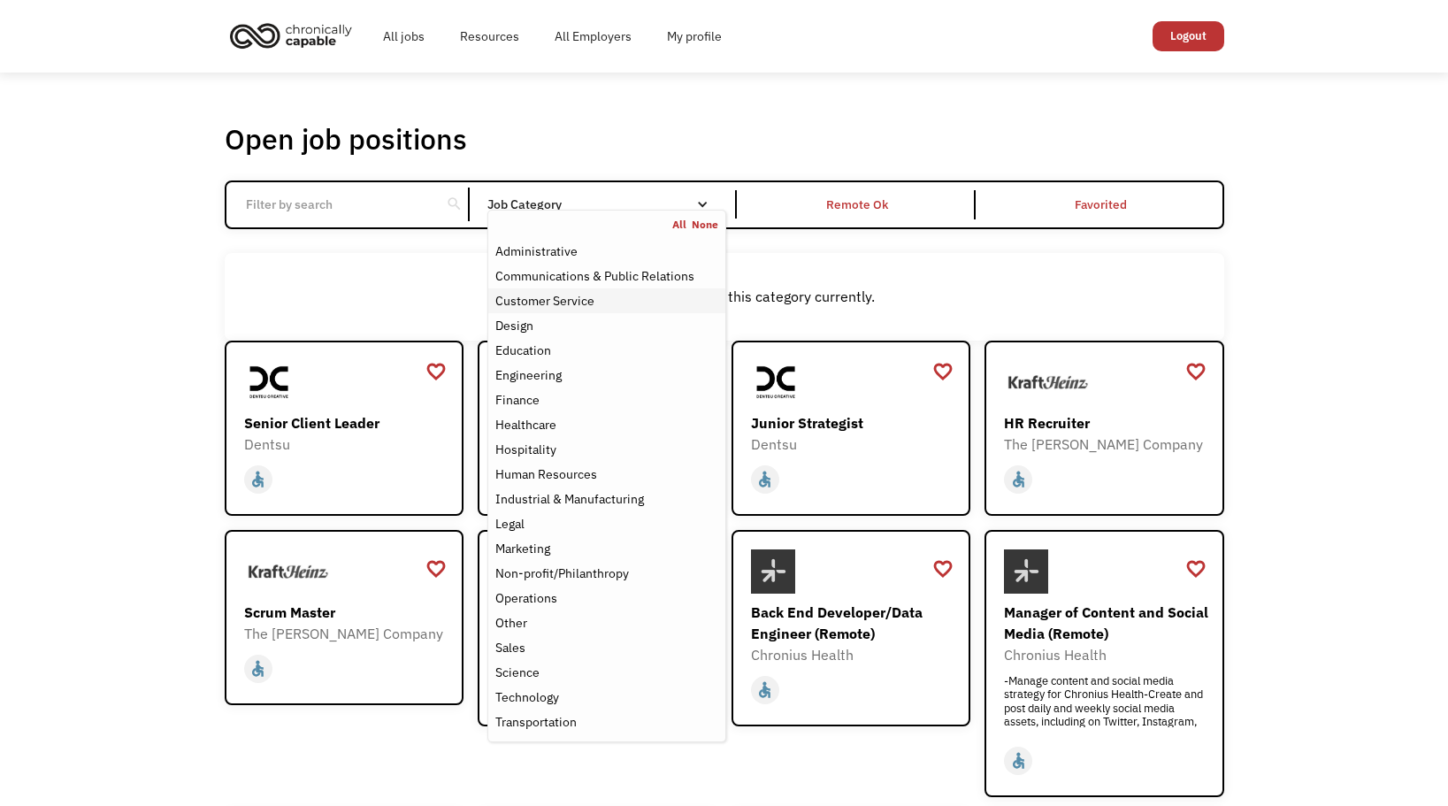
click at [582, 302] on div "Customer Service" at bounding box center [544, 300] width 99 height 21
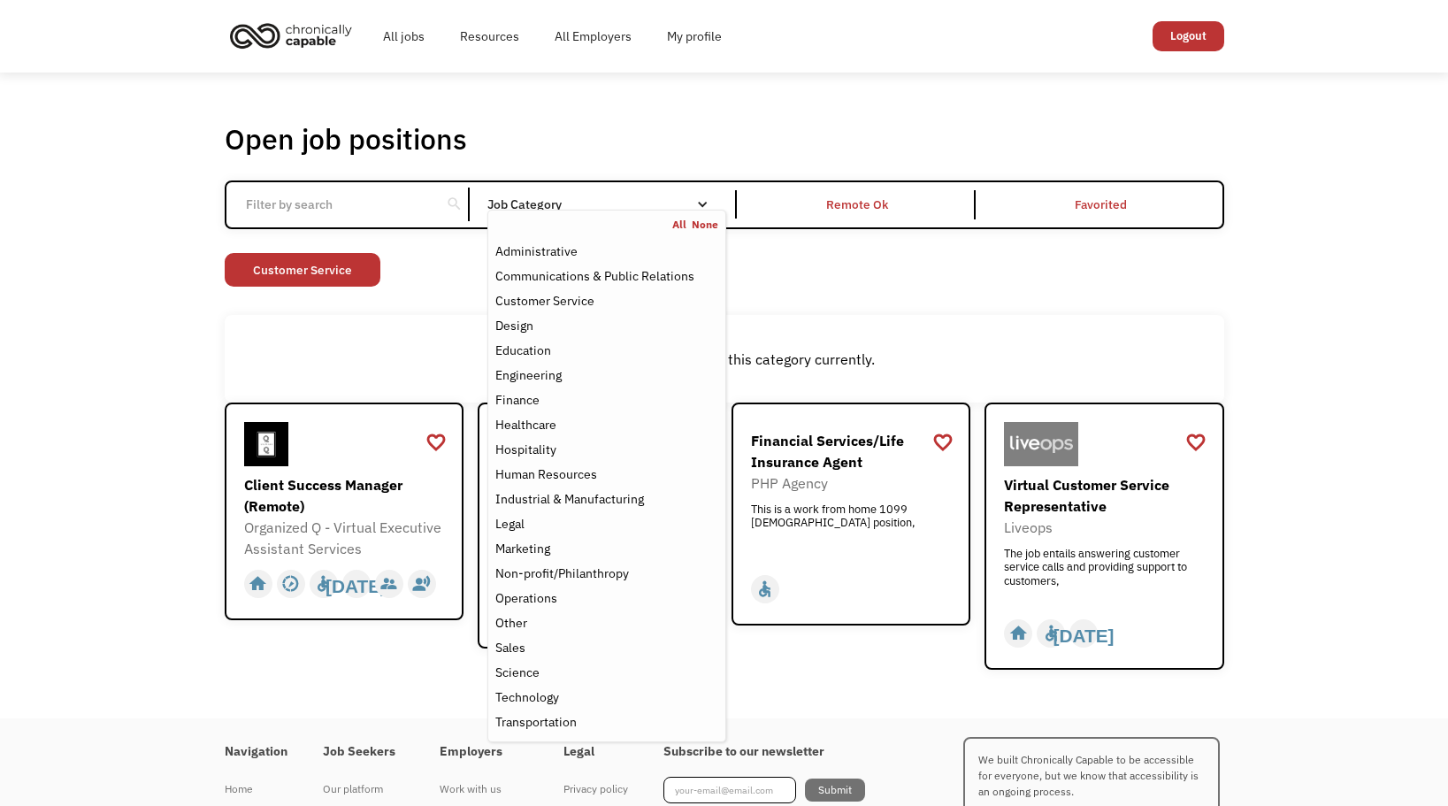
click at [321, 273] on link "Customer Service" at bounding box center [303, 270] width 156 height 34
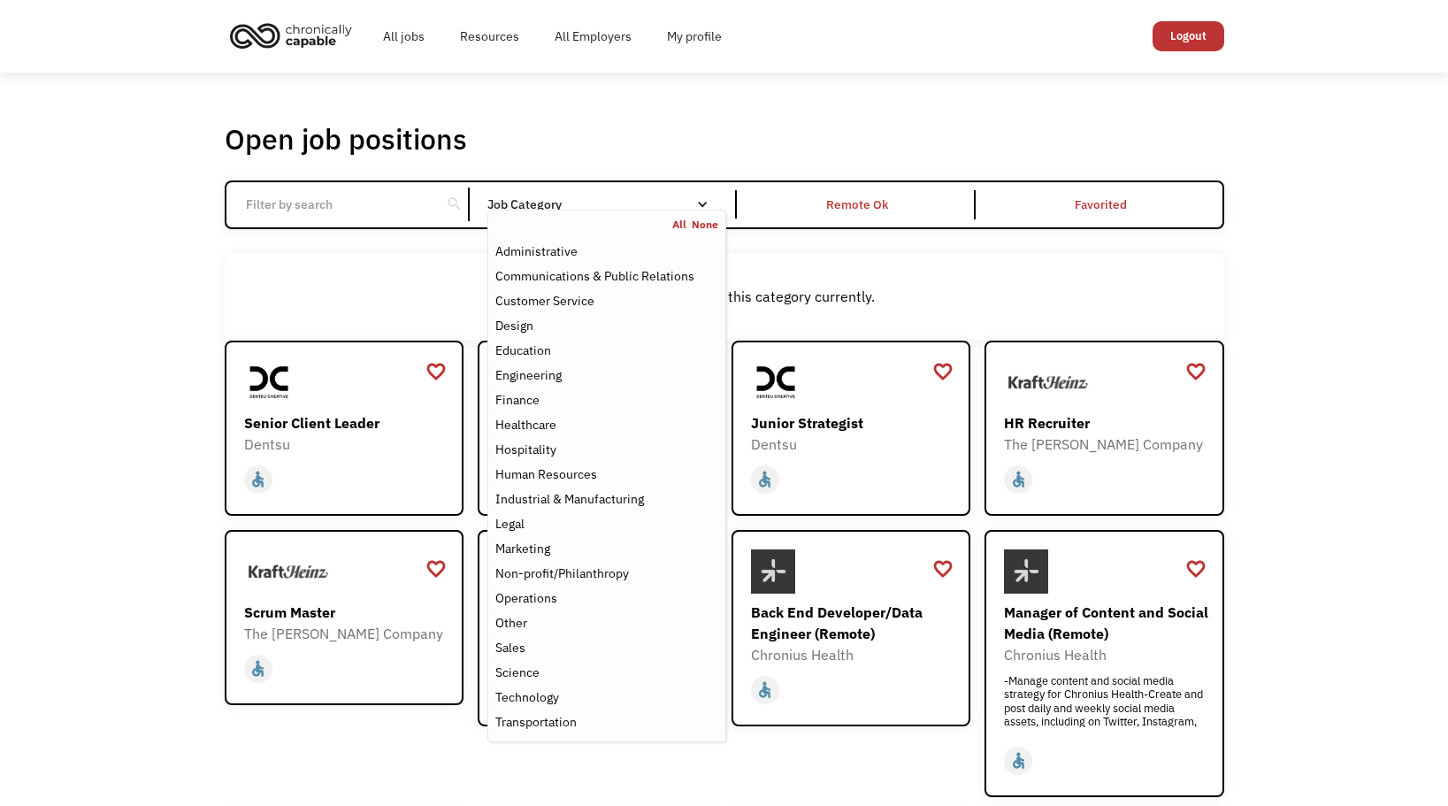
click at [629, 195] on div "Job Category" at bounding box center [606, 204] width 238 height 28
click at [546, 349] on div "Education" at bounding box center [523, 350] width 56 height 21
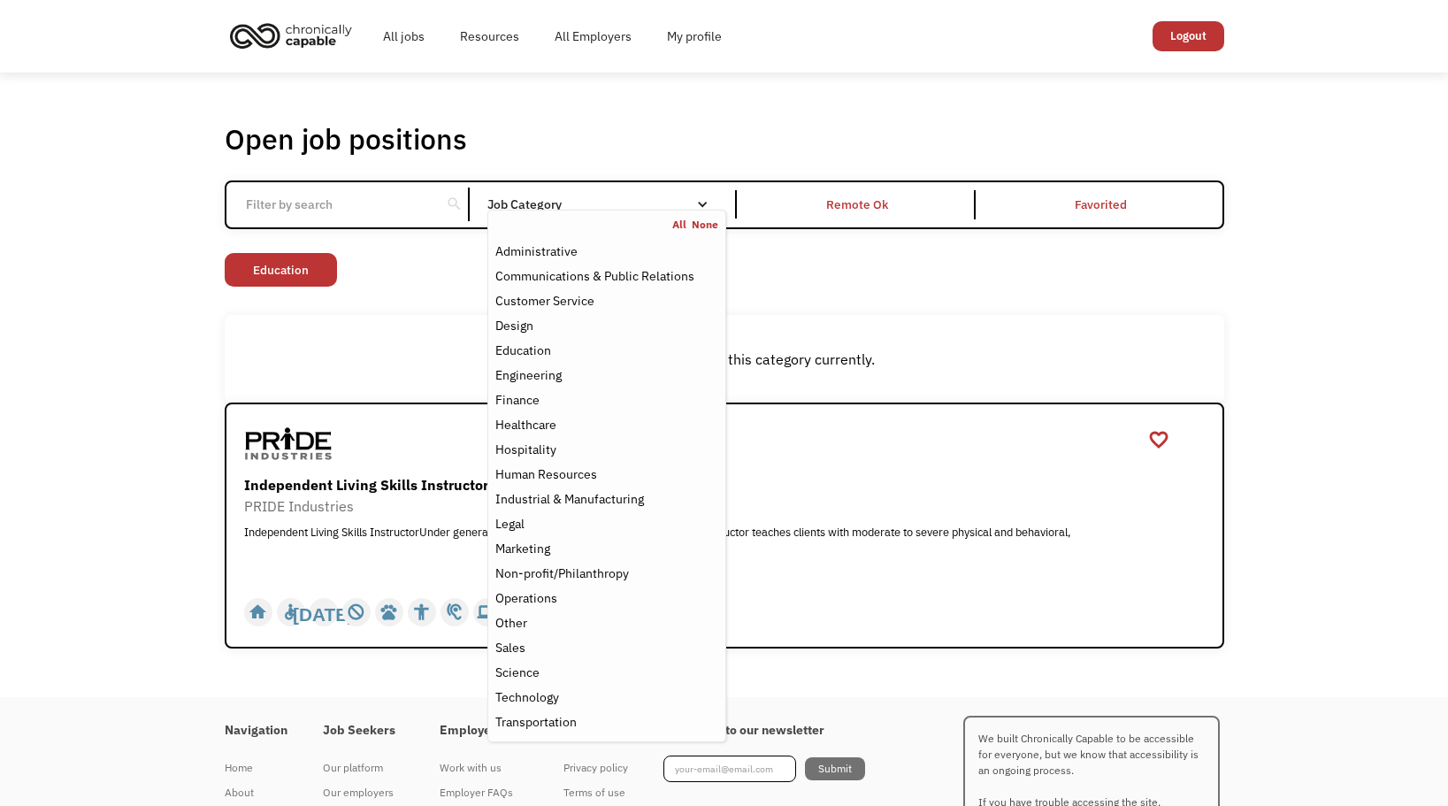
click at [436, 320] on div "There aren't any jobs in this category currently." at bounding box center [724, 359] width 999 height 88
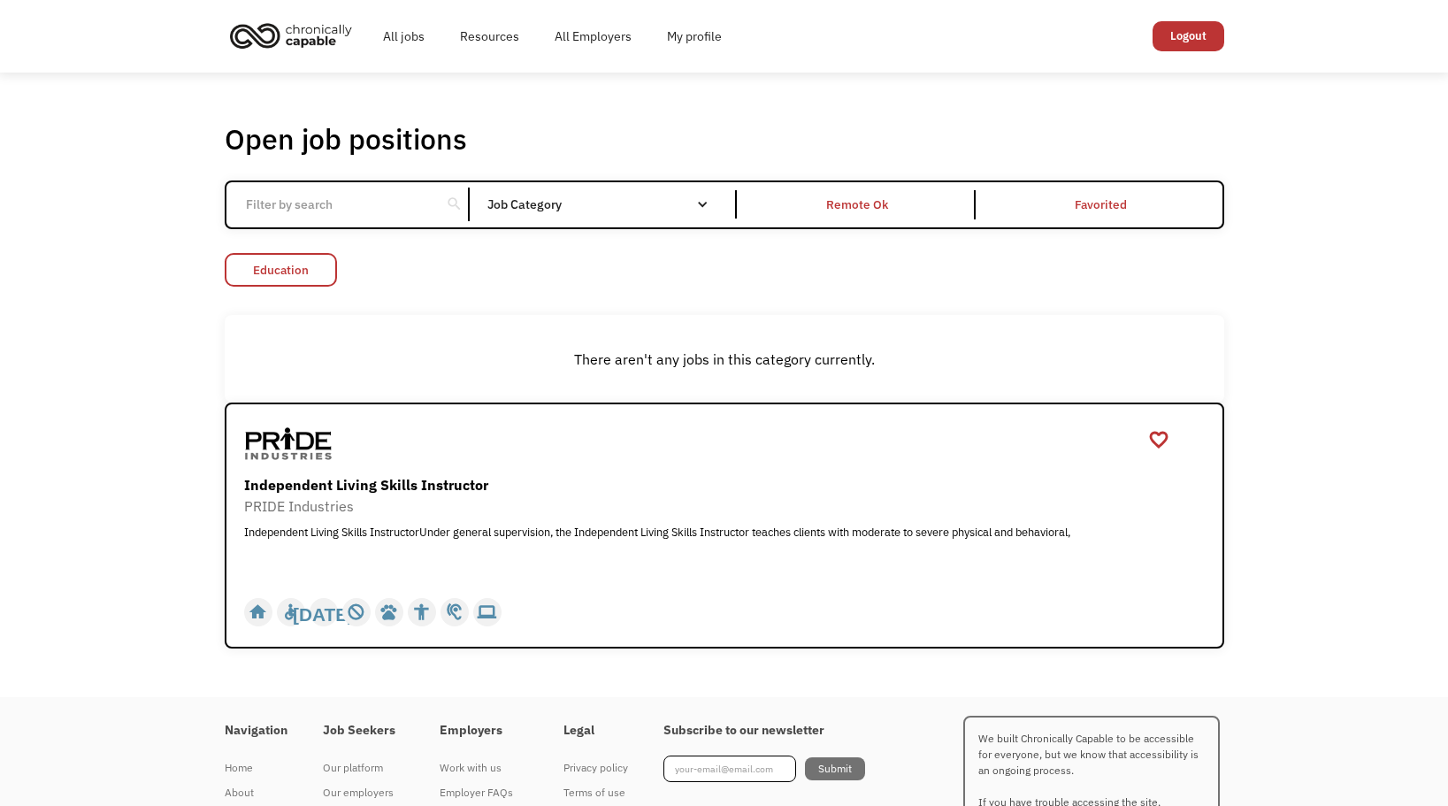
click at [319, 272] on link "Education" at bounding box center [281, 270] width 112 height 34
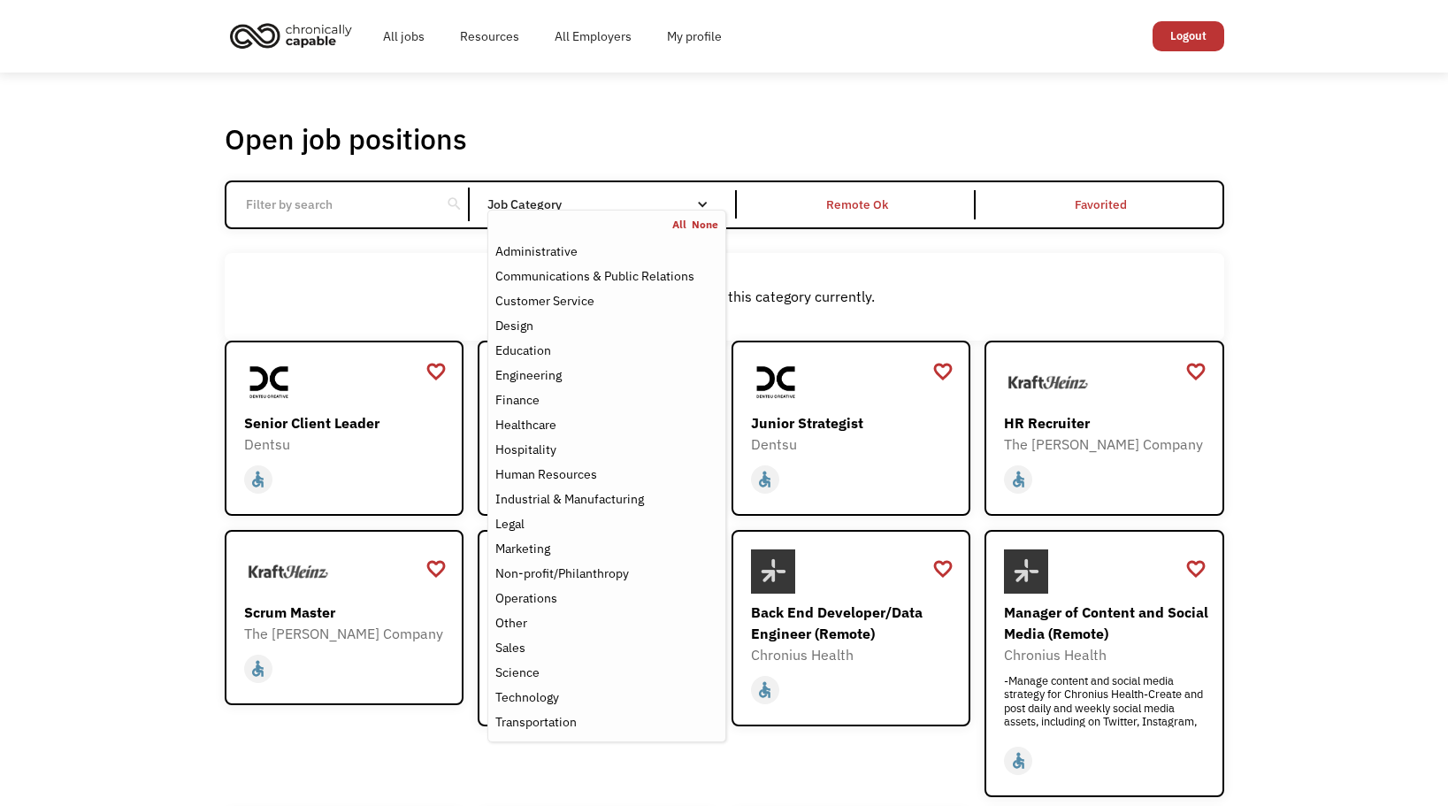
click at [601, 206] on div "Job Category" at bounding box center [606, 204] width 238 height 12
click at [586, 206] on div "Job Category" at bounding box center [606, 204] width 238 height 12
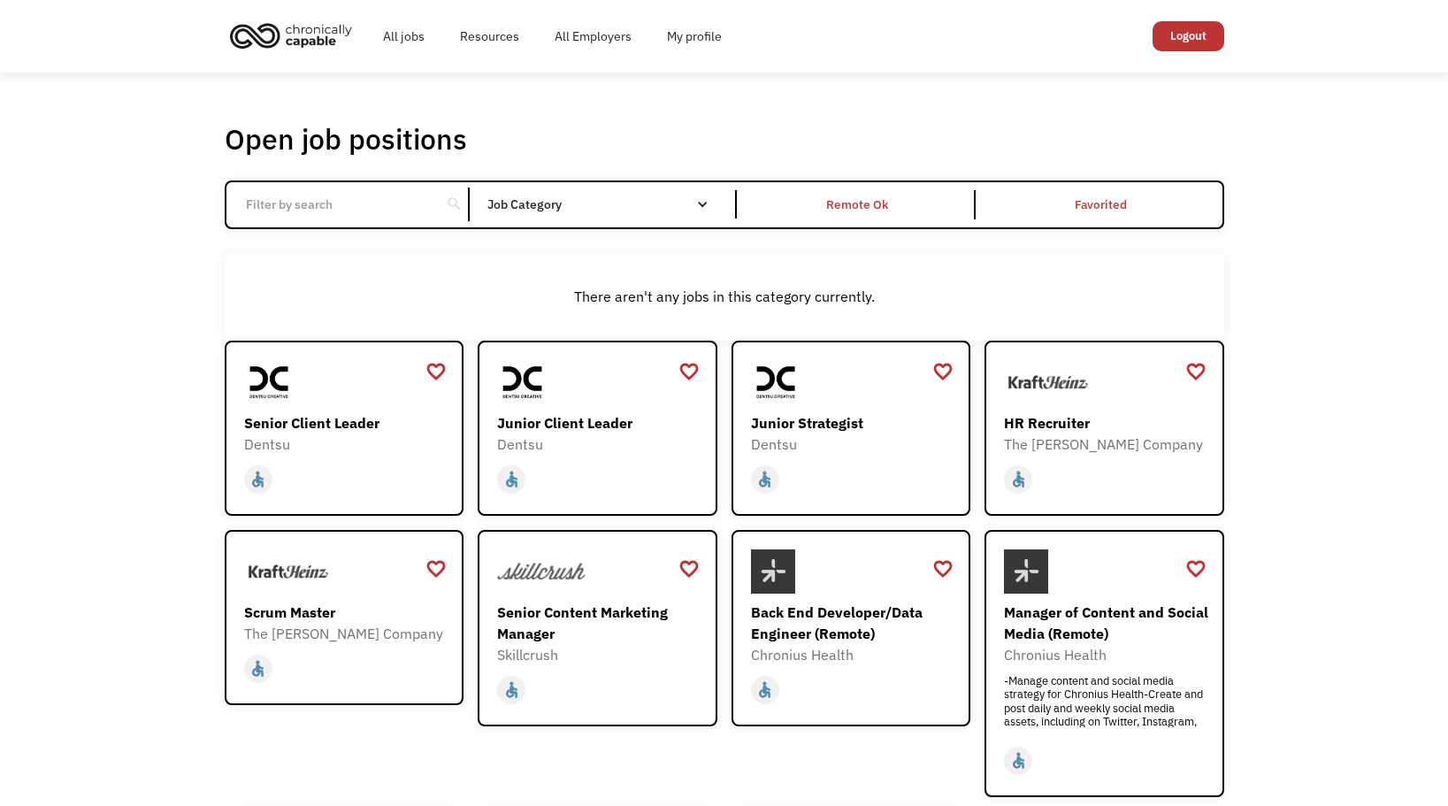
click at [586, 206] on div "Job Category" at bounding box center [606, 204] width 238 height 12
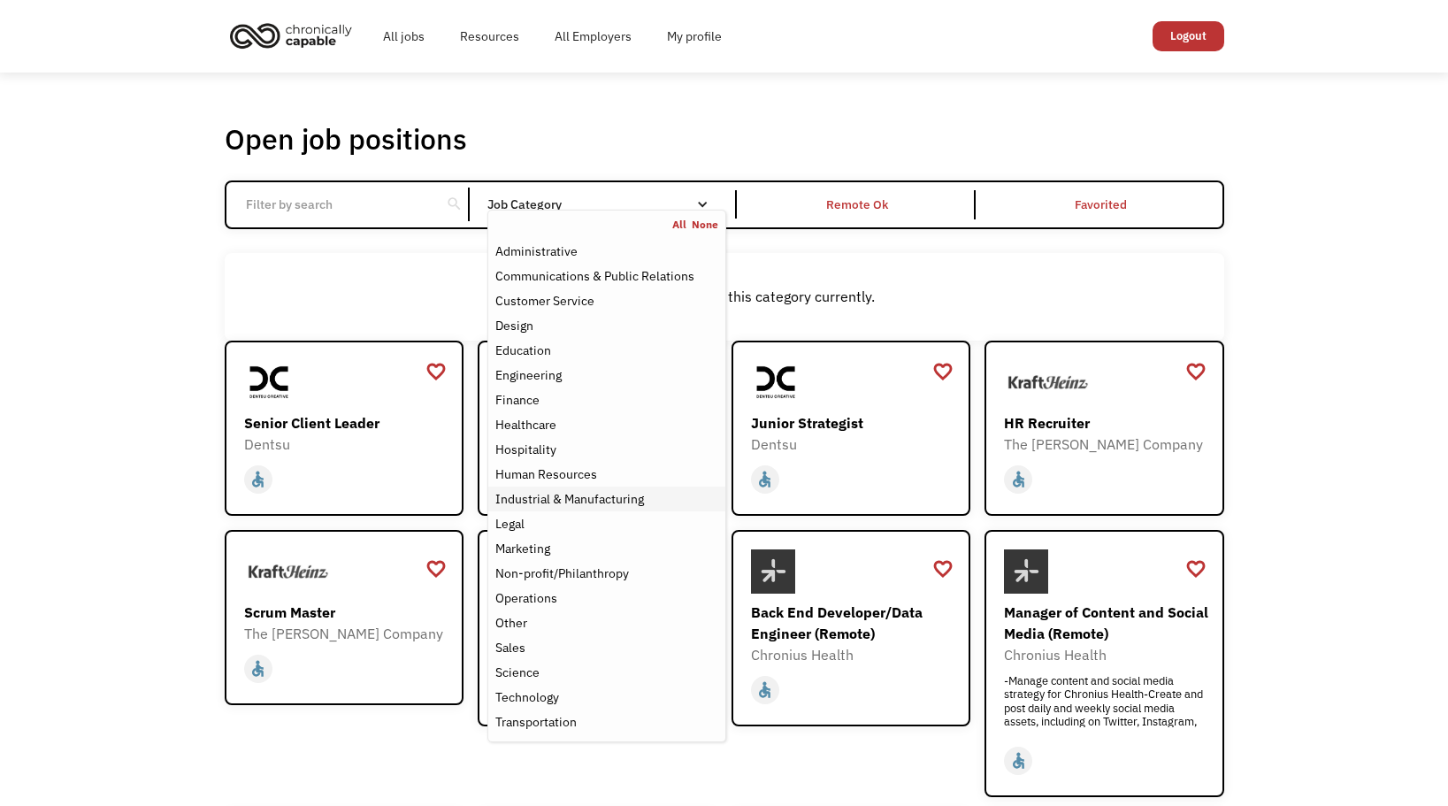
click at [578, 501] on div "Industrial & Manufacturing" at bounding box center [569, 498] width 149 height 21
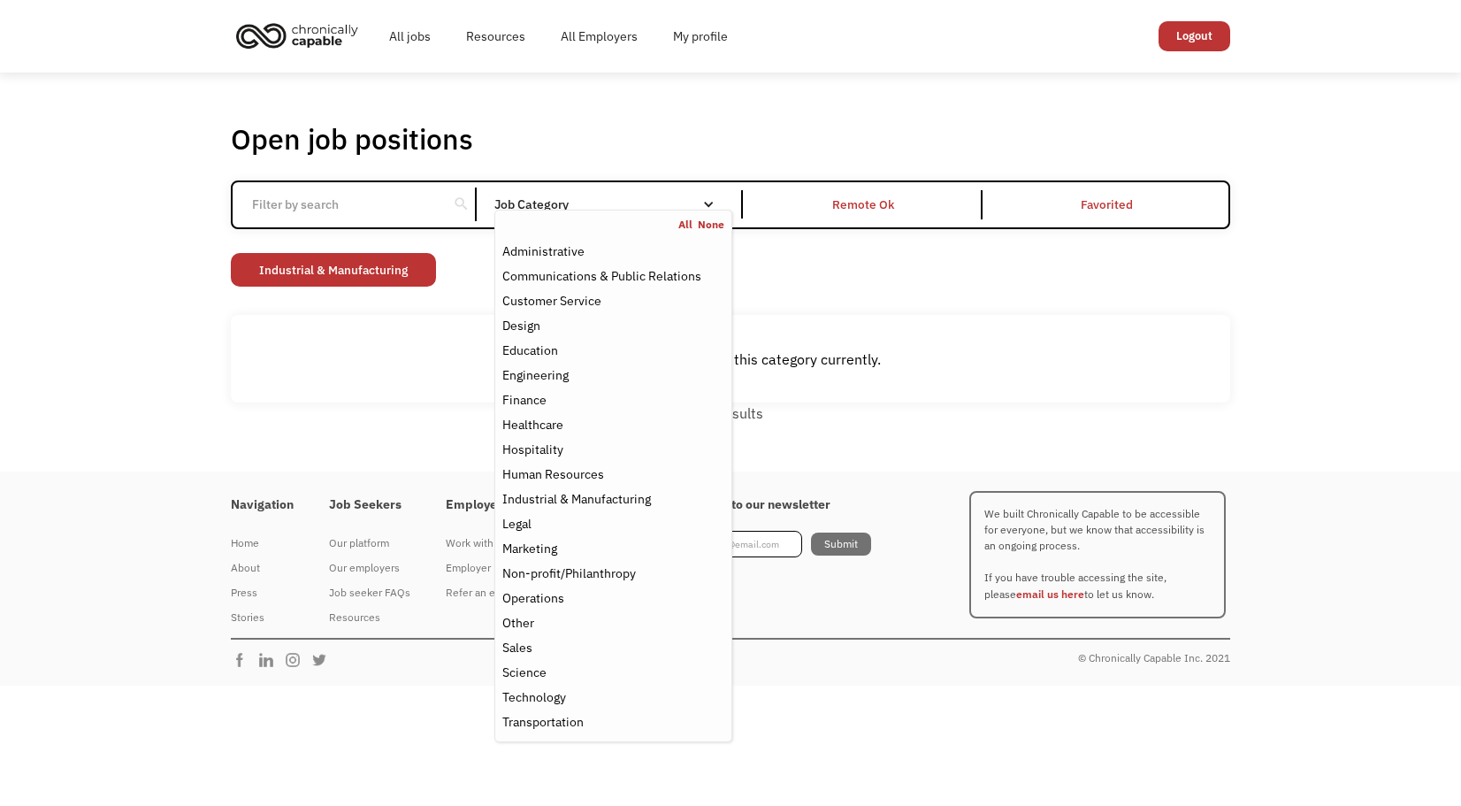
click at [930, 414] on div "No results" at bounding box center [730, 412] width 999 height 21
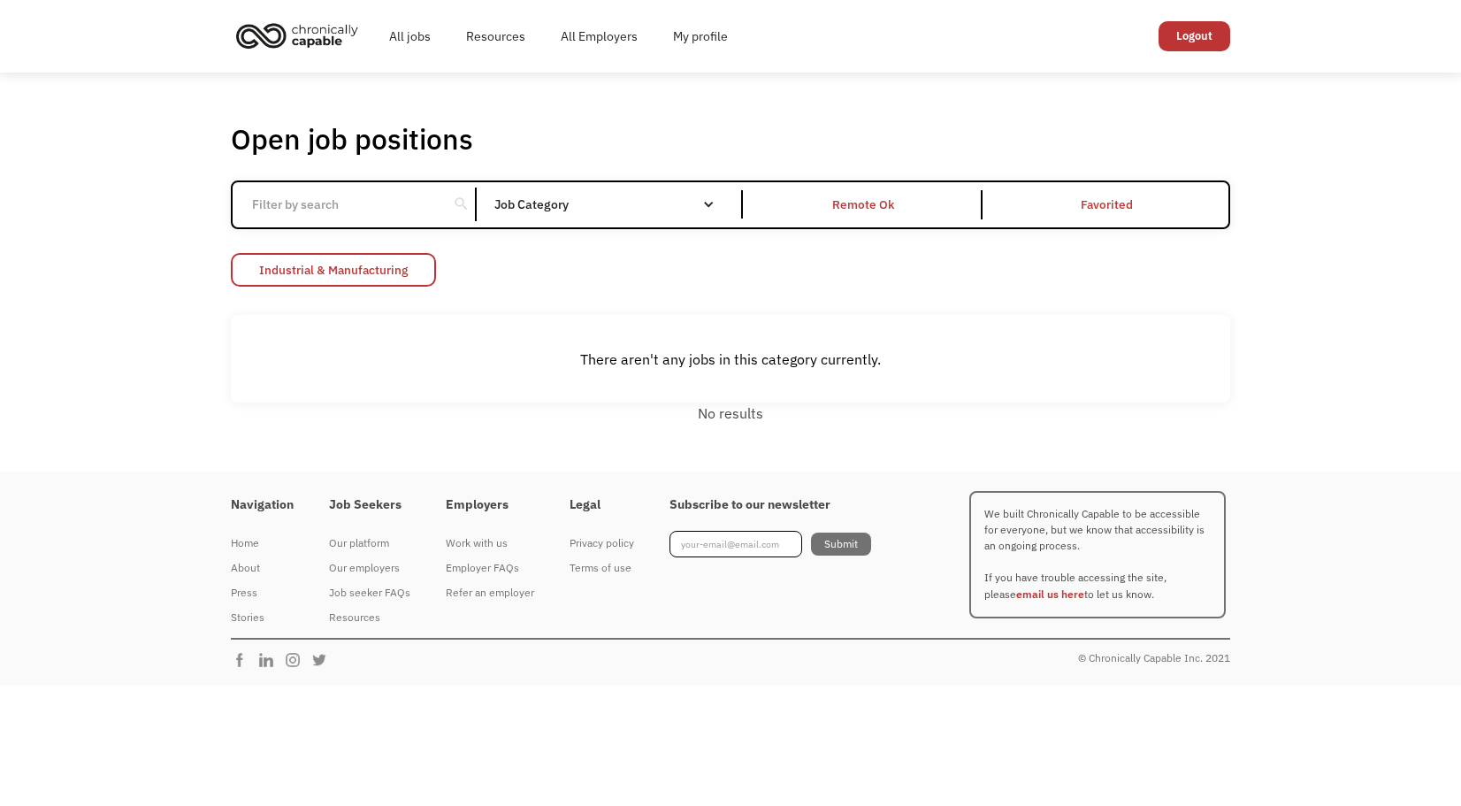
click at [389, 268] on link "Industrial & Manufacturing" at bounding box center [333, 270] width 205 height 34
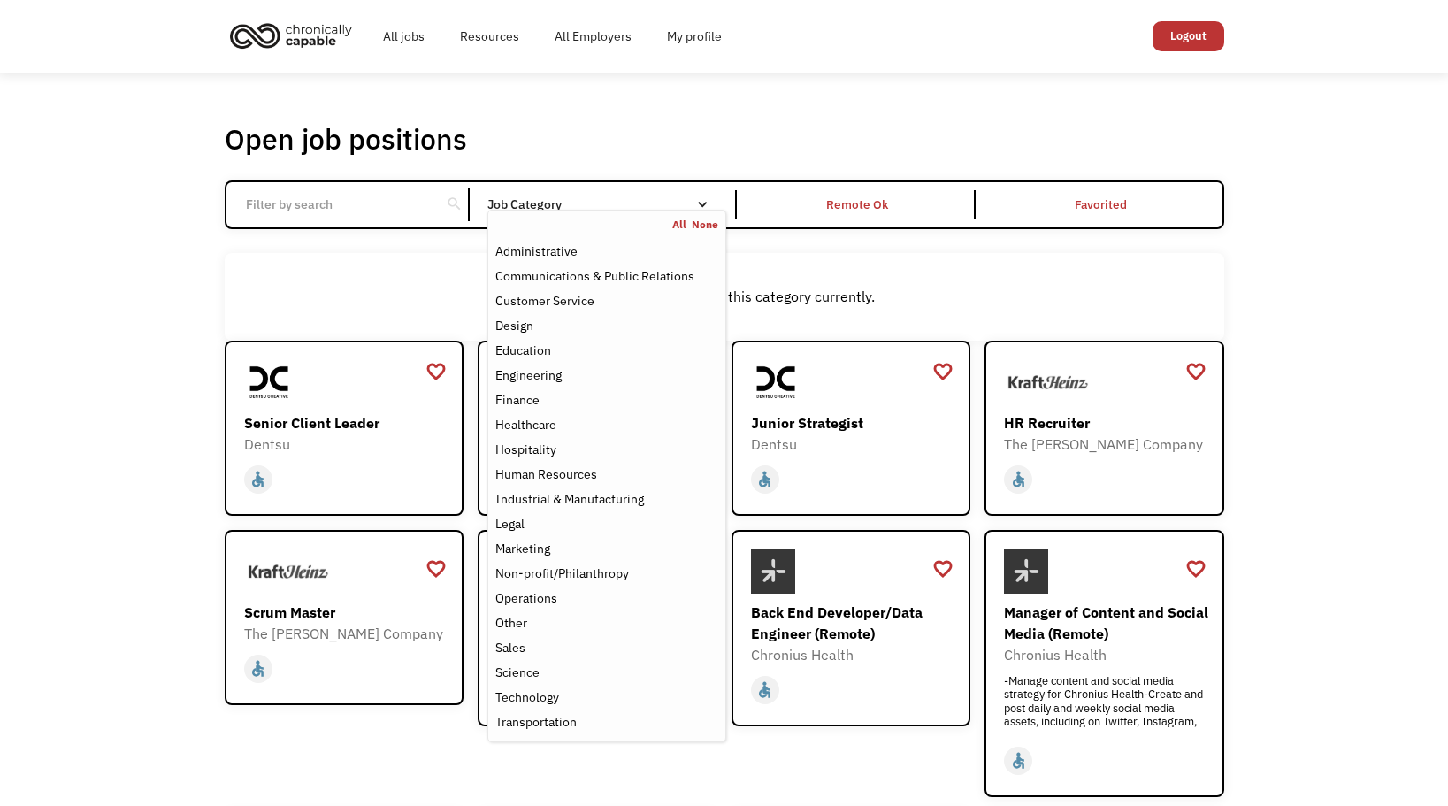
click at [632, 211] on nav "All None Administrative Communications & Public Relations Customer Service Desi…" at bounding box center [606, 476] width 238 height 532
click at [616, 190] on div "Job Category" at bounding box center [606, 204] width 238 height 28
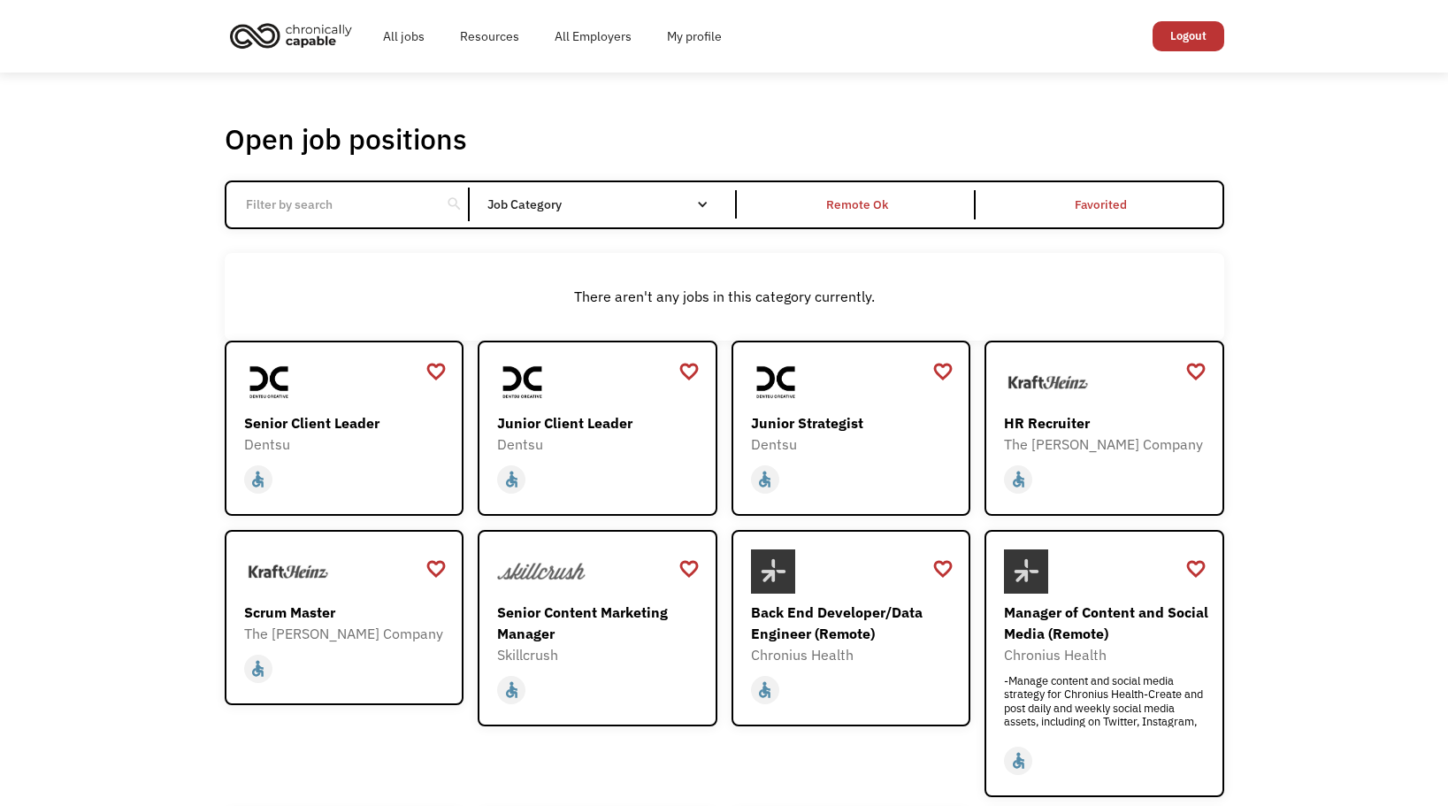
click at [608, 202] on div "Job Category" at bounding box center [606, 204] width 238 height 12
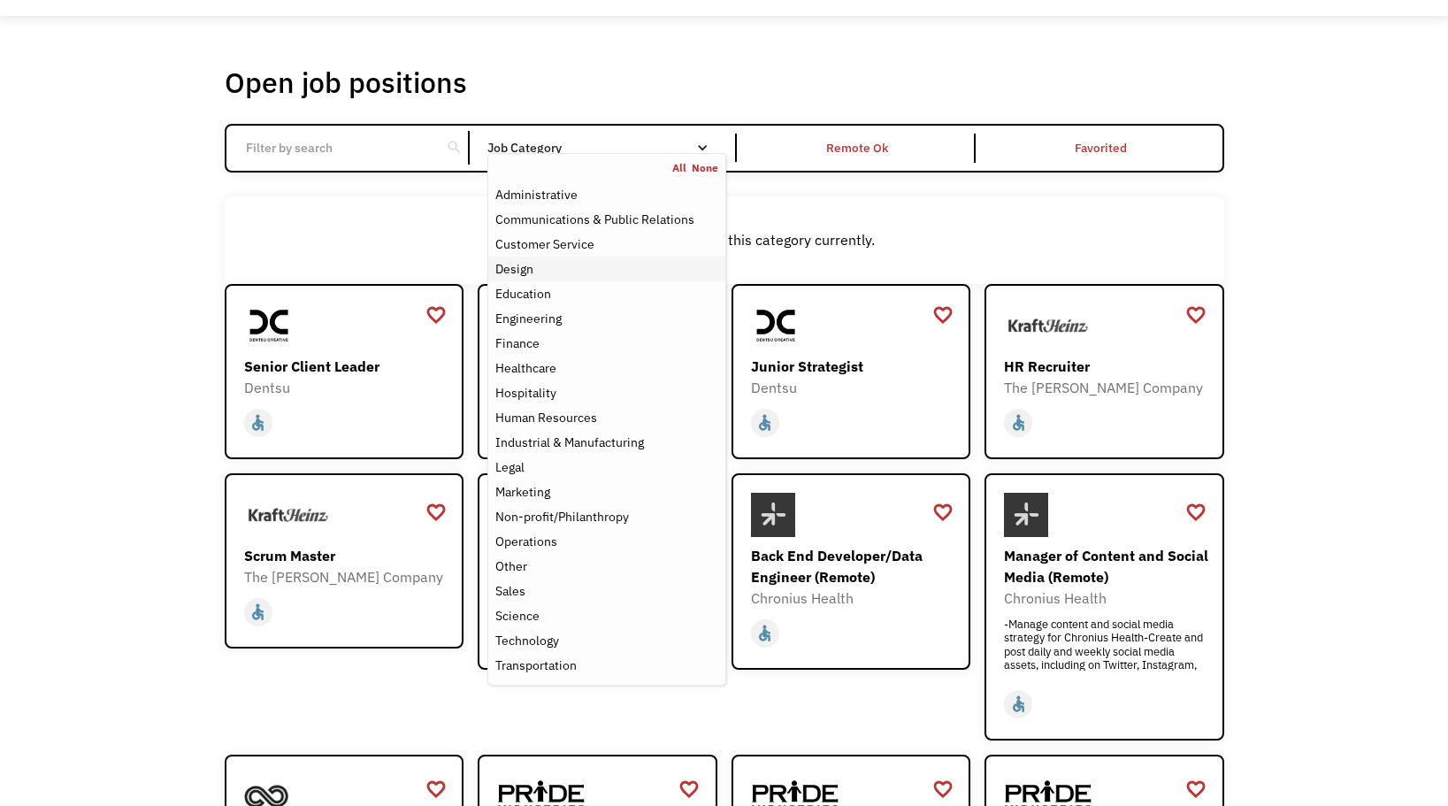
scroll to position [88, 0]
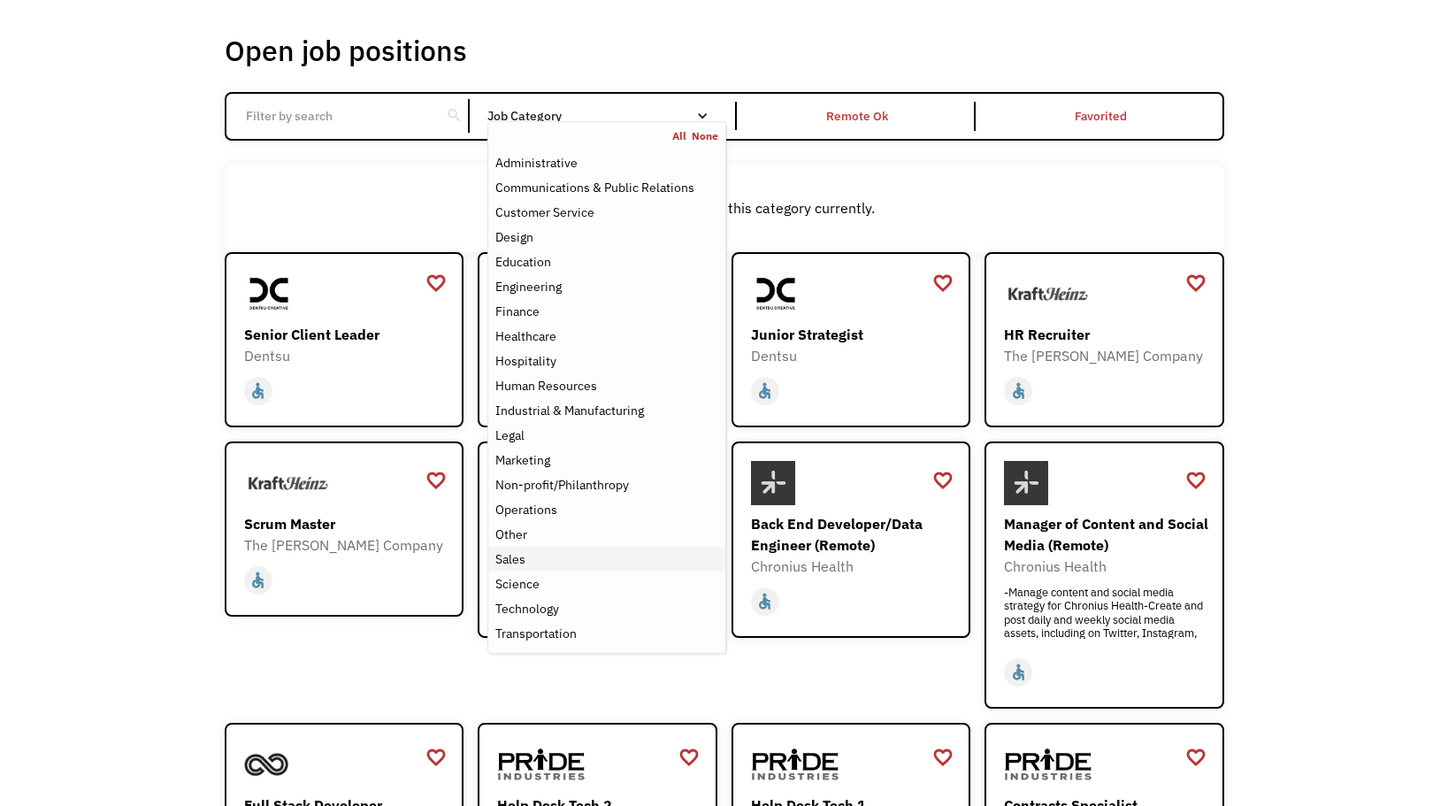
click at [555, 560] on div "Sales" at bounding box center [606, 558] width 222 height 21
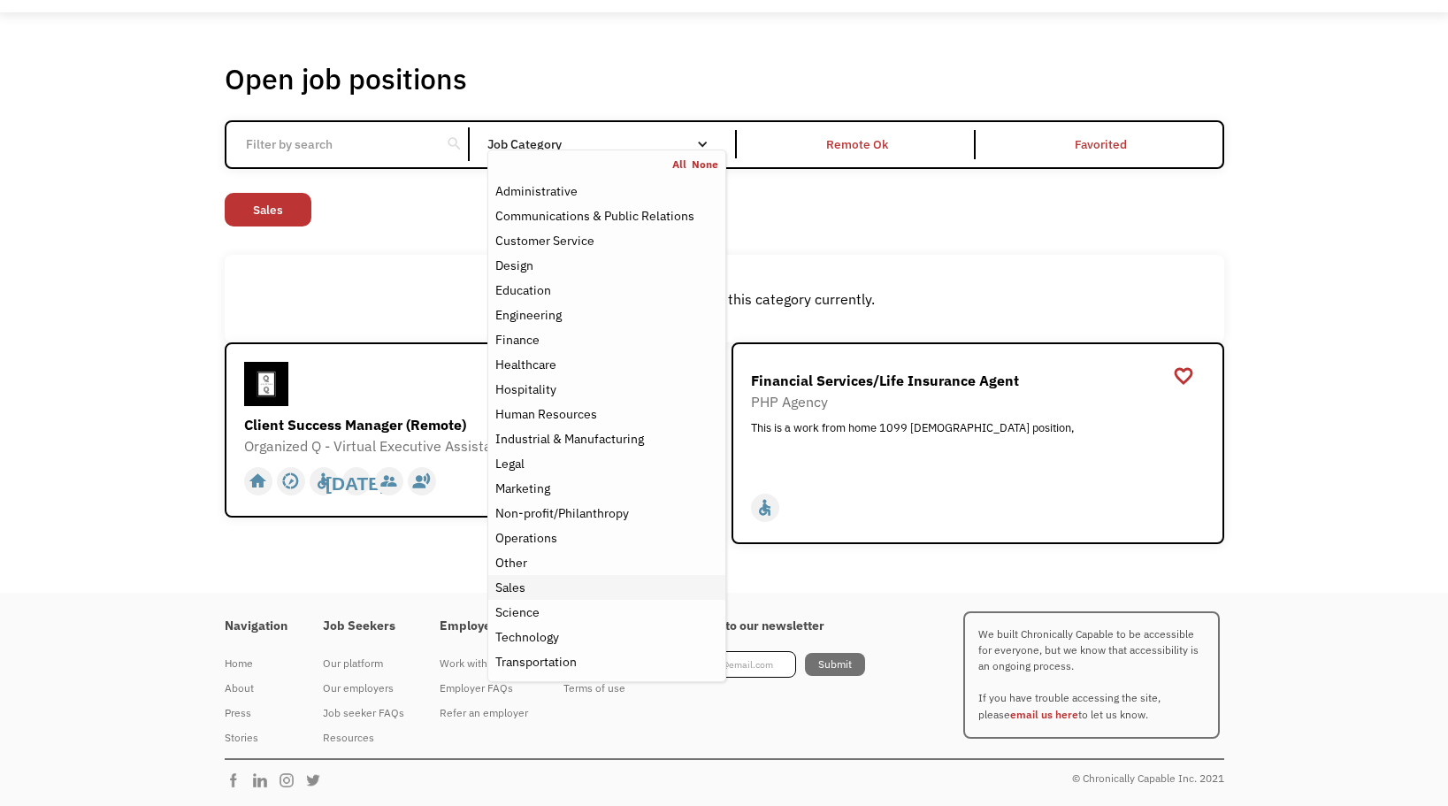
scroll to position [60, 0]
click at [799, 260] on div "There aren't any jobs in this category currently." at bounding box center [724, 299] width 999 height 88
click at [554, 192] on div "Administrative" at bounding box center [536, 190] width 82 height 21
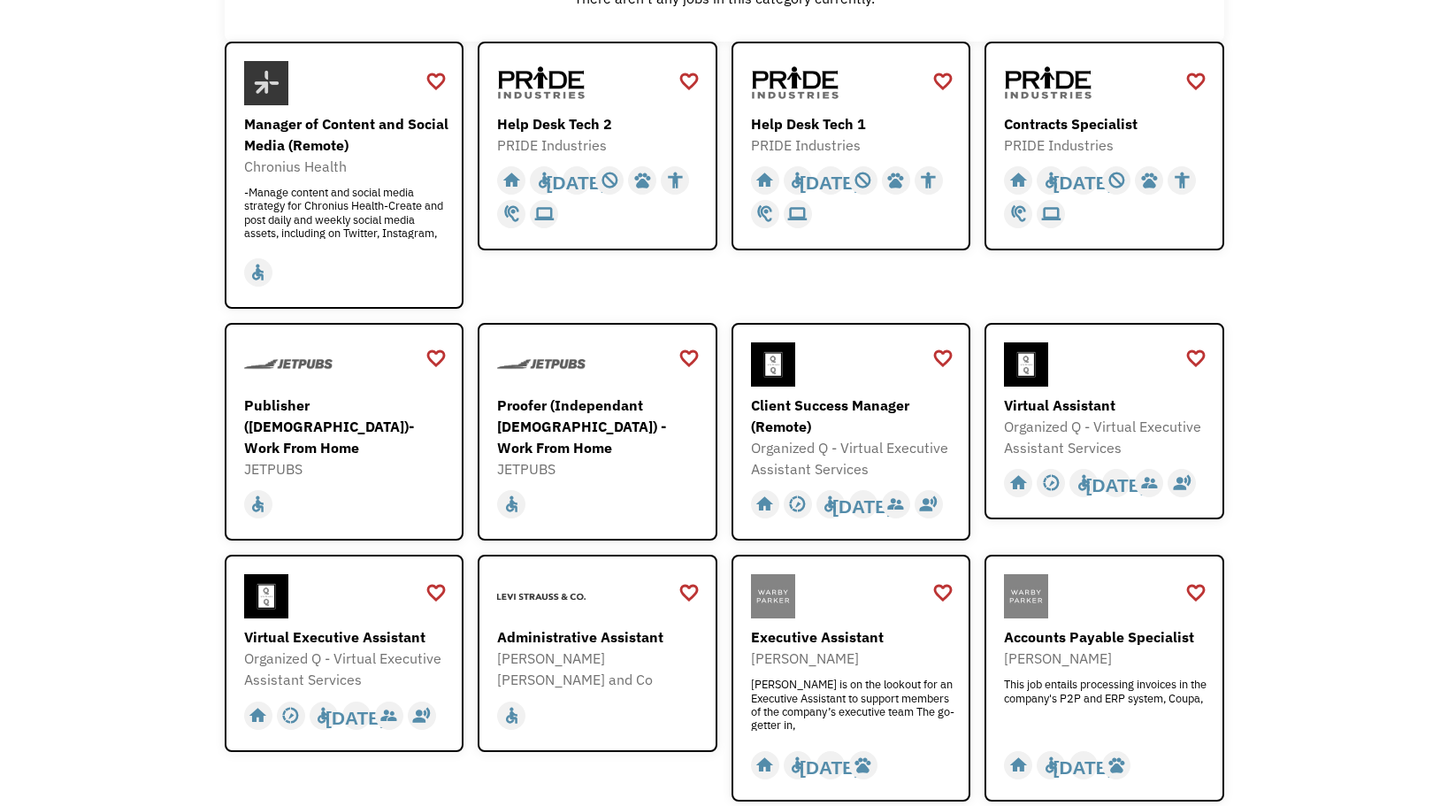
scroll to position [414, 0]
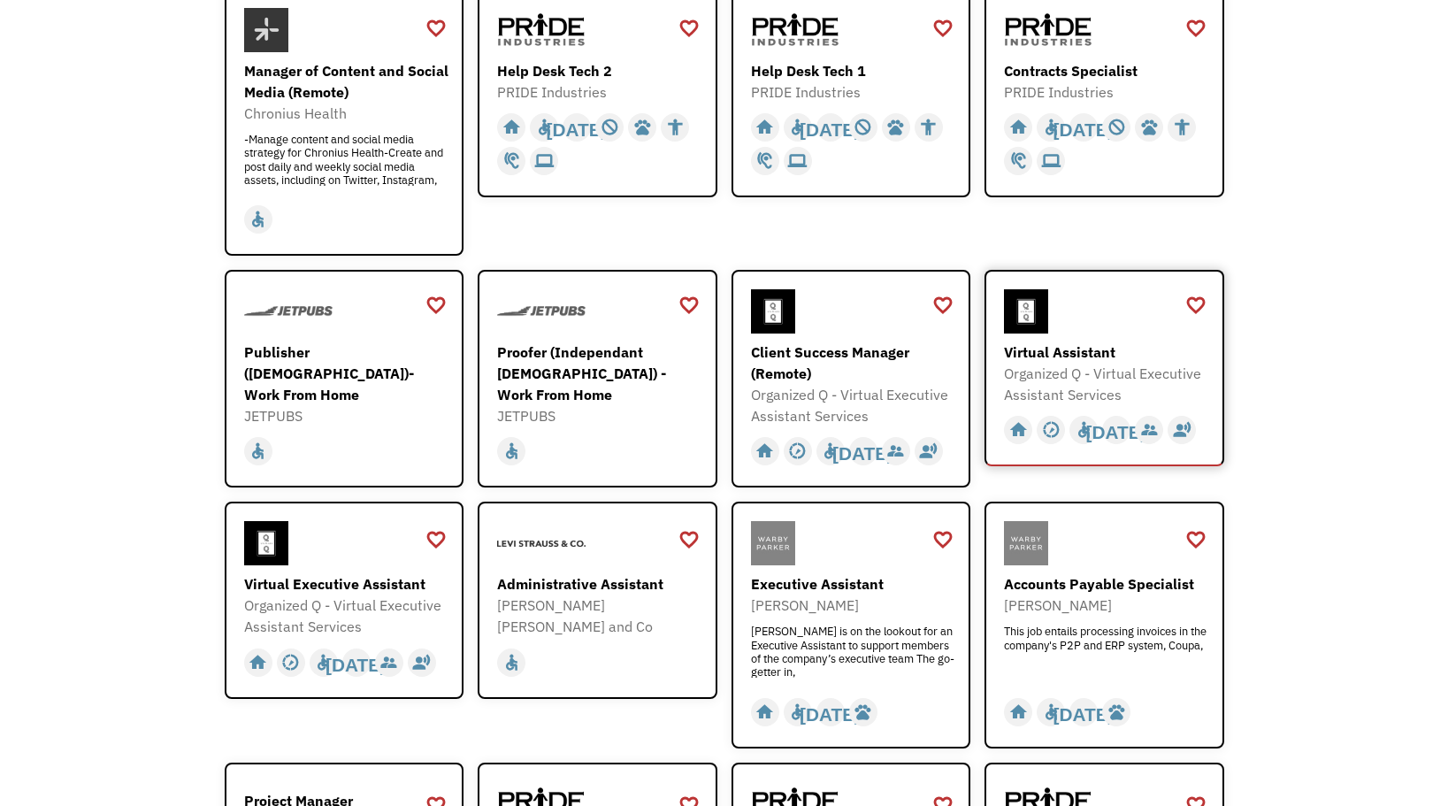
click at [1109, 336] on div "Virtual Assistant Organized Q - Virtual Executive Assistant Services https://fo…" at bounding box center [1106, 347] width 205 height 116
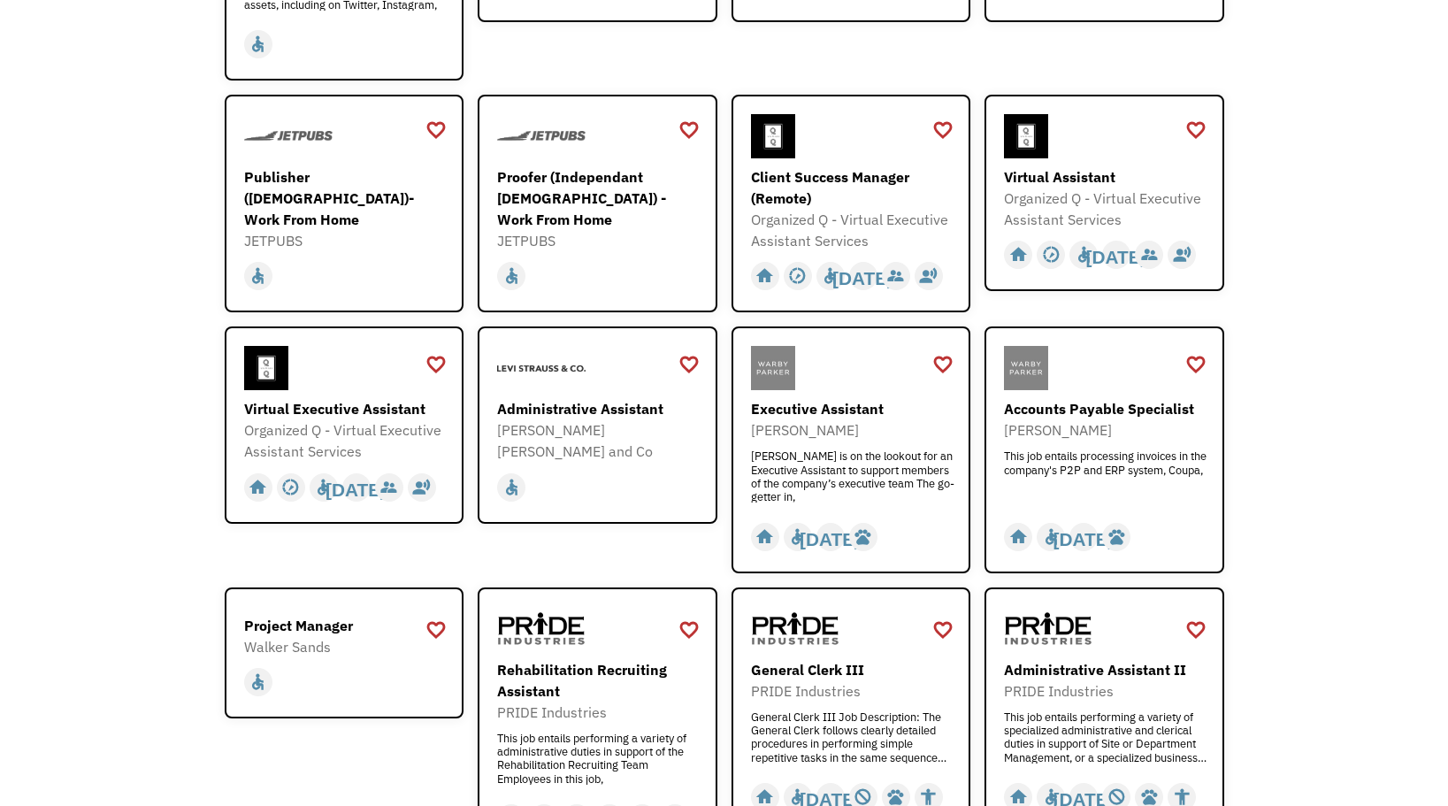
scroll to position [591, 0]
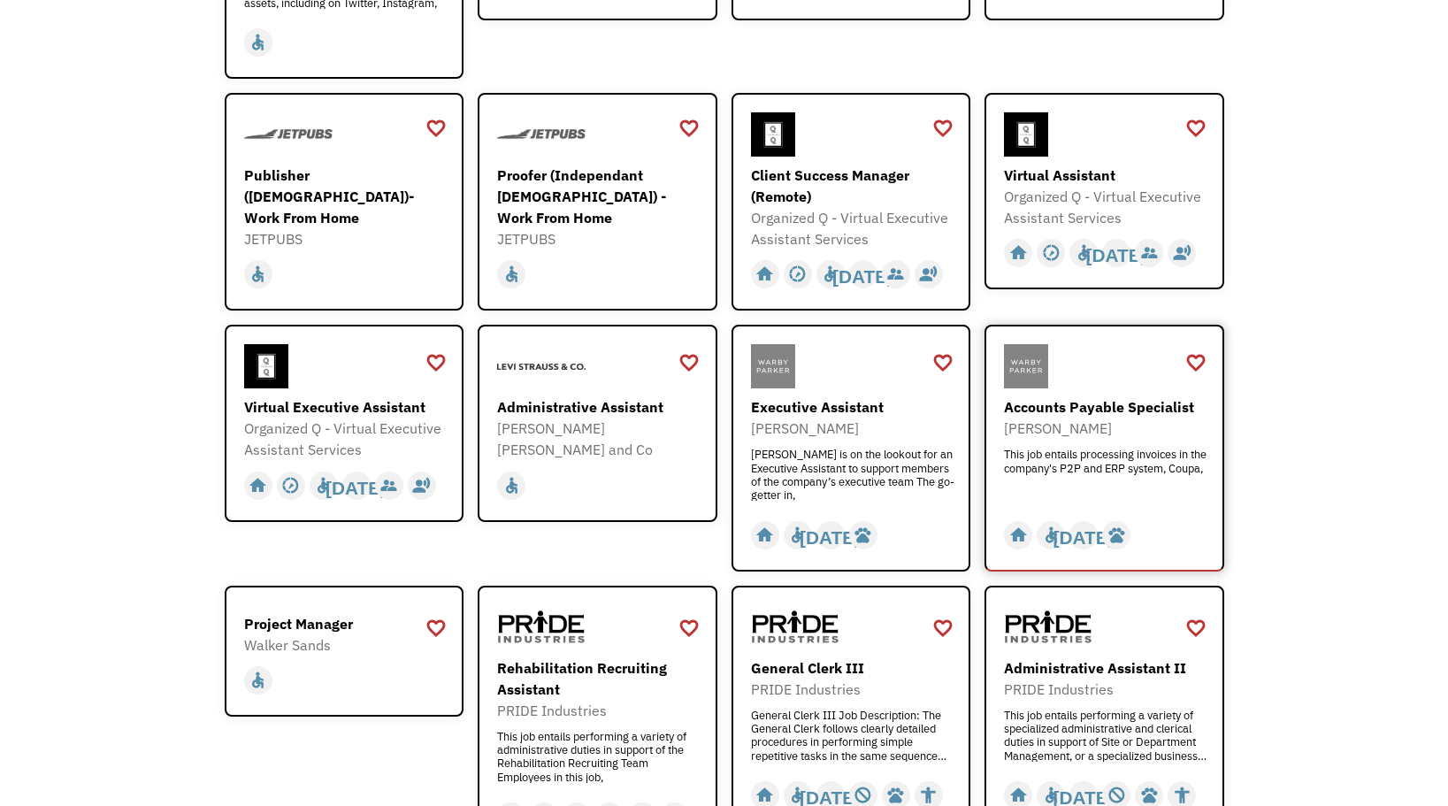
click at [1126, 409] on div "Accounts Payable Specialist" at bounding box center [1106, 406] width 205 height 21
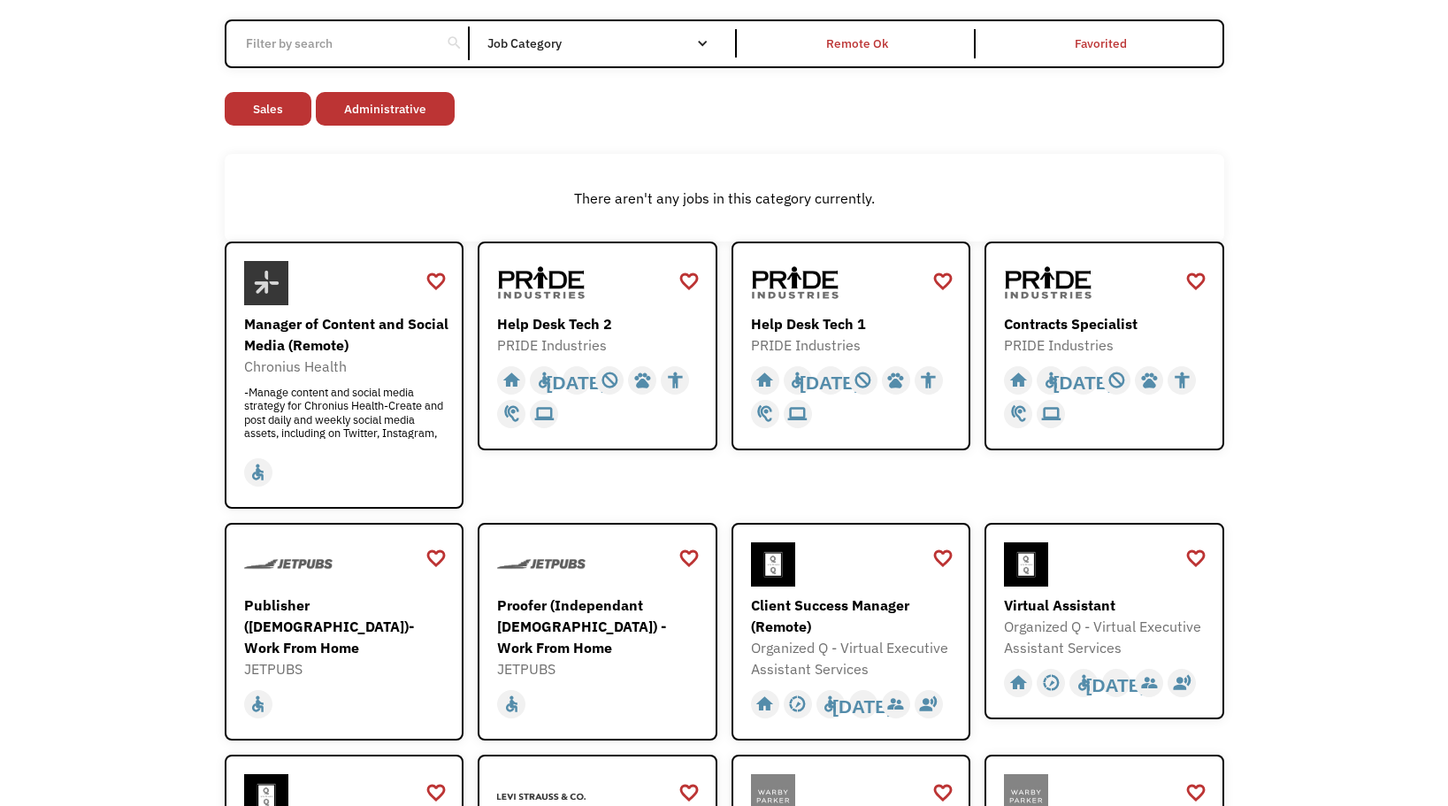
scroll to position [0, 0]
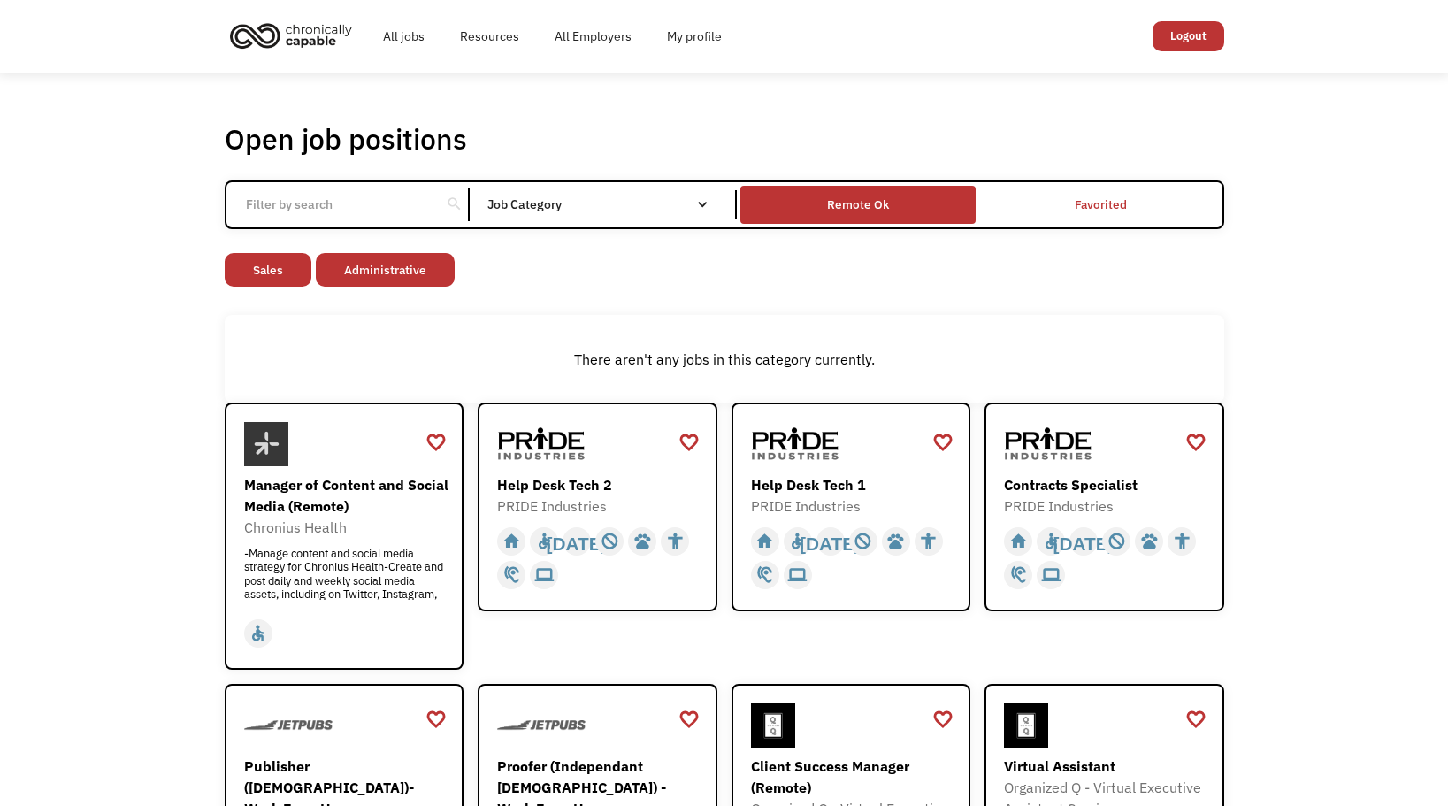
click at [868, 196] on div "Remote Ok" at bounding box center [858, 204] width 62 height 21
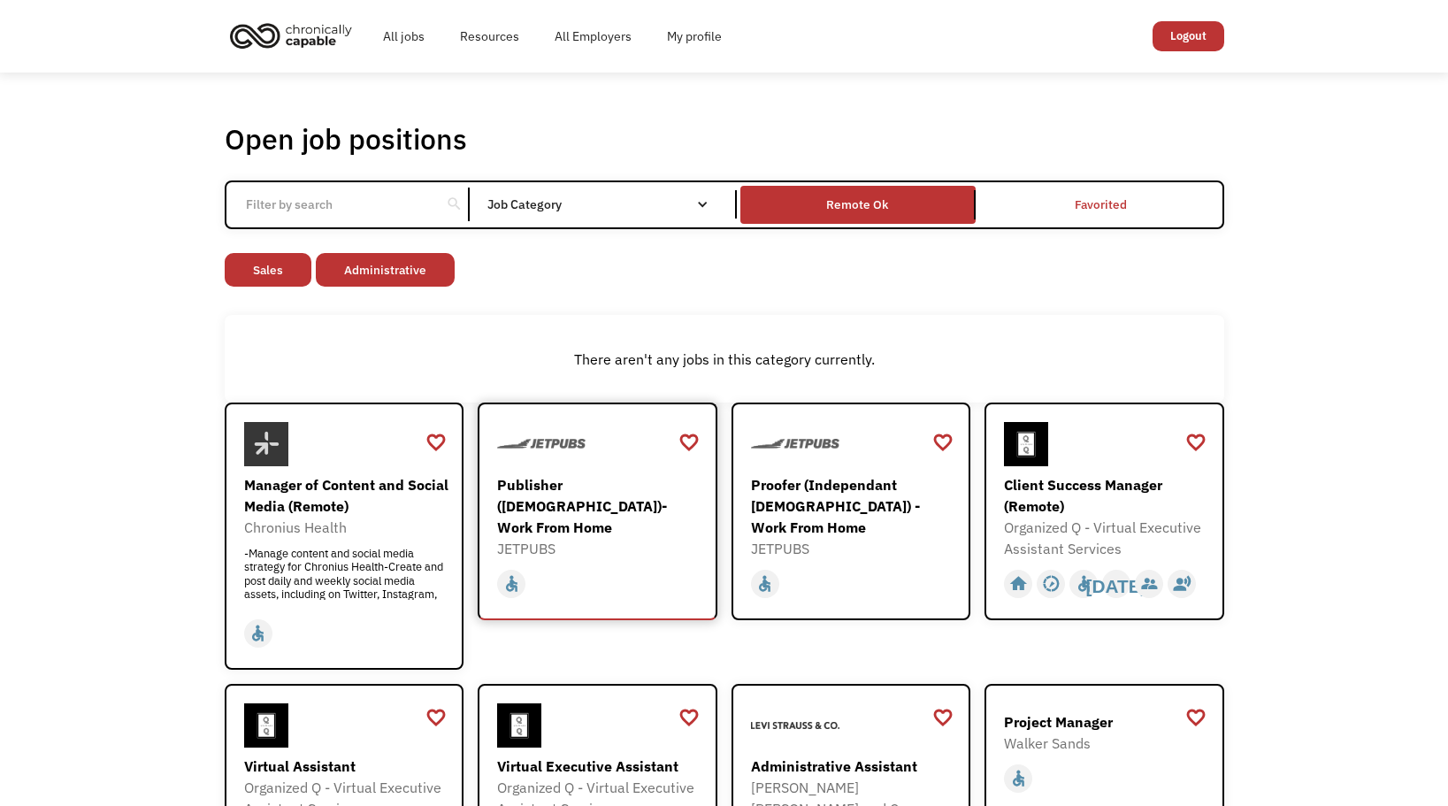
click at [584, 479] on div "Publisher ([DEMOGRAPHIC_DATA])- Work From Home" at bounding box center [599, 506] width 205 height 64
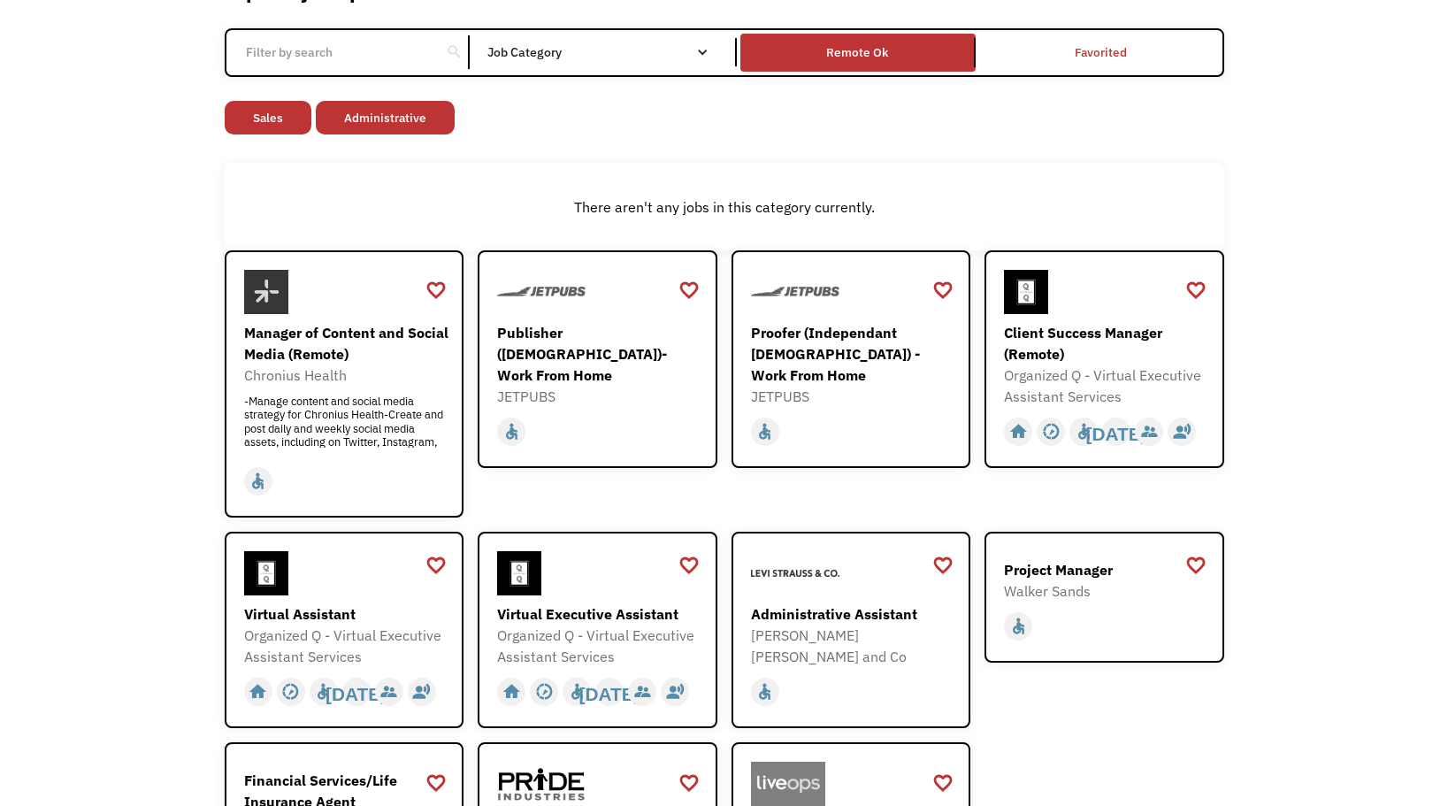
scroll to position [177, 0]
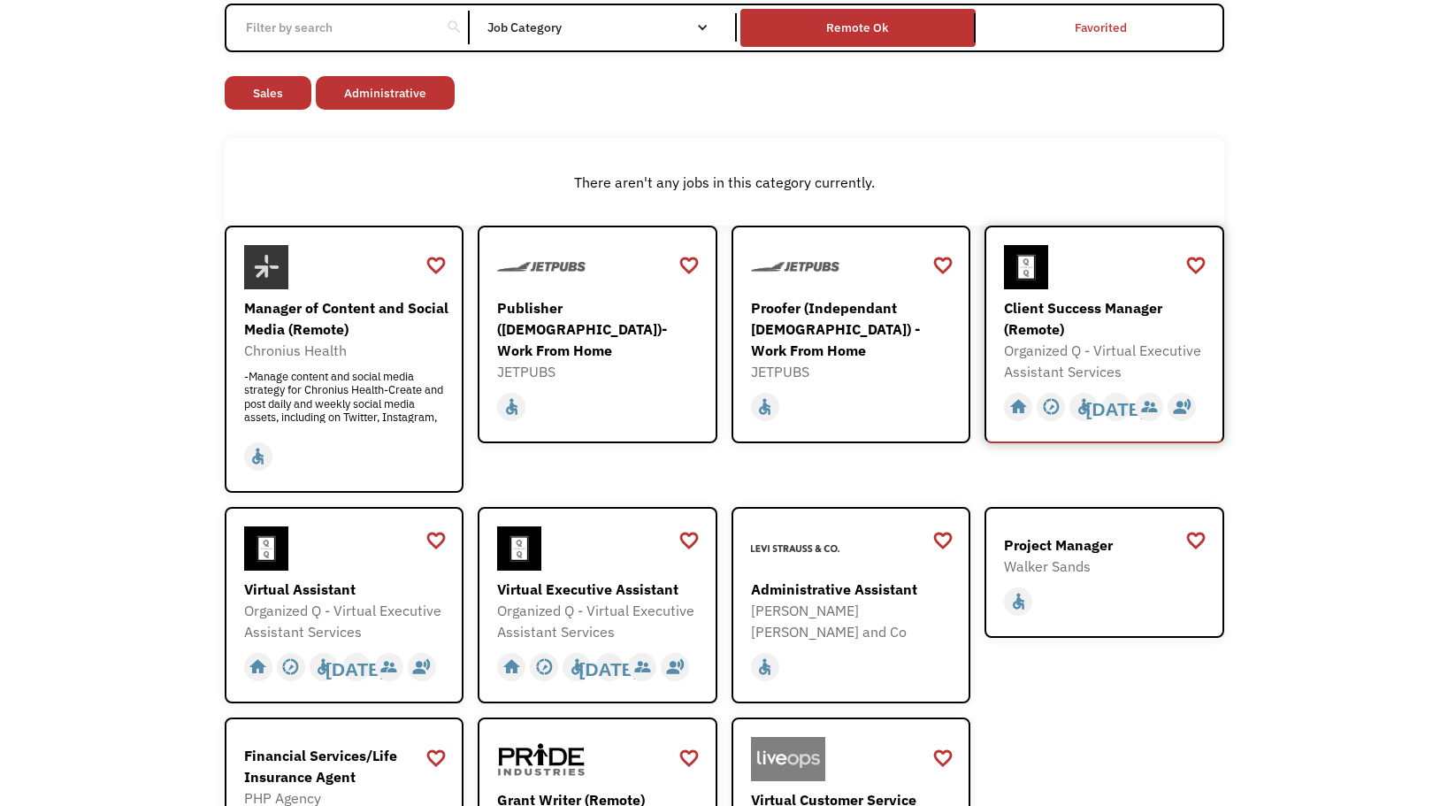
click at [1087, 346] on div "Organized Q - Virtual Executive Assistant Services" at bounding box center [1106, 361] width 205 height 42
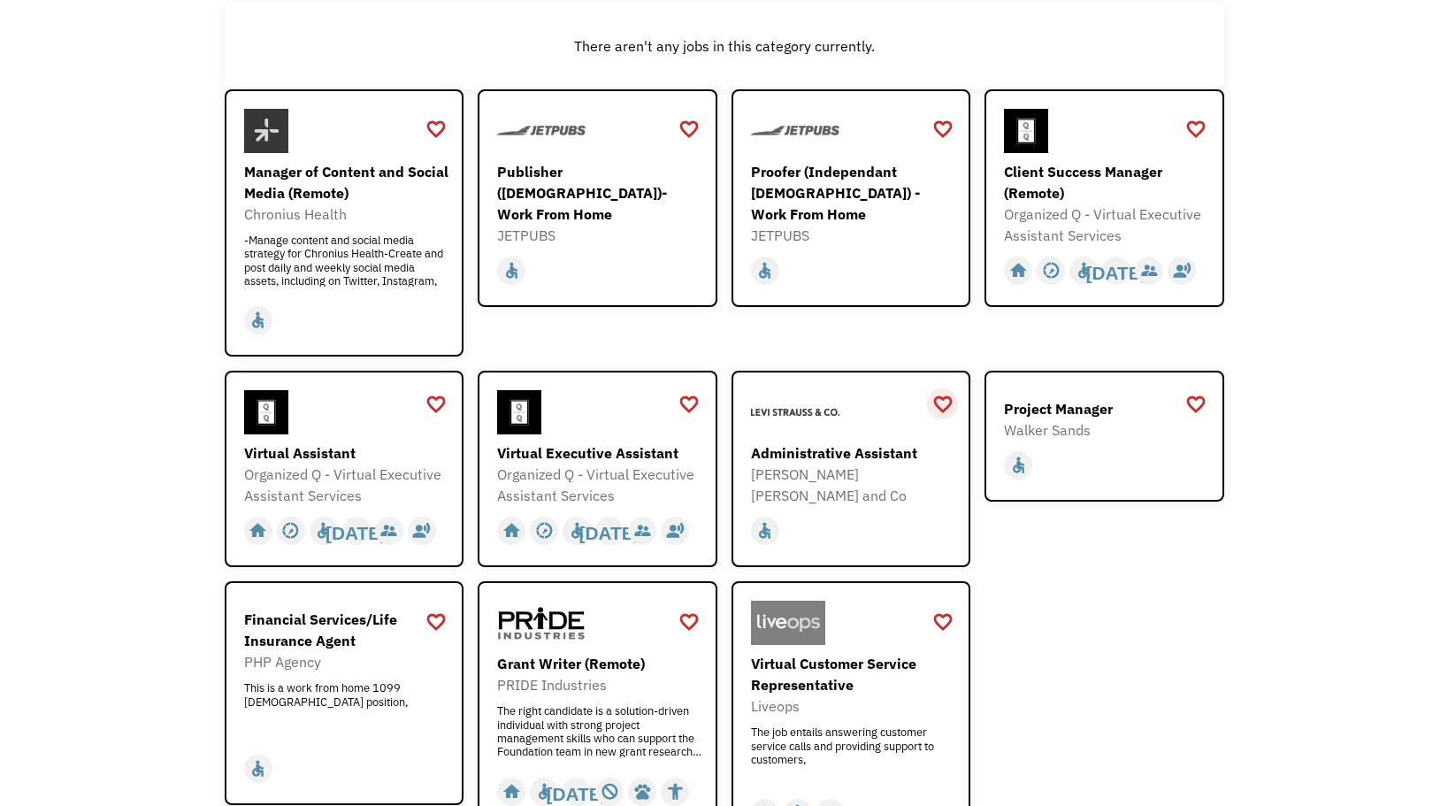
scroll to position [354, 0]
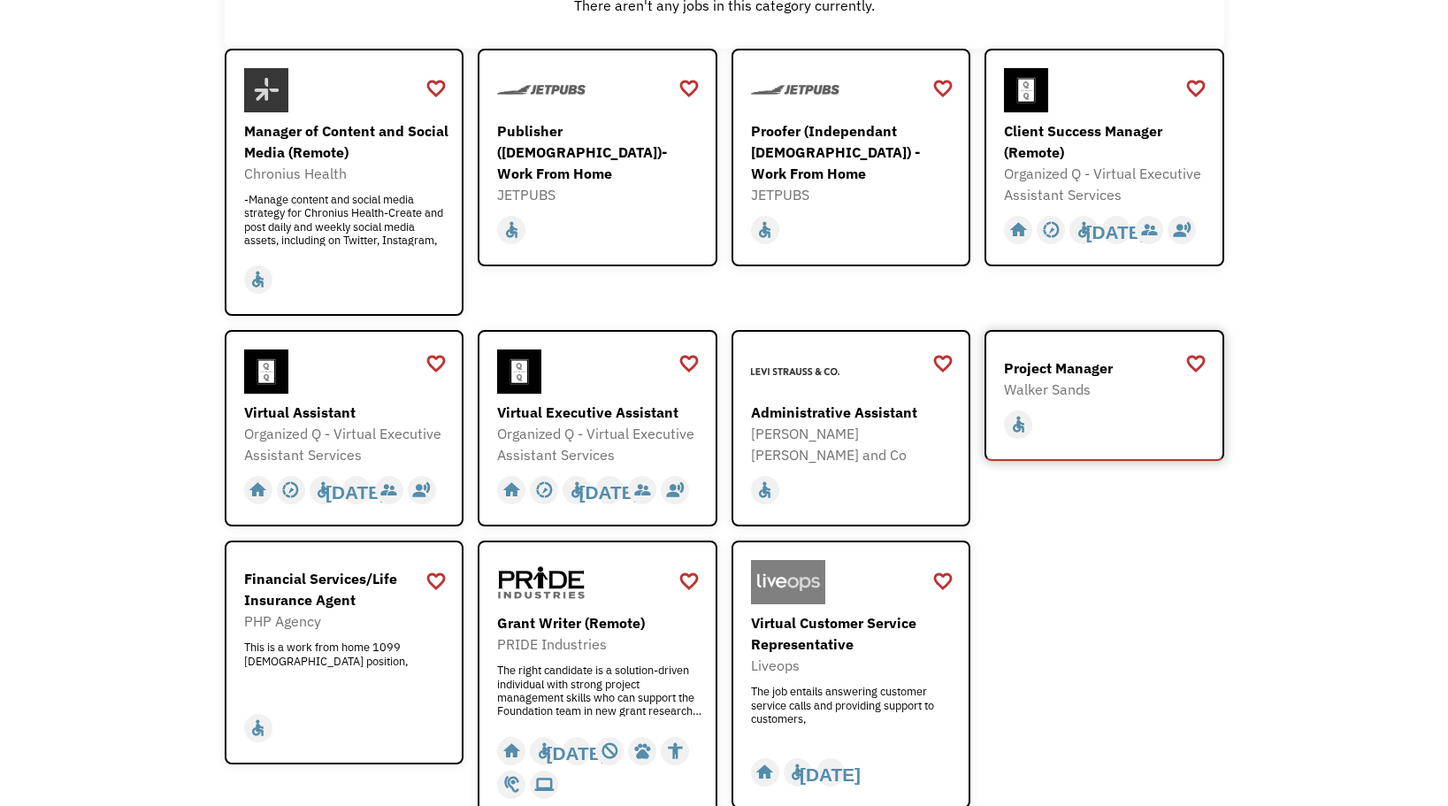
click at [1102, 384] on div "Walker Sands" at bounding box center [1106, 389] width 205 height 21
click at [831, 428] on div "[PERSON_NAME] [PERSON_NAME] and Co" at bounding box center [853, 444] width 205 height 42
click at [587, 434] on div "Organized Q - Virtual Executive Assistant Services" at bounding box center [599, 444] width 205 height 42
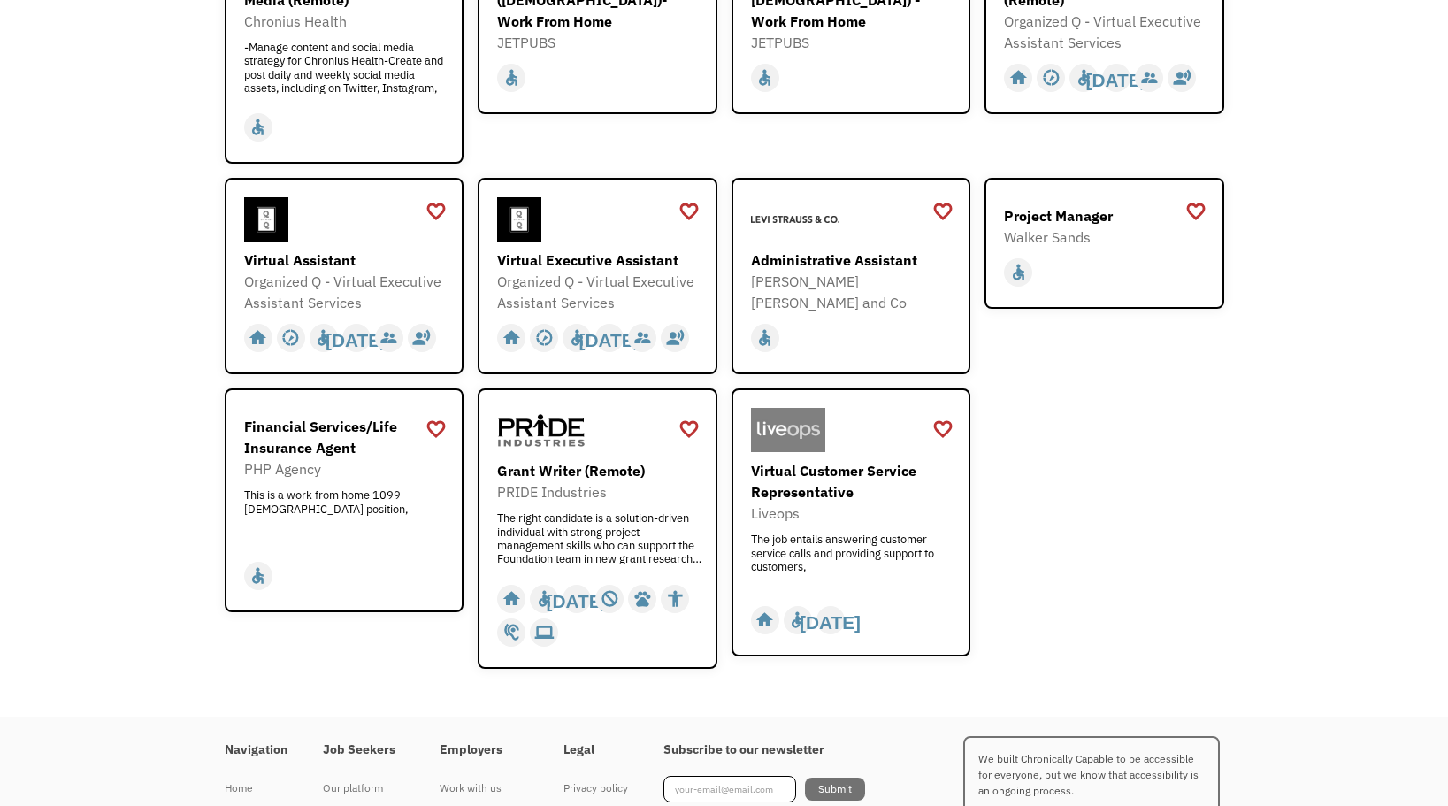
scroll to position [531, 0]
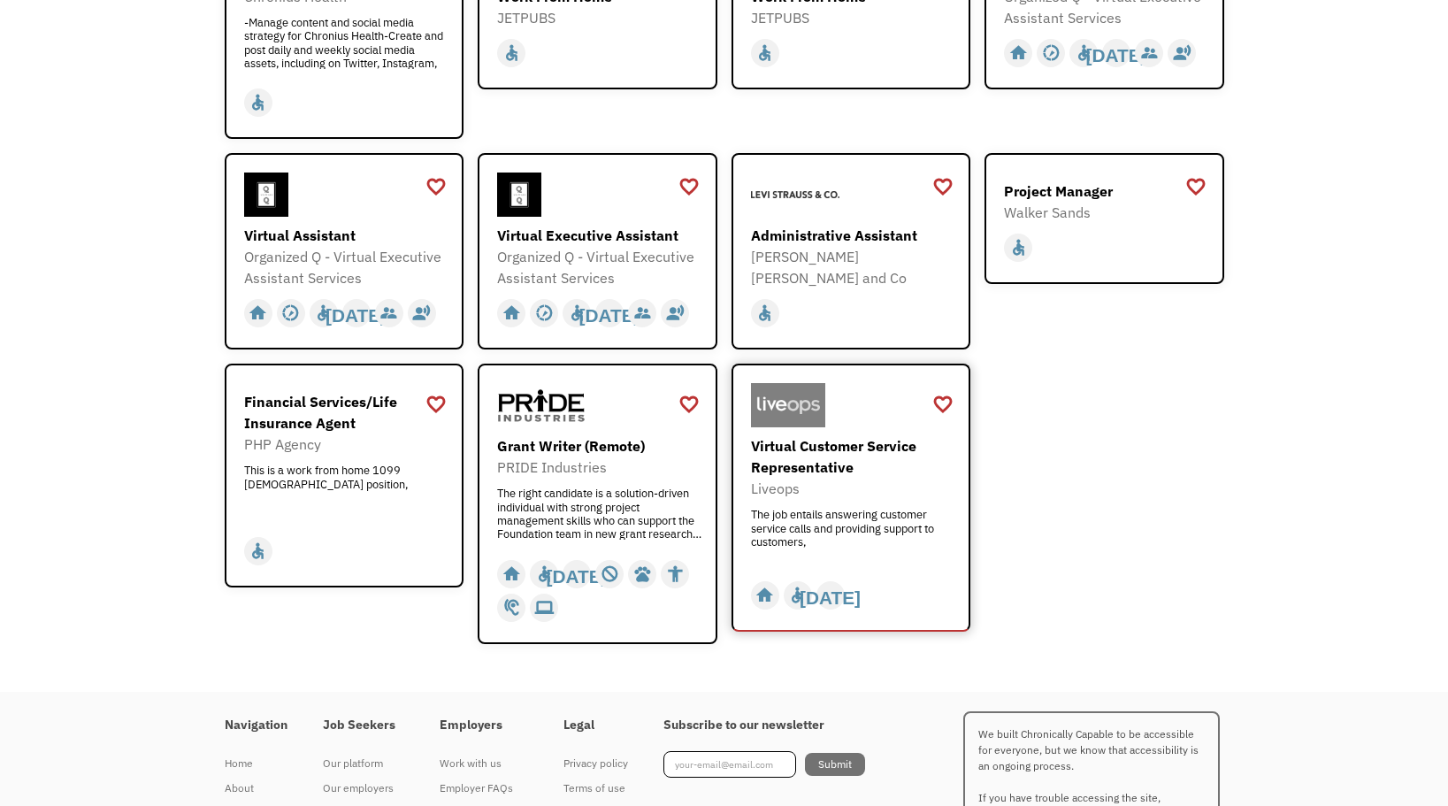
click at [825, 467] on div "Virtual Customer Service Representative" at bounding box center [853, 456] width 205 height 42
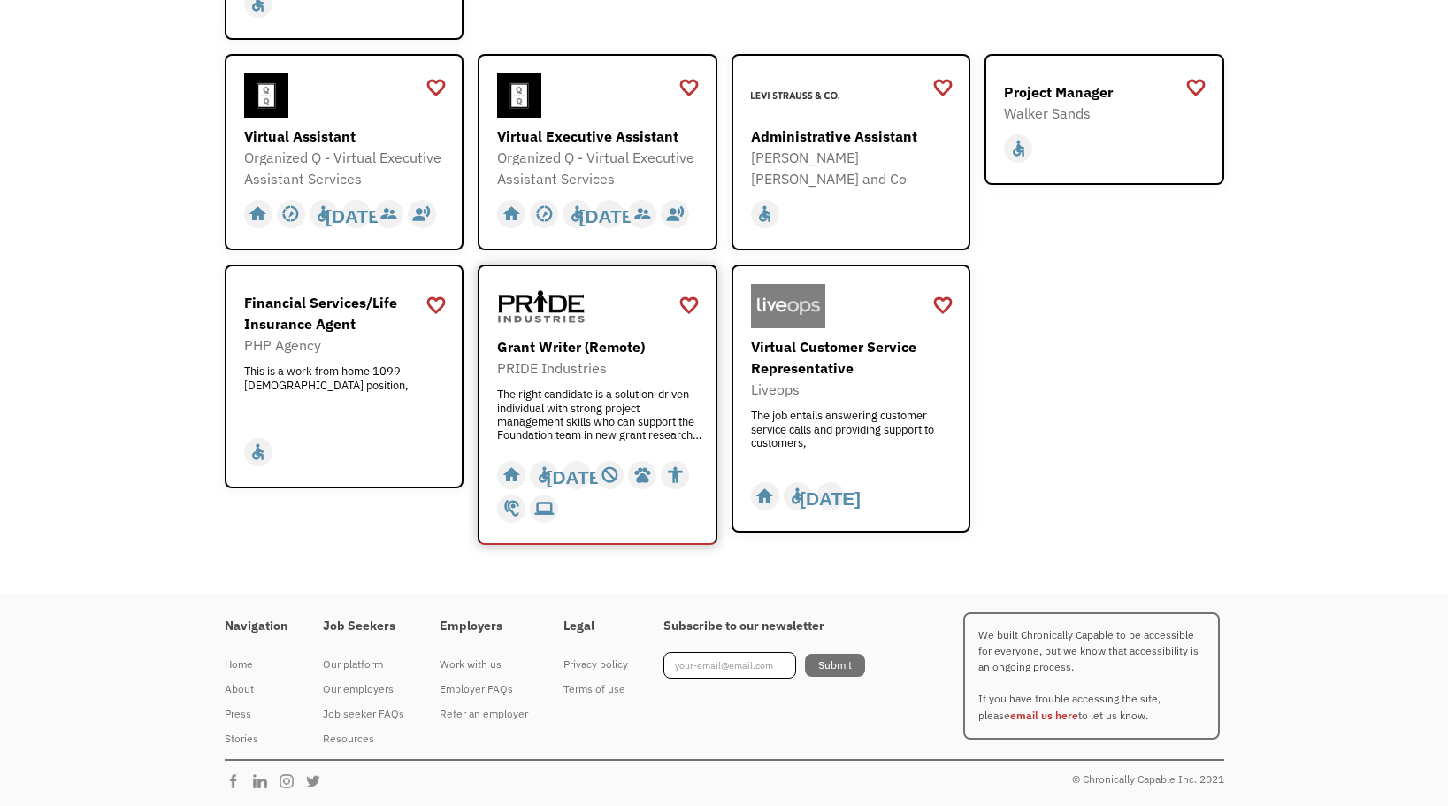
scroll to position [631, 0]
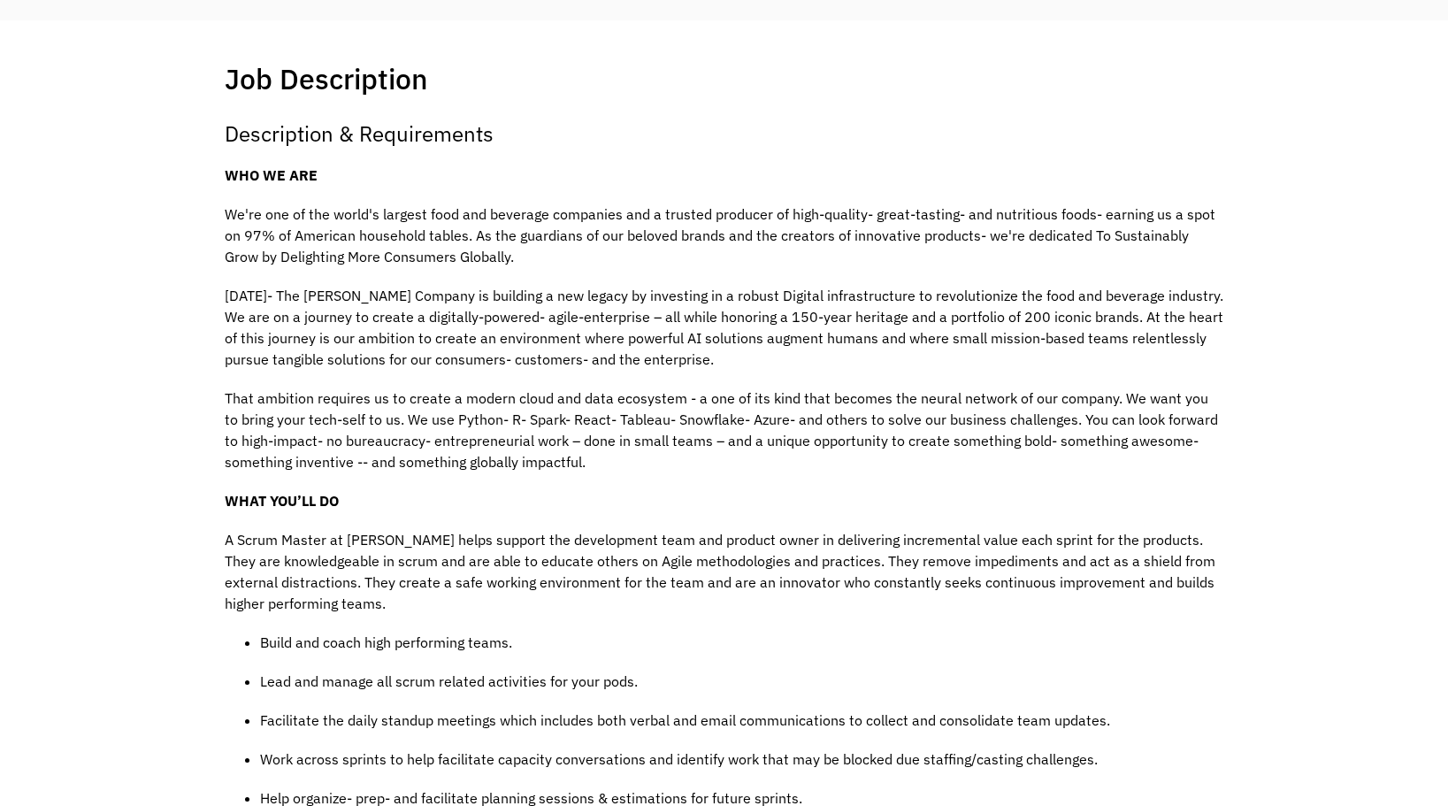
scroll to position [354, 0]
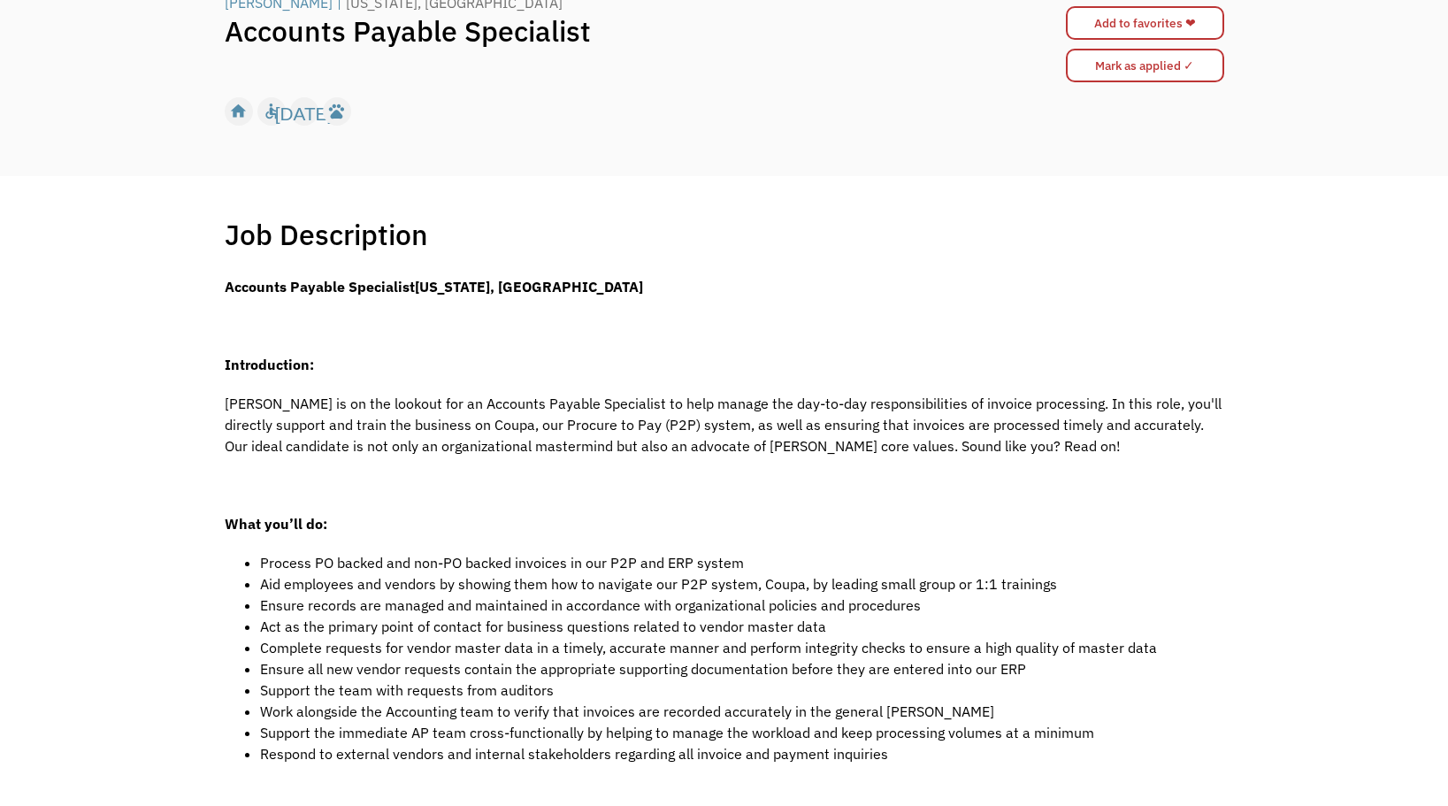
scroll to position [177, 0]
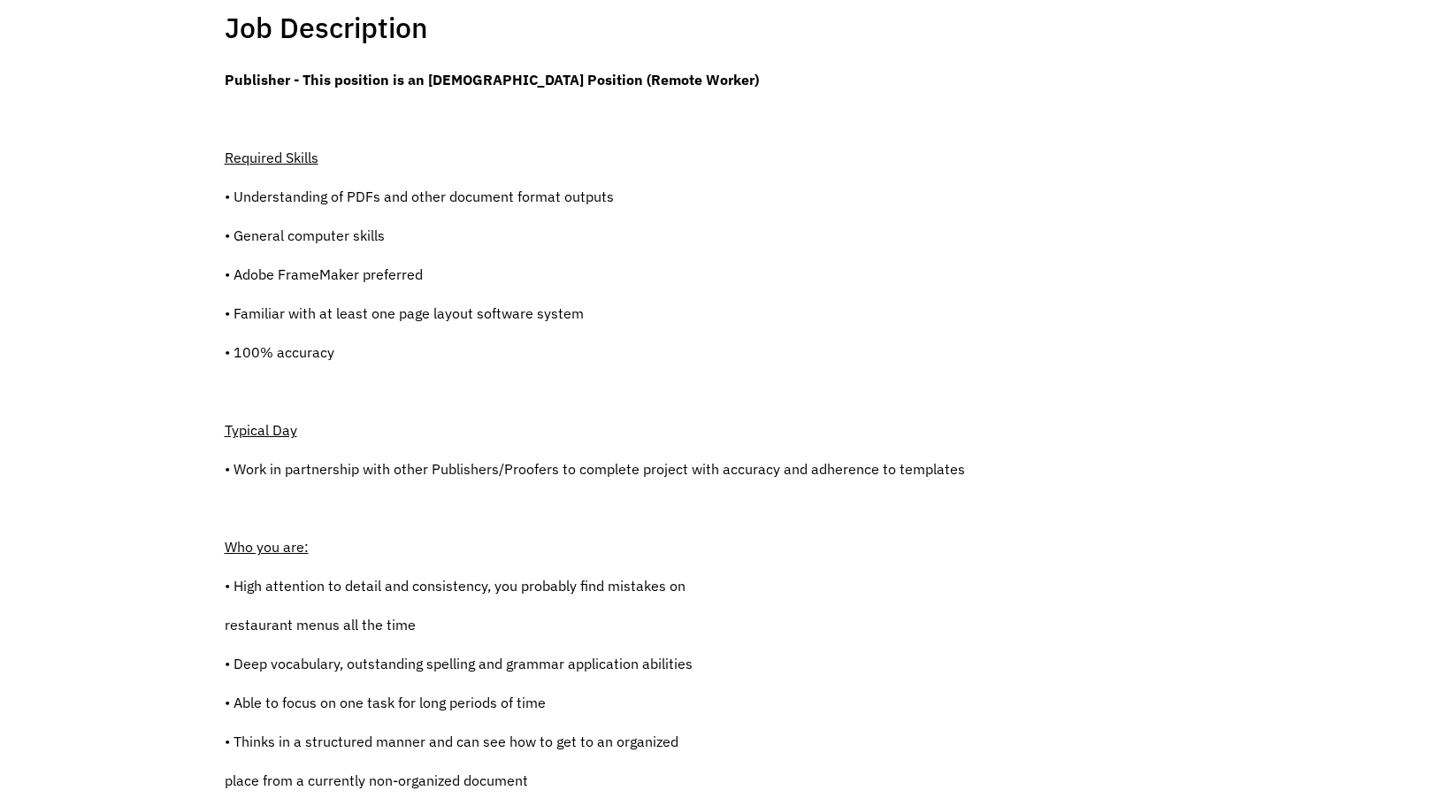
scroll to position [354, 0]
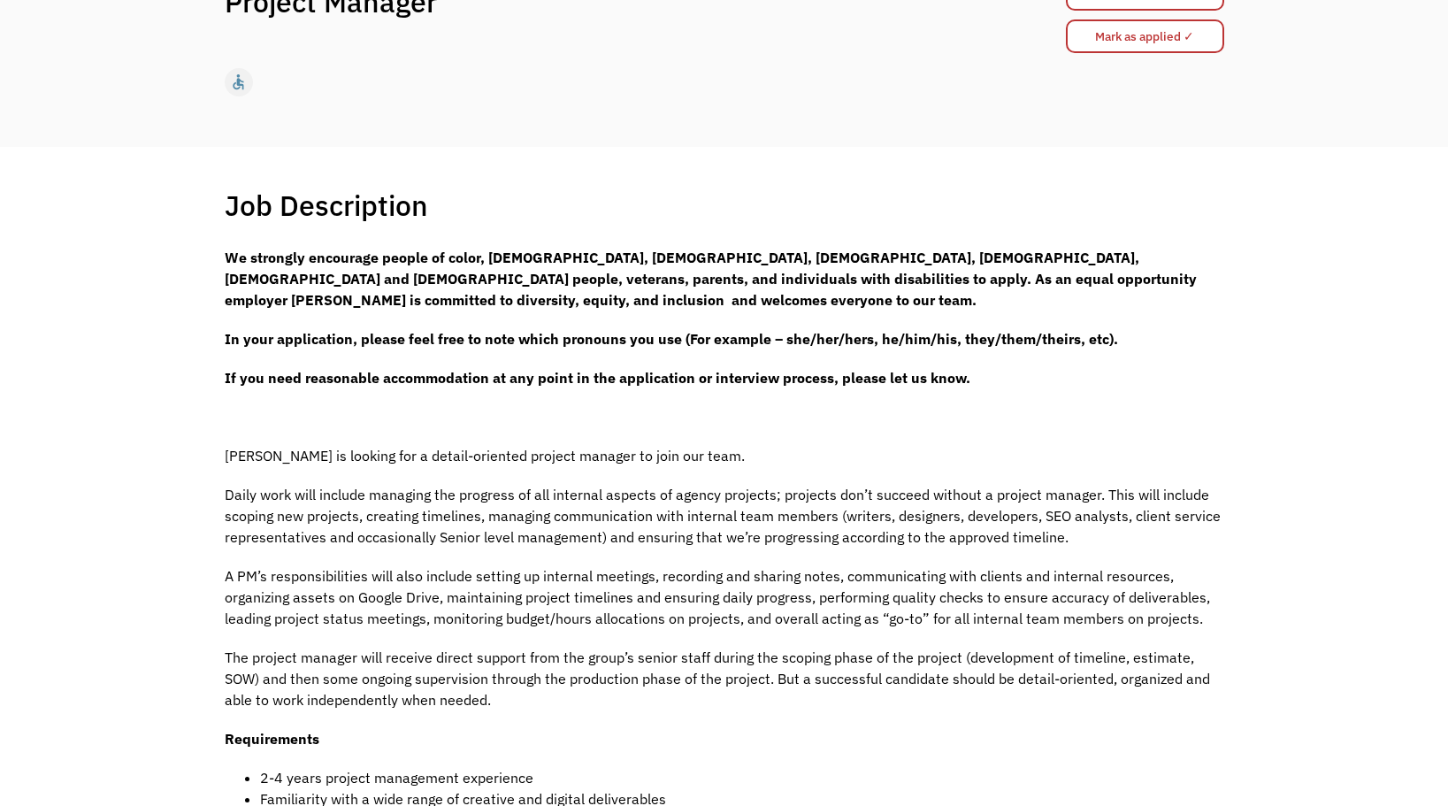
scroll to position [265, 0]
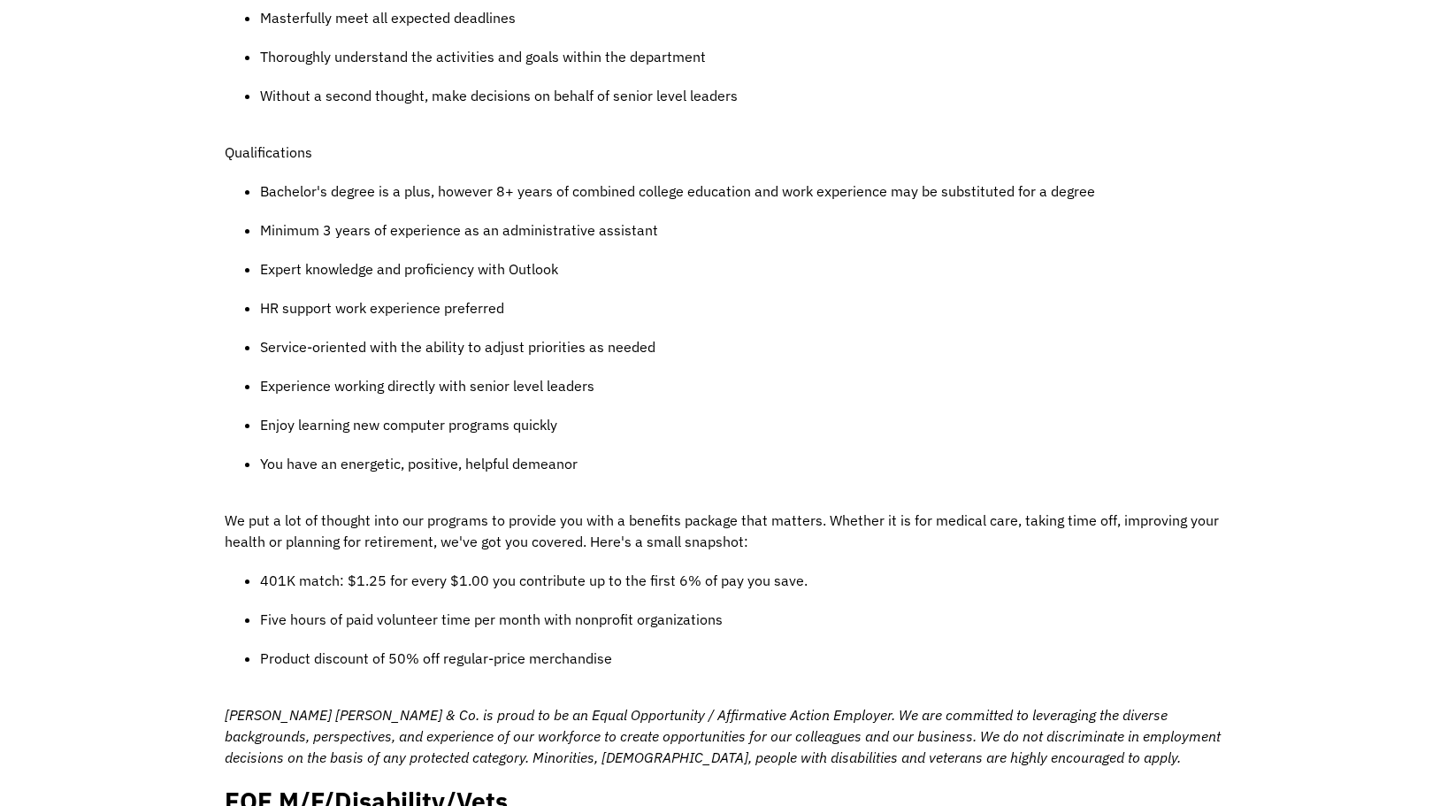
scroll to position [1150, 0]
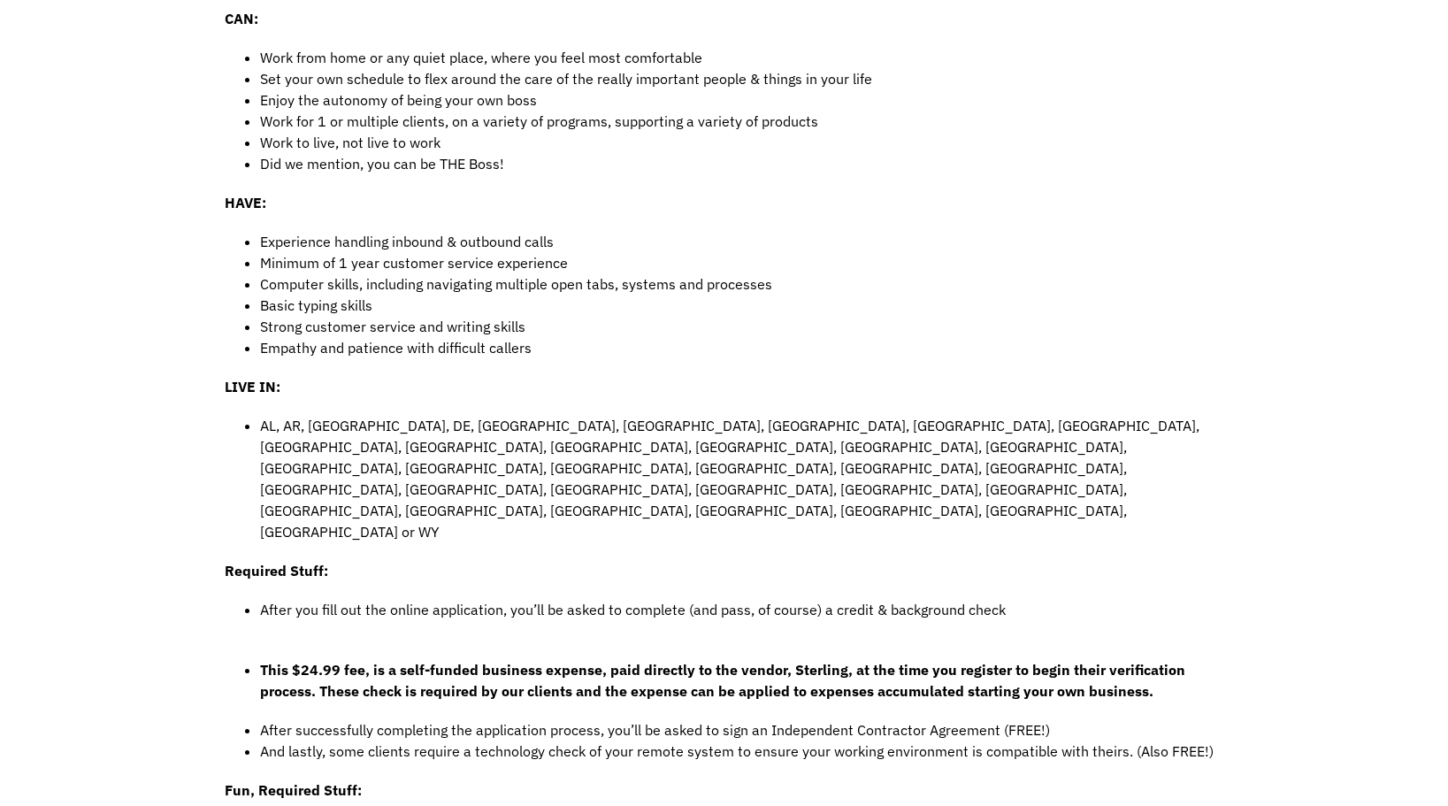
scroll to position [708, 0]
